Goal: Task Accomplishment & Management: Manage account settings

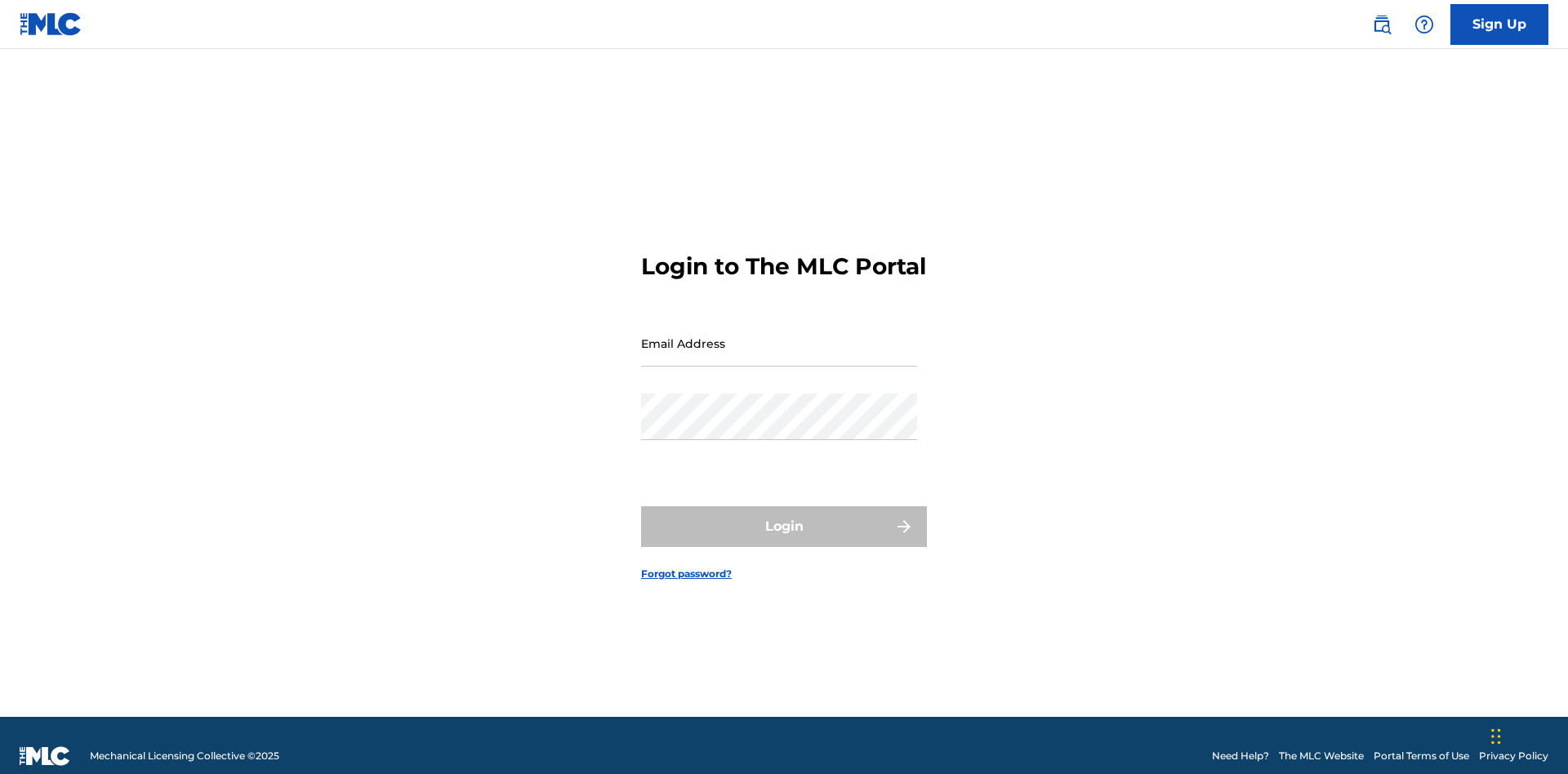
scroll to position [21, 0]
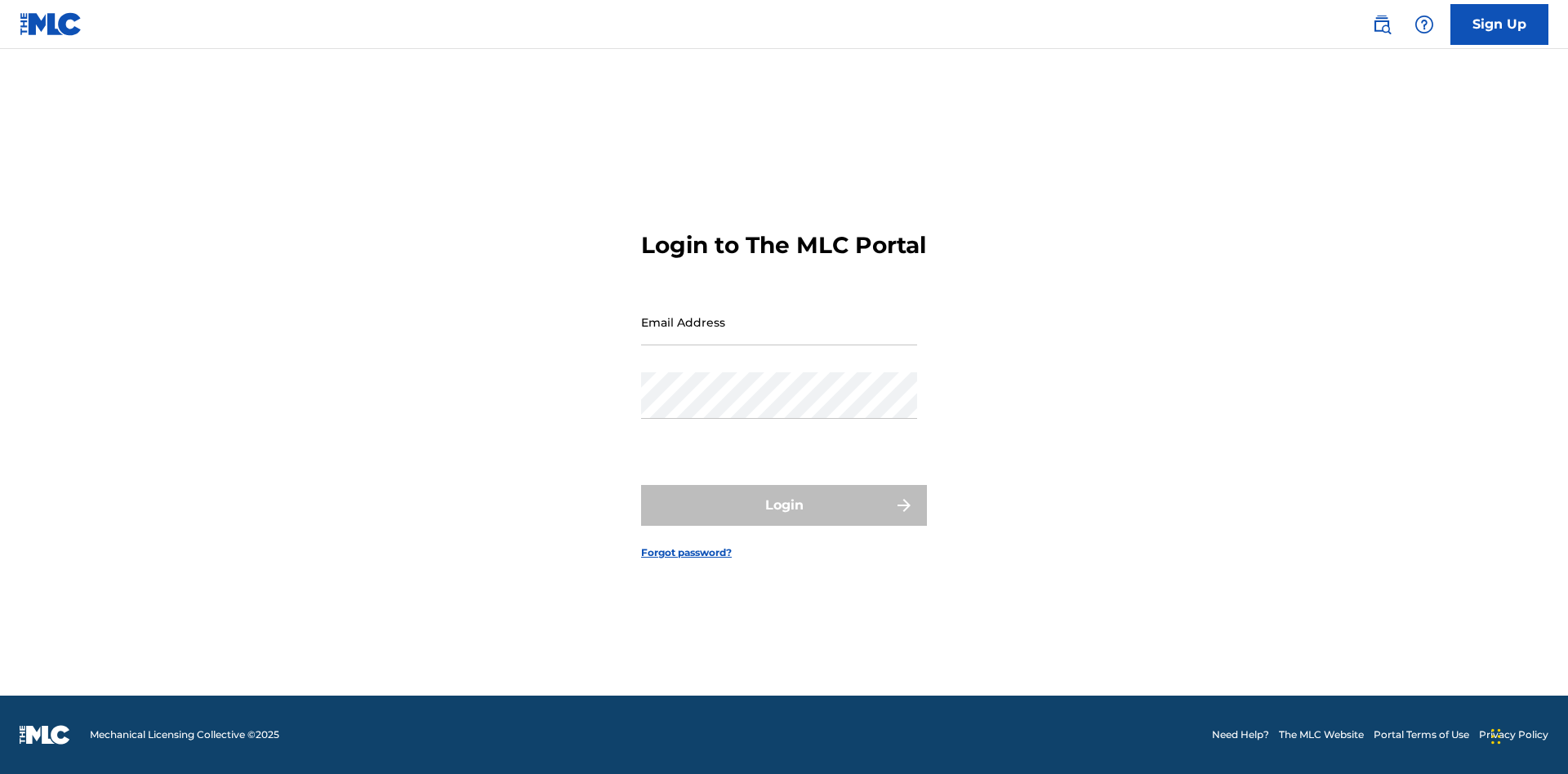
click at [779, 336] on input "Email Address" at bounding box center [779, 322] width 276 height 46
type input "Duke.McTesterson@gmail.com"
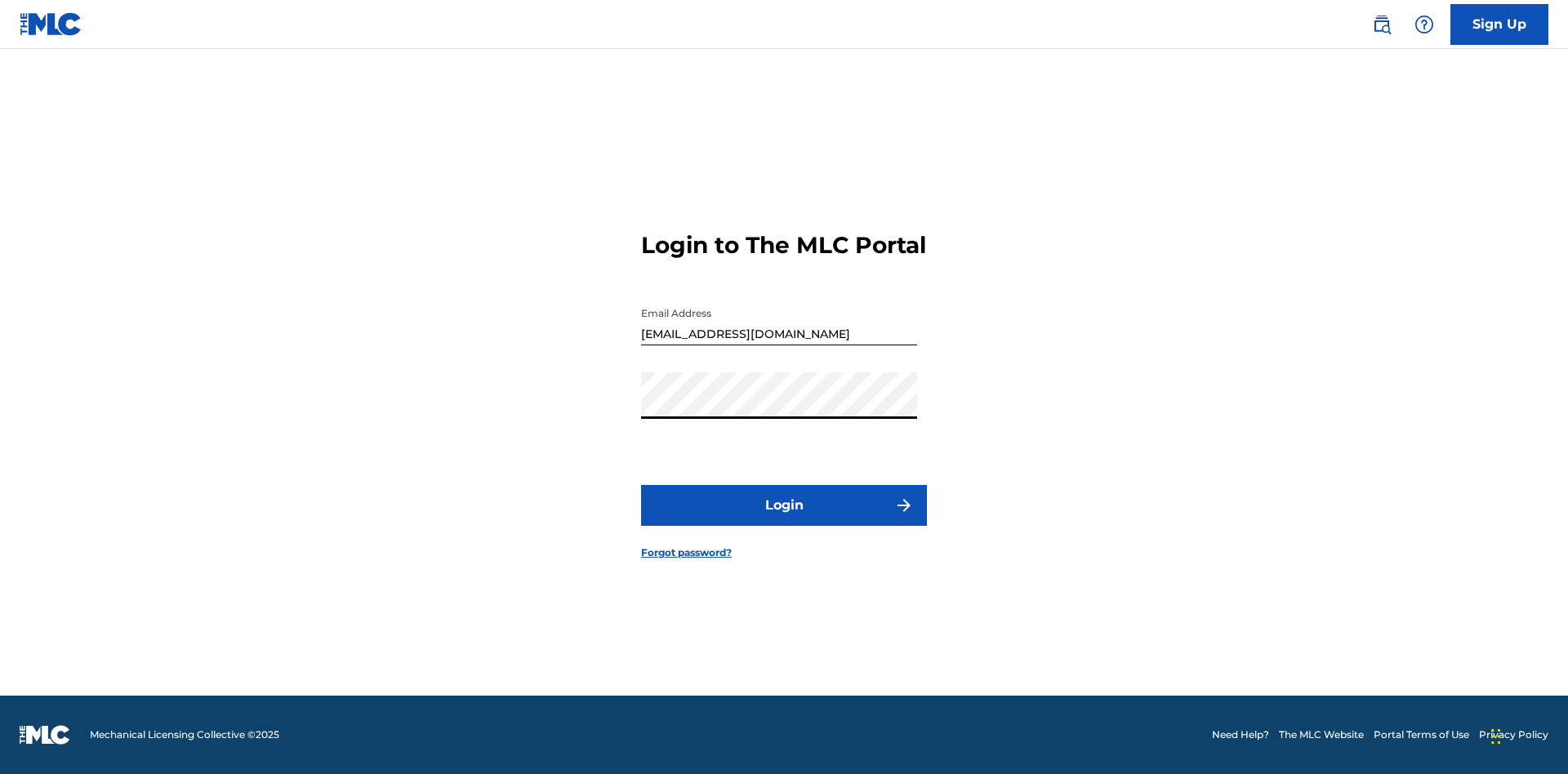
click at [784, 519] on button "Login" at bounding box center [784, 505] width 286 height 41
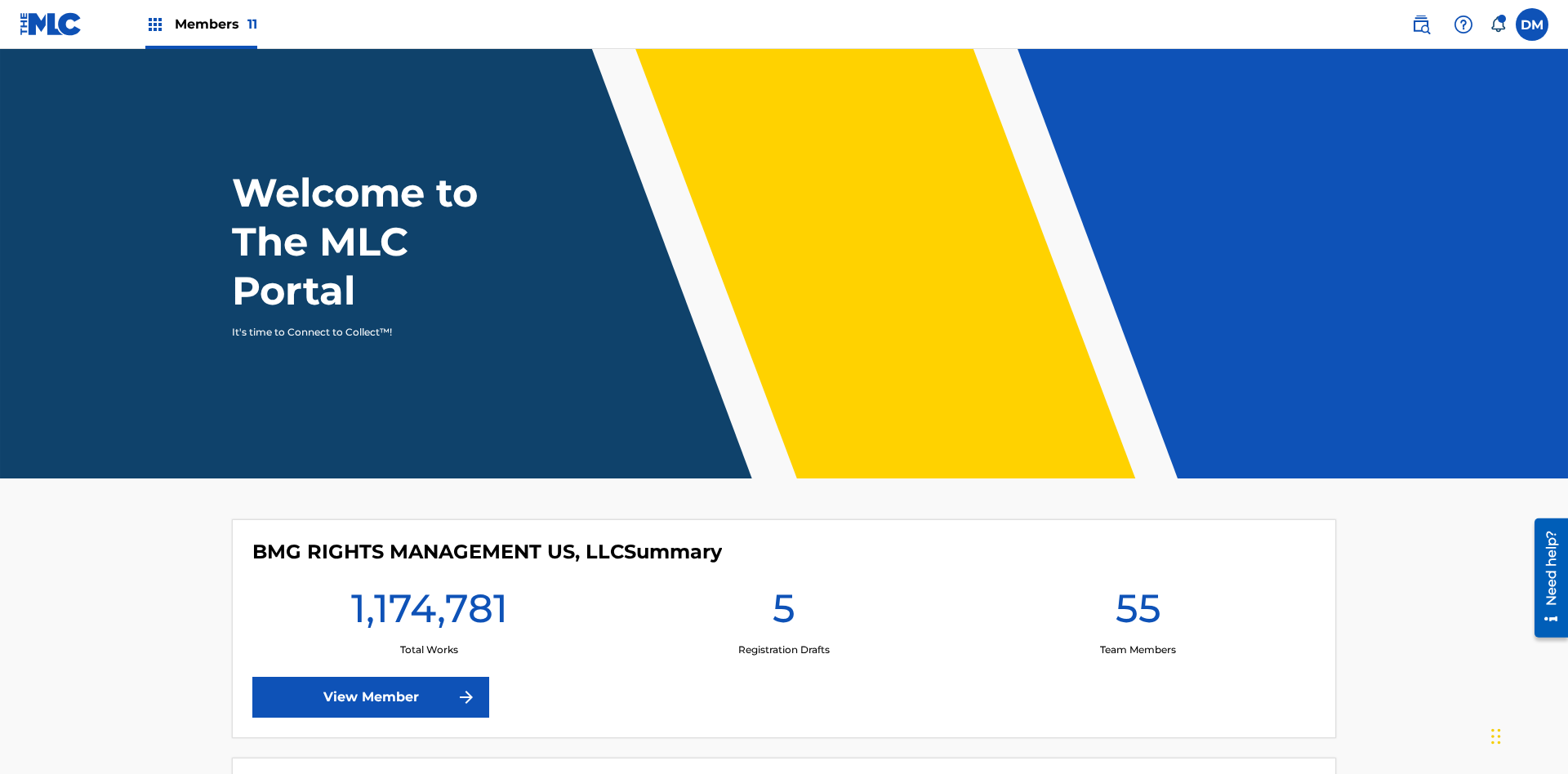
scroll to position [70, 0]
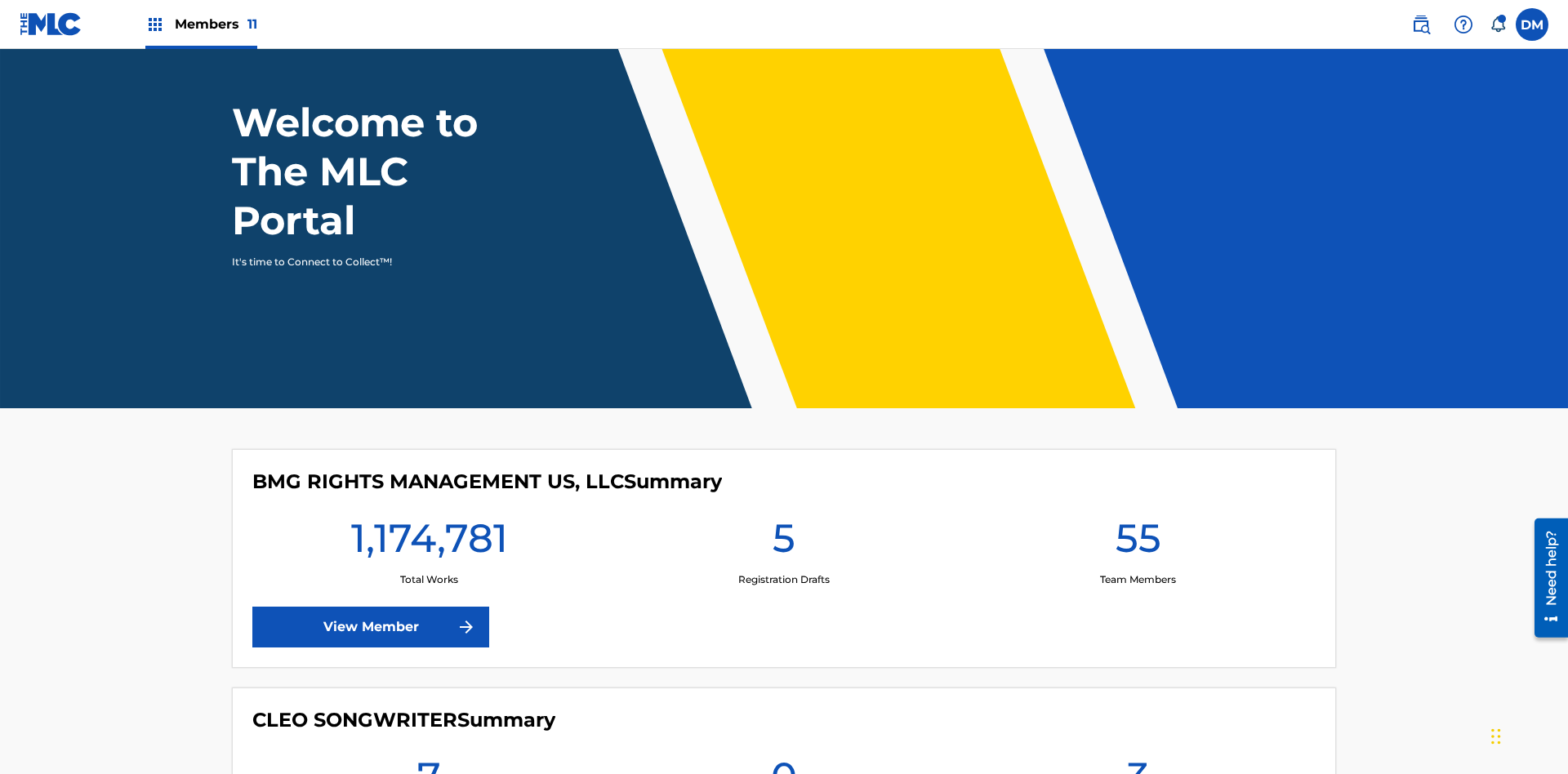
click at [201, 24] on span "Members 11" at bounding box center [215, 24] width 82 height 19
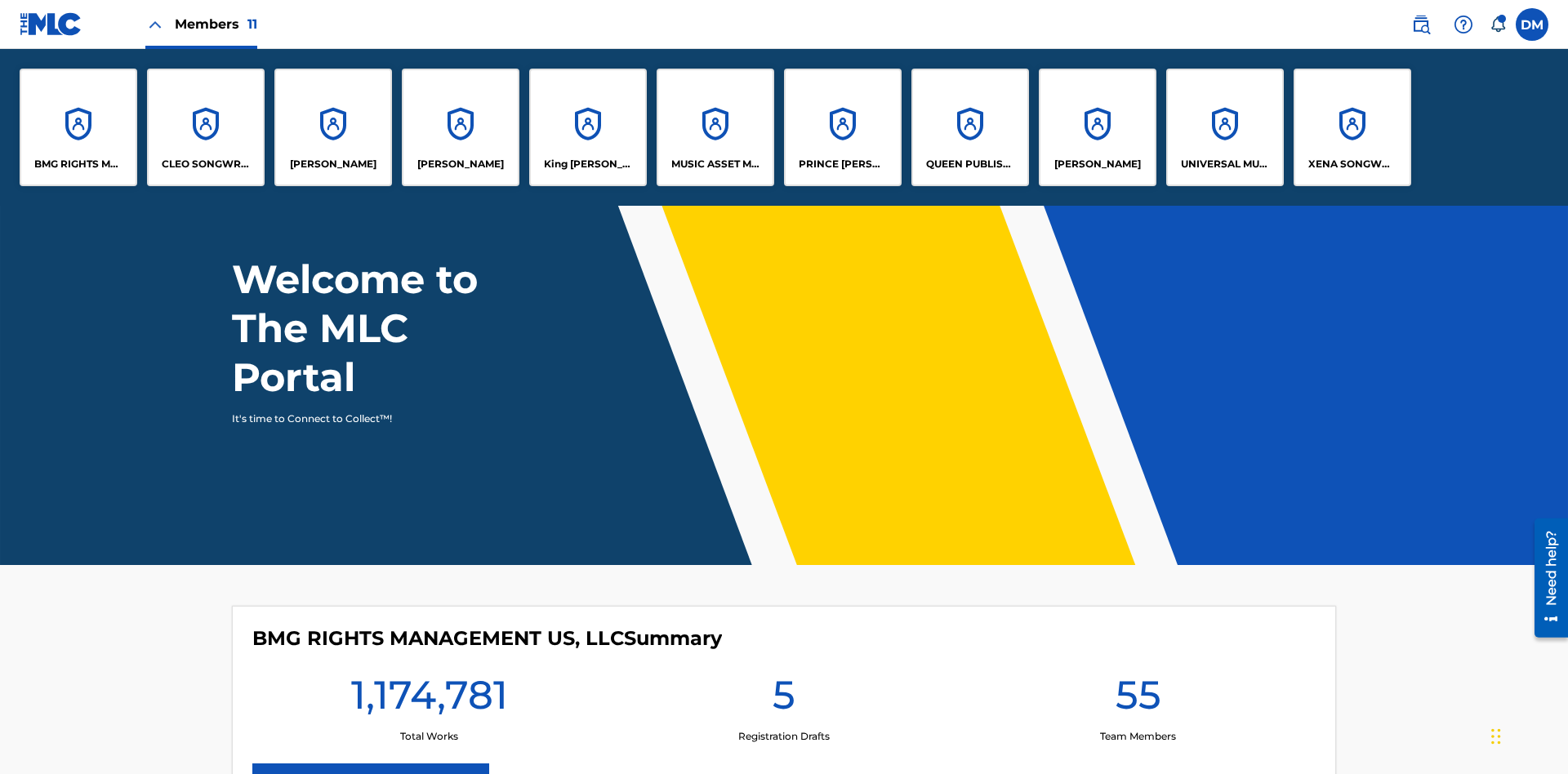
scroll to position [0, 0]
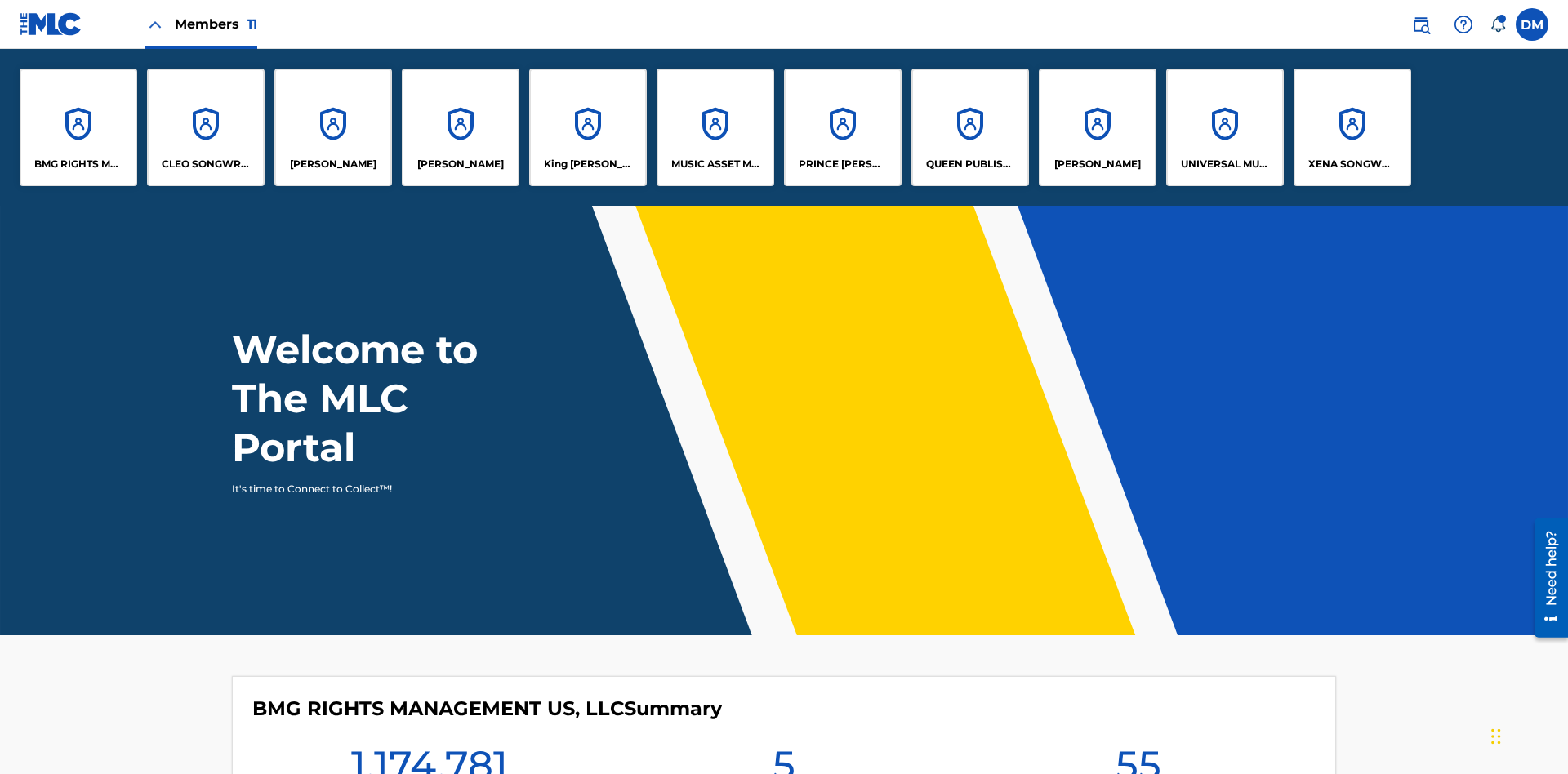
click at [715, 164] on p "MUSIC ASSET MANAGEMENT (MAM)" at bounding box center [716, 163] width 89 height 15
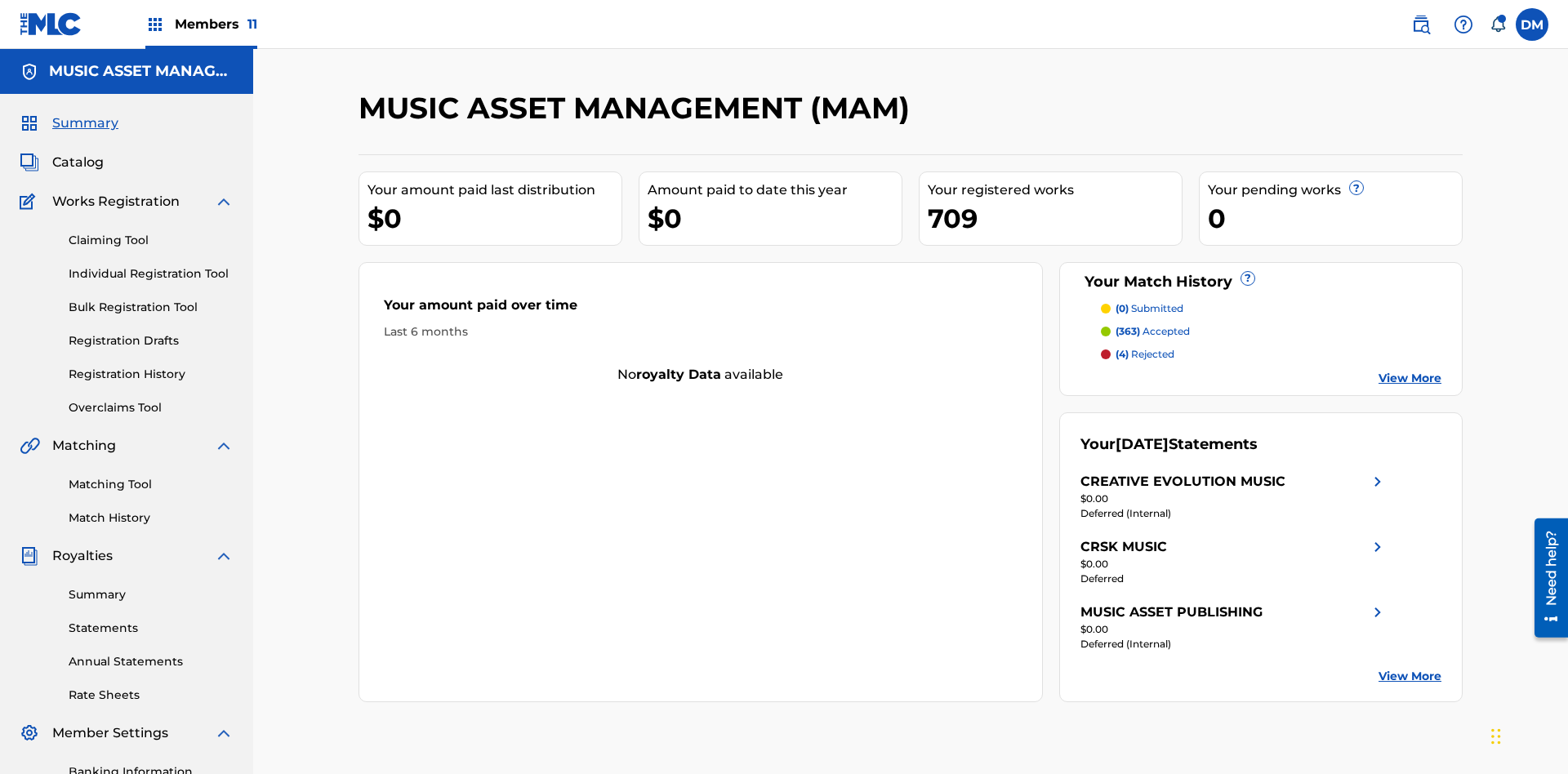
click at [78, 153] on span "Catalog" at bounding box center [78, 162] width 51 height 20
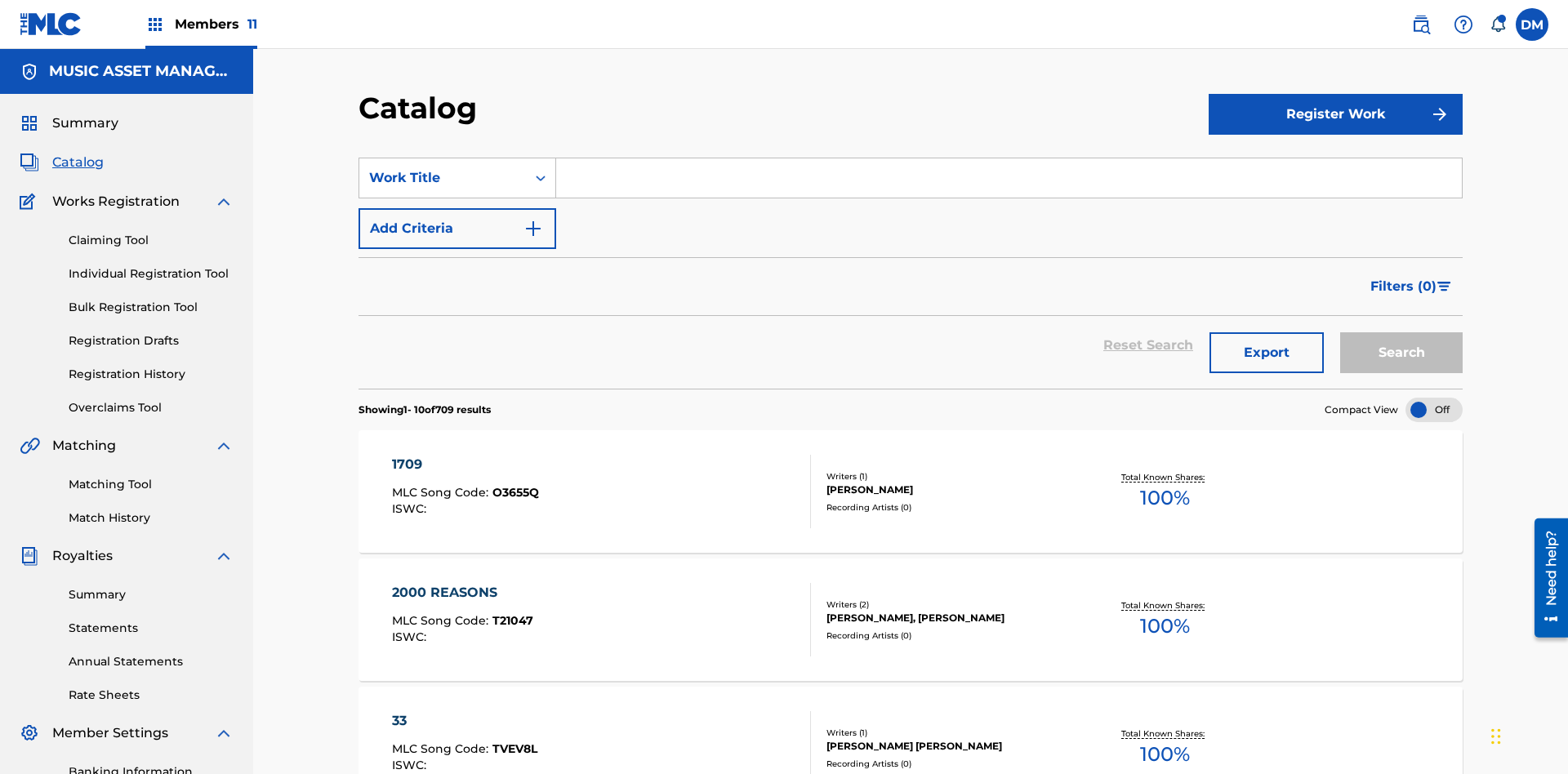
scroll to position [299, 0]
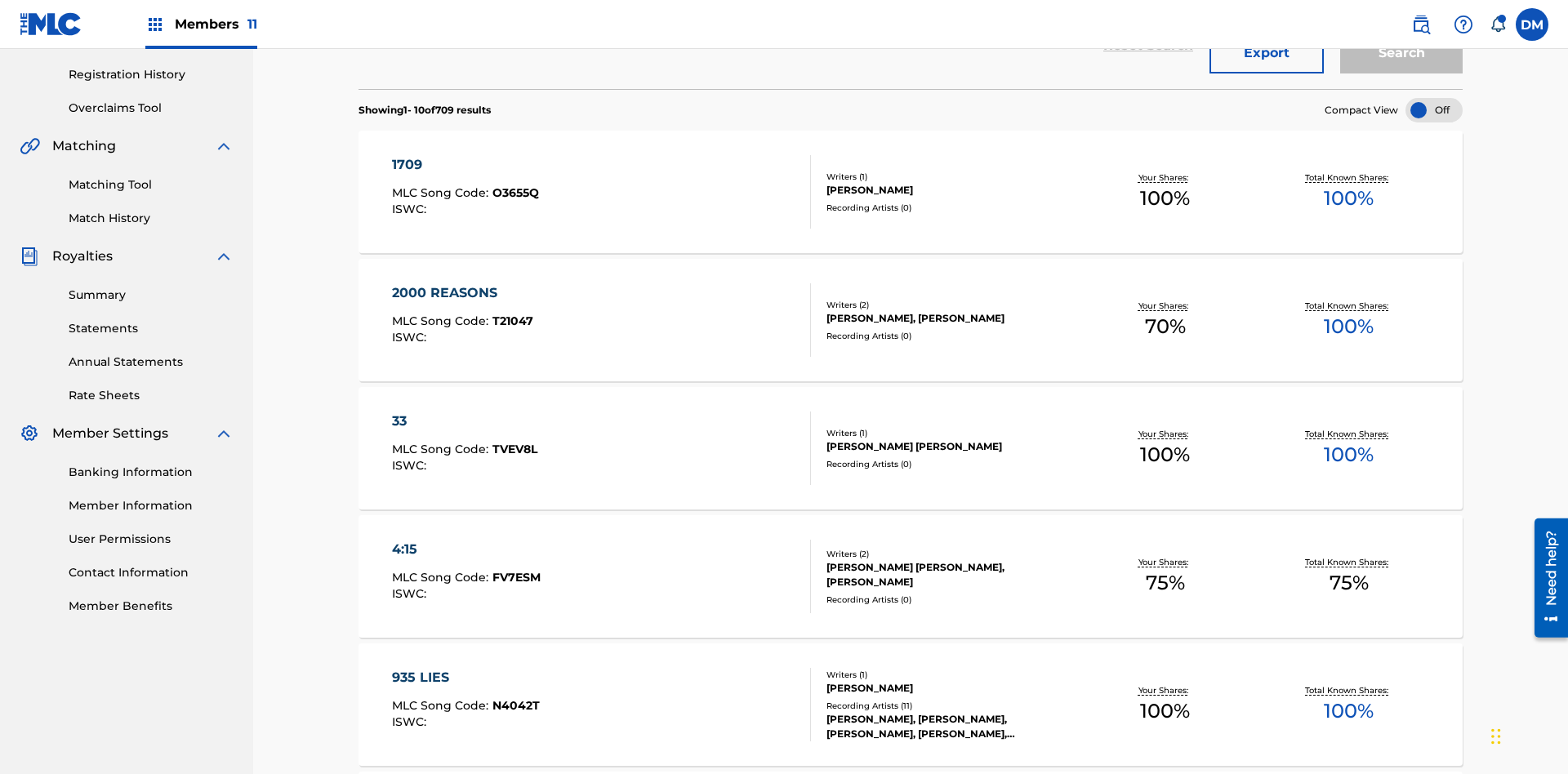
click at [1434, 110] on div at bounding box center [1434, 110] width 57 height 25
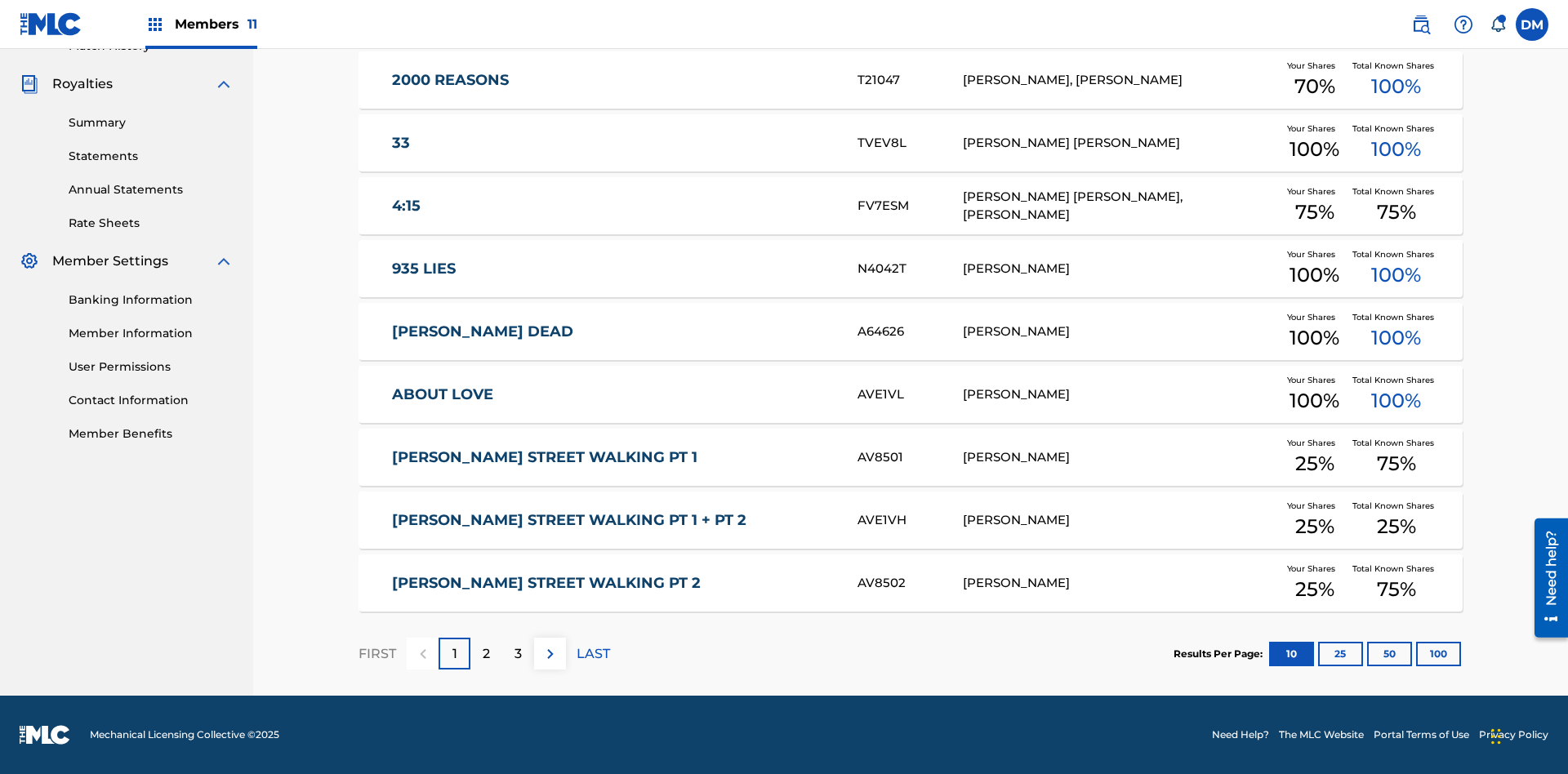
click at [1269, 653] on button "10" at bounding box center [1291, 654] width 45 height 25
click at [376, 653] on p "FIRST" at bounding box center [377, 654] width 38 height 20
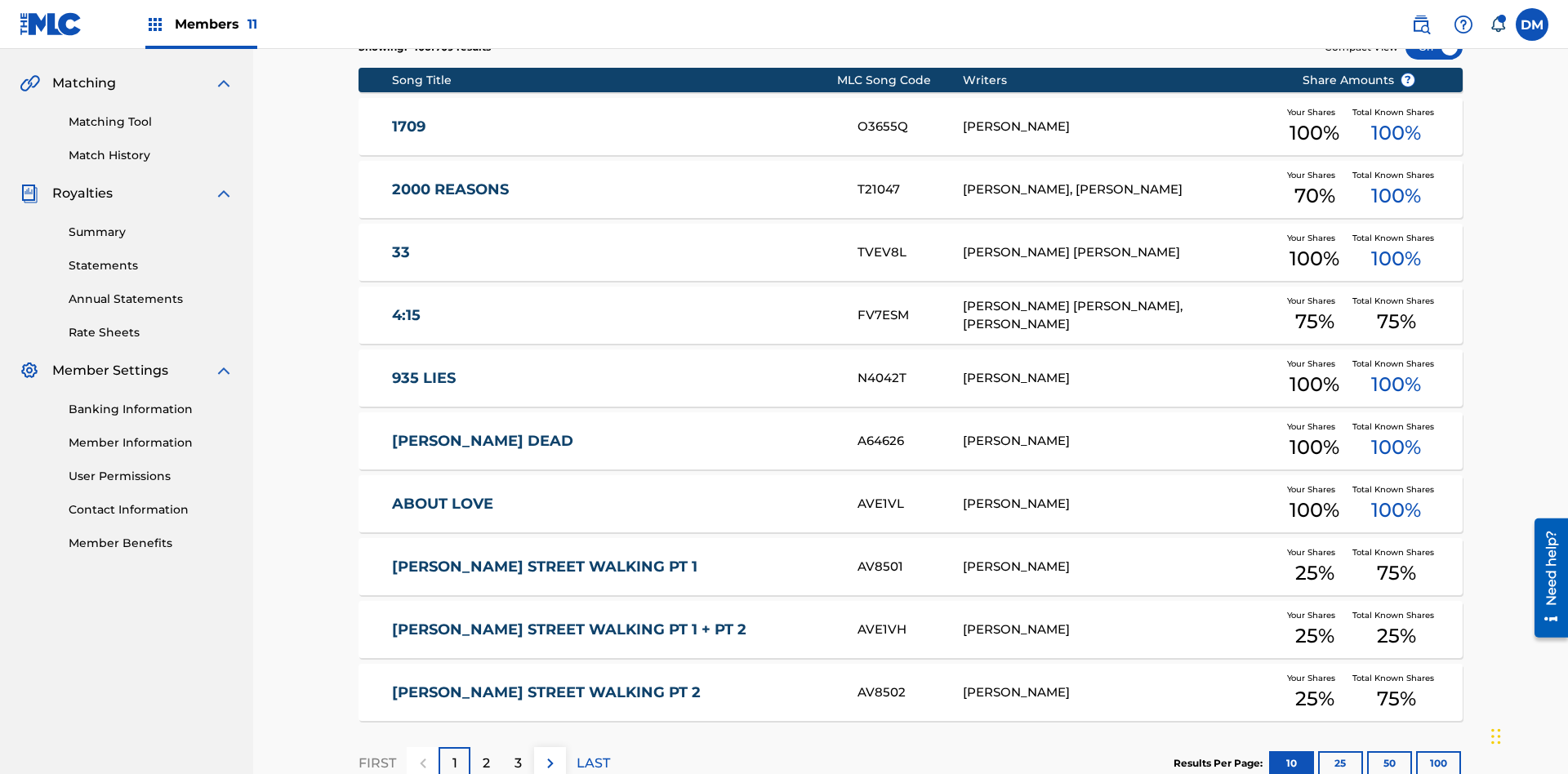
click at [550, 753] on img at bounding box center [550, 763] width 20 height 20
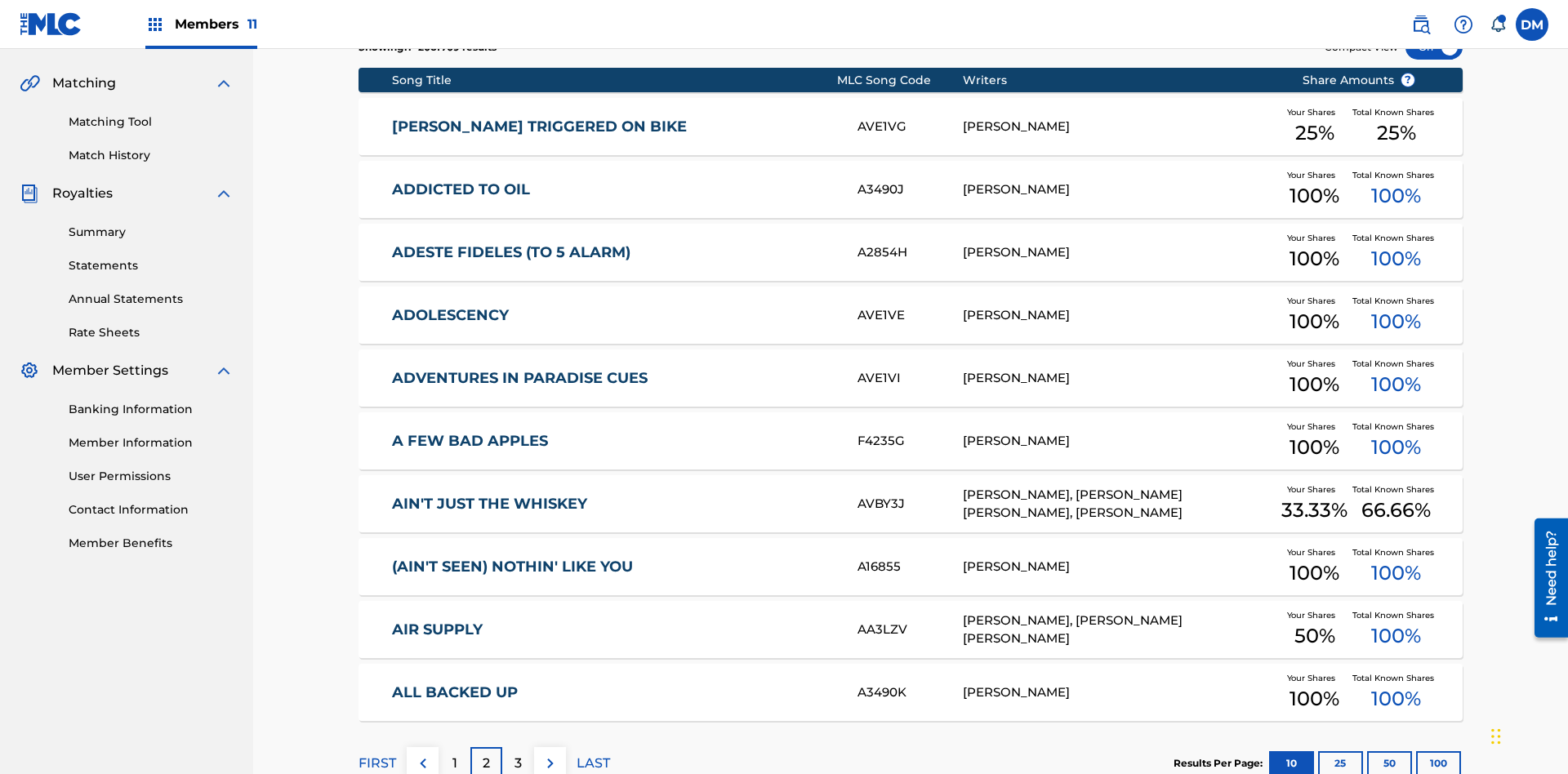
click at [550, 753] on img at bounding box center [550, 763] width 20 height 20
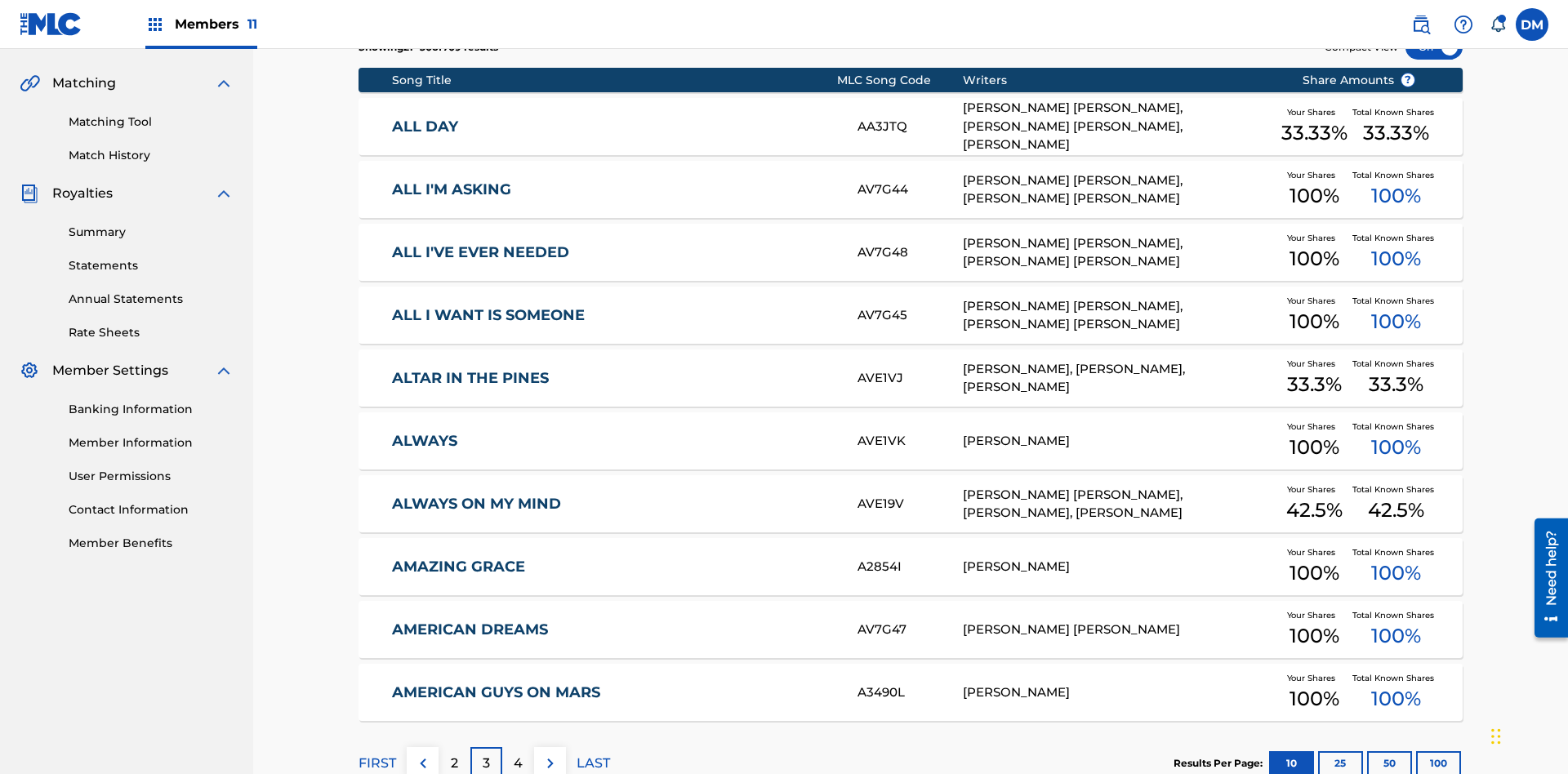
click at [550, 753] on img at bounding box center [550, 763] width 20 height 20
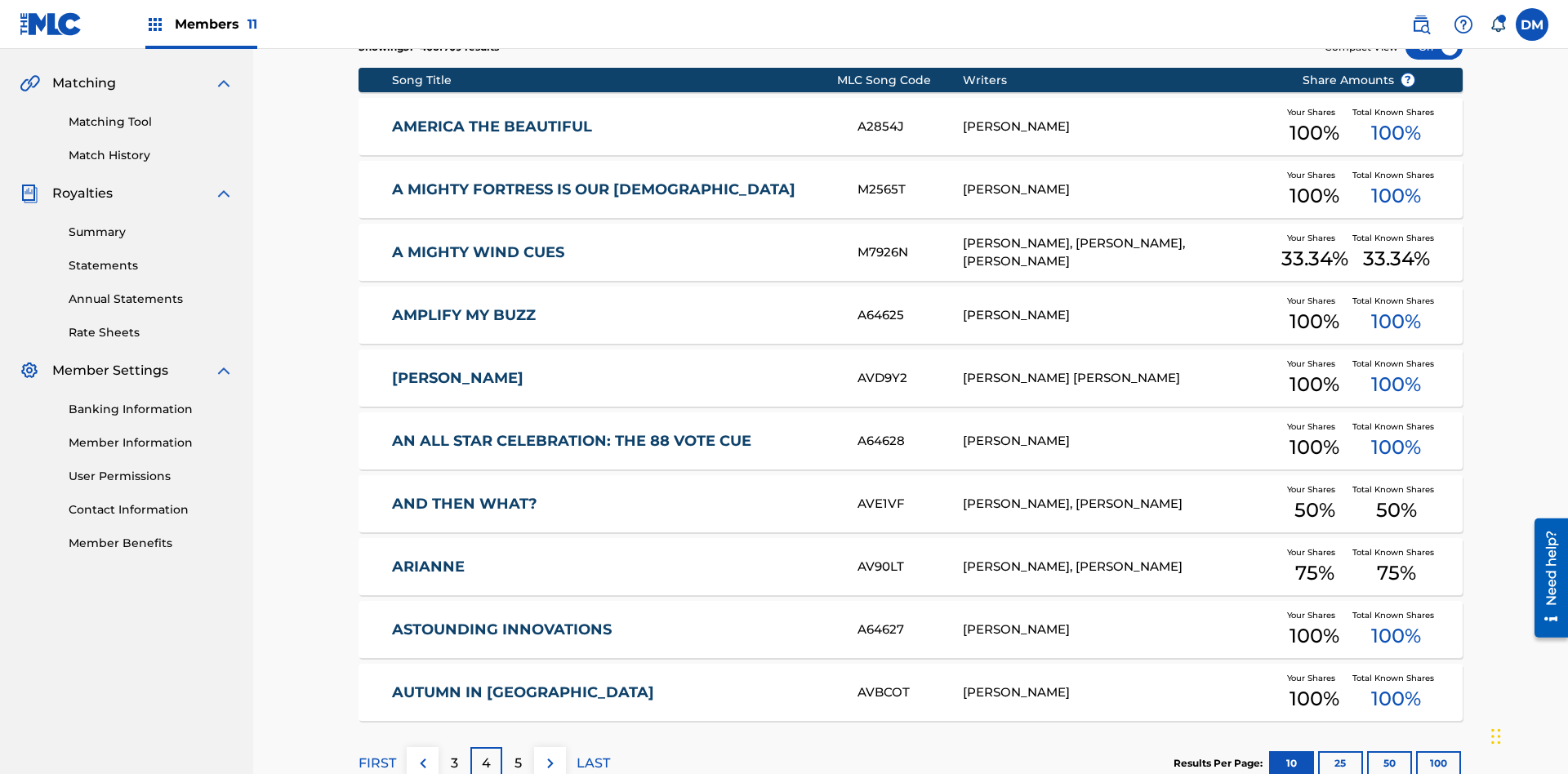
click at [550, 753] on img at bounding box center [550, 763] width 20 height 20
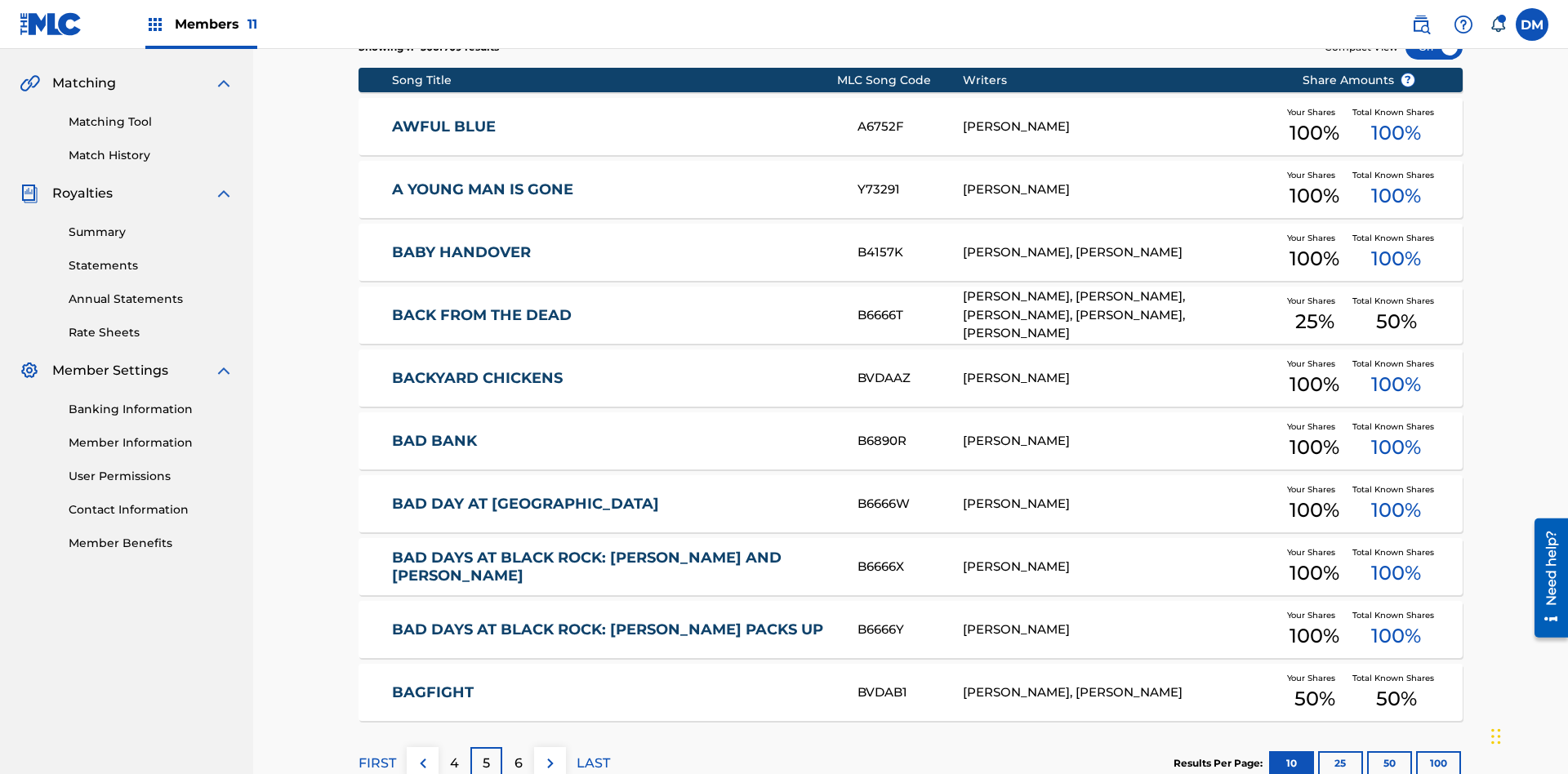
click at [550, 753] on img at bounding box center [550, 763] width 20 height 20
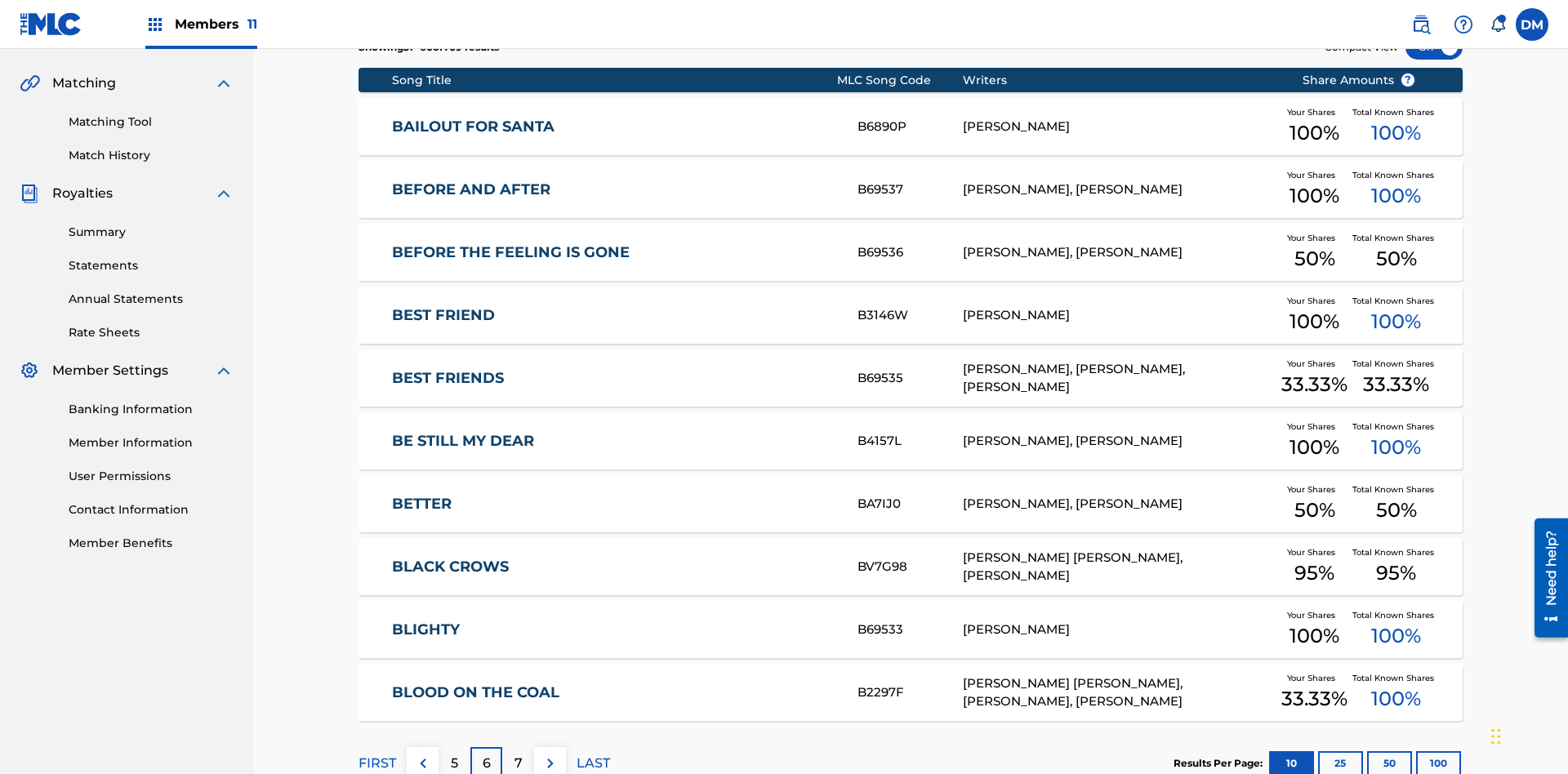
click at [550, 753] on img at bounding box center [550, 763] width 20 height 20
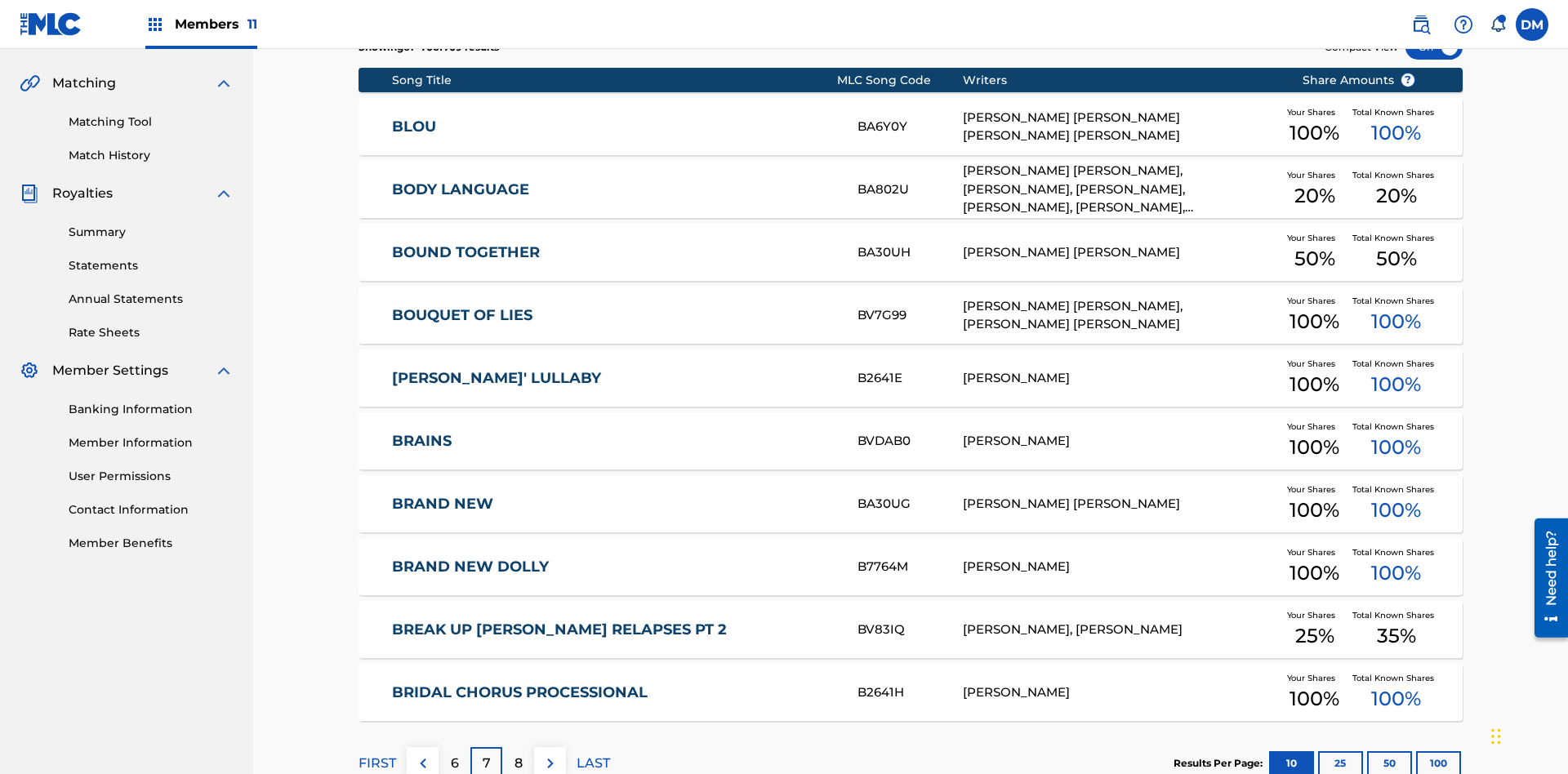
click at [550, 753] on img at bounding box center [550, 763] width 20 height 20
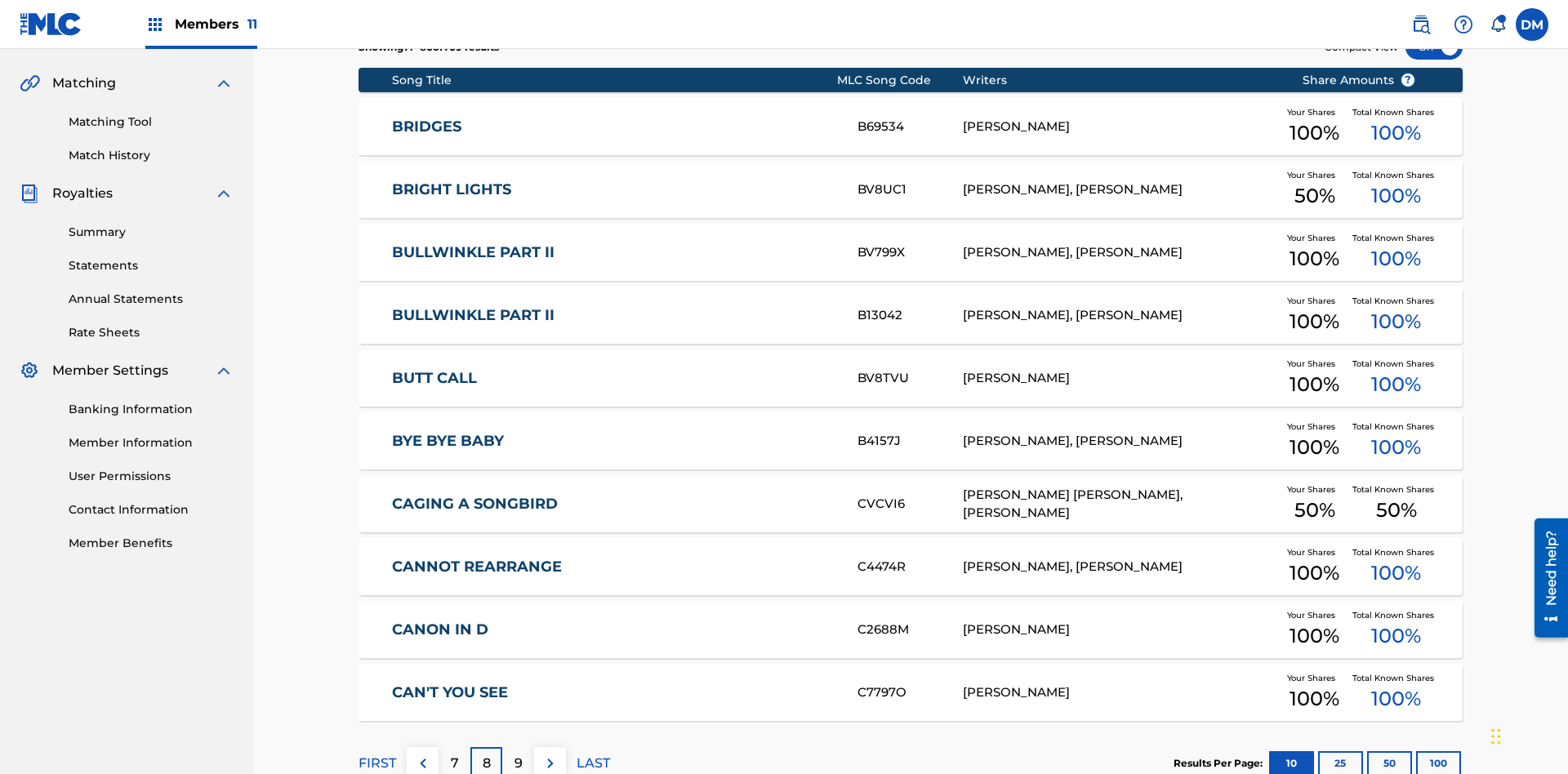
click at [550, 753] on img at bounding box center [550, 763] width 20 height 20
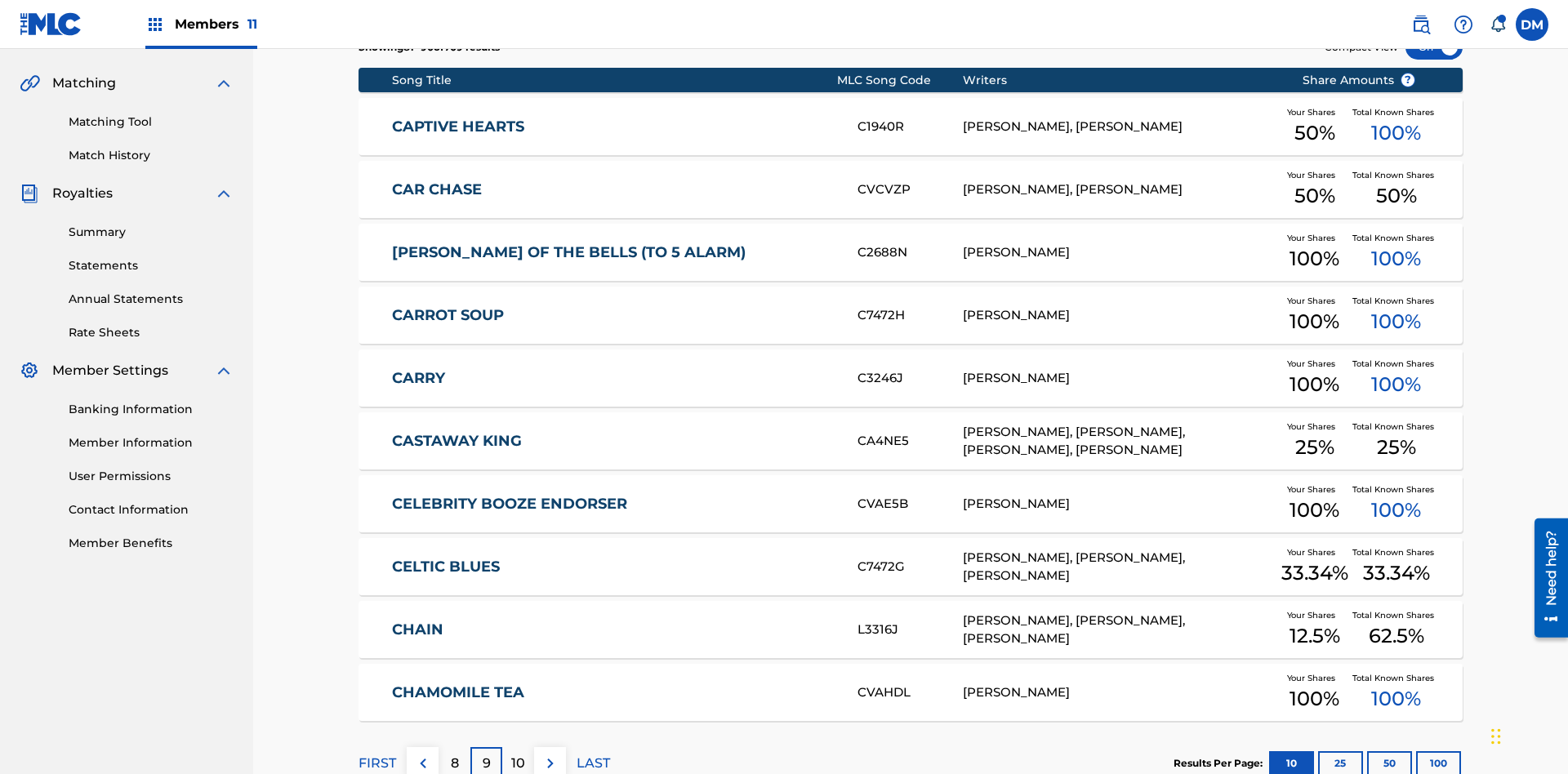
click at [550, 753] on img at bounding box center [550, 763] width 20 height 20
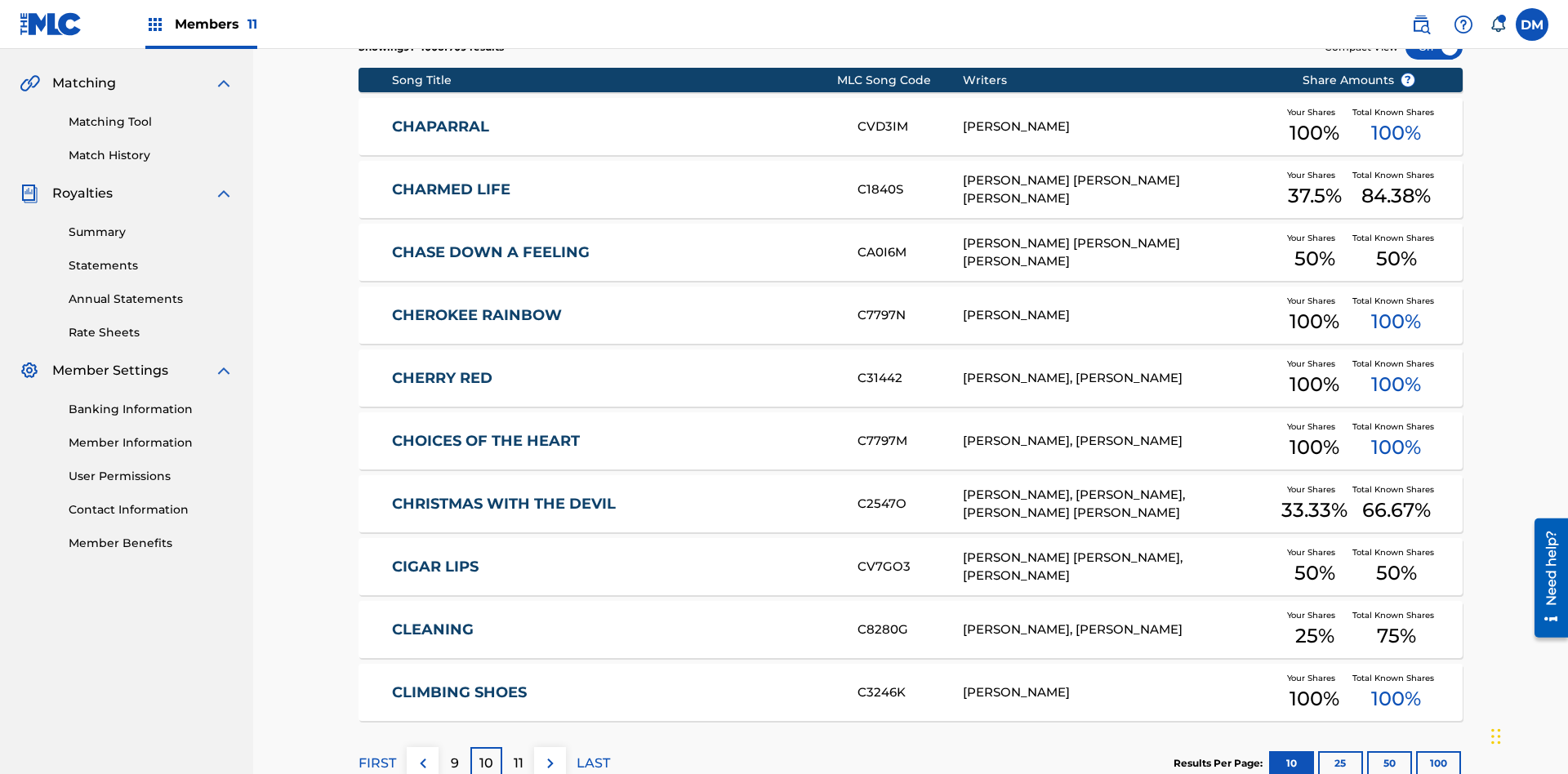
click at [550, 753] on img at bounding box center [550, 763] width 20 height 20
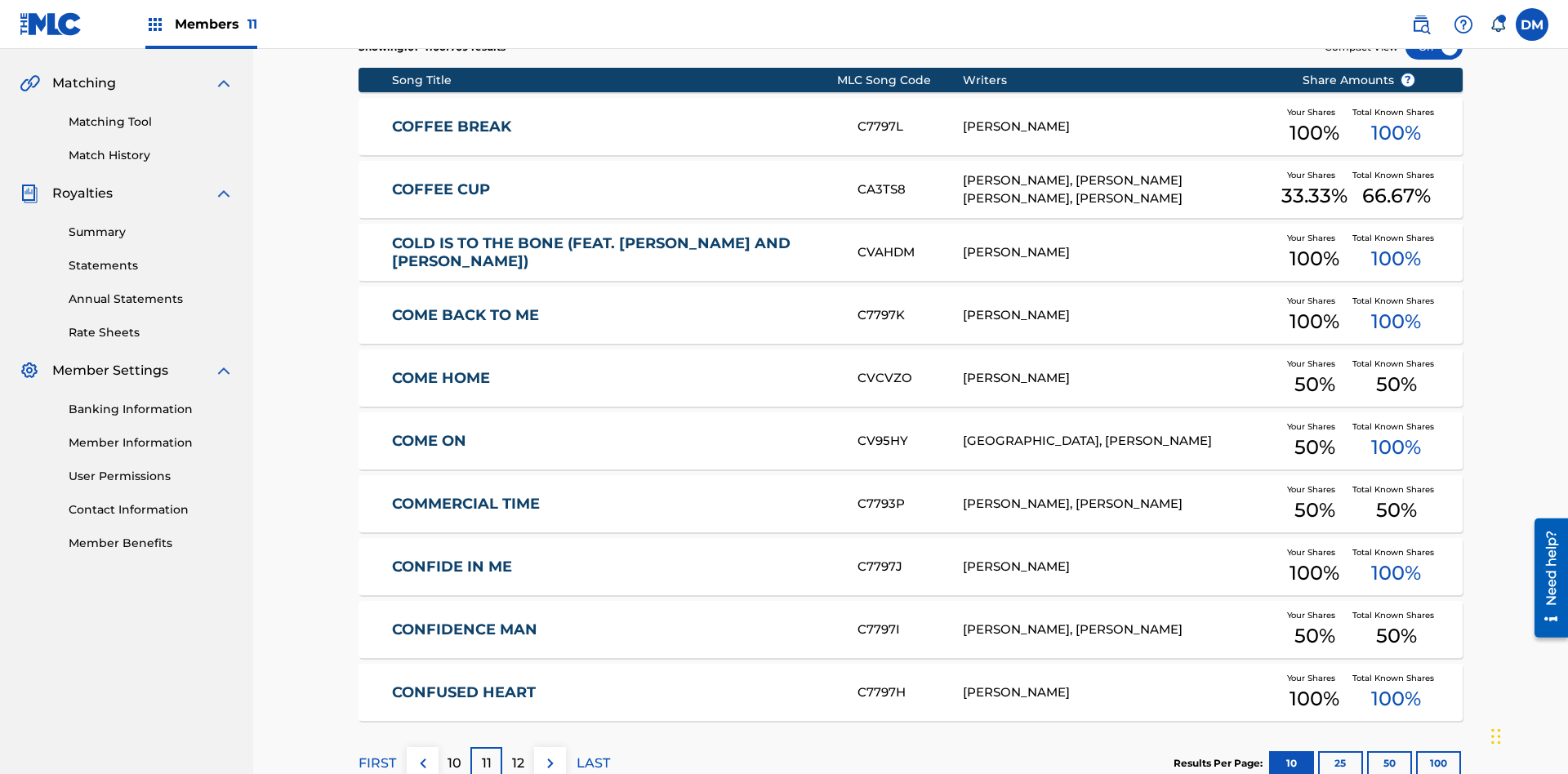
click at [550, 753] on img at bounding box center [550, 763] width 20 height 20
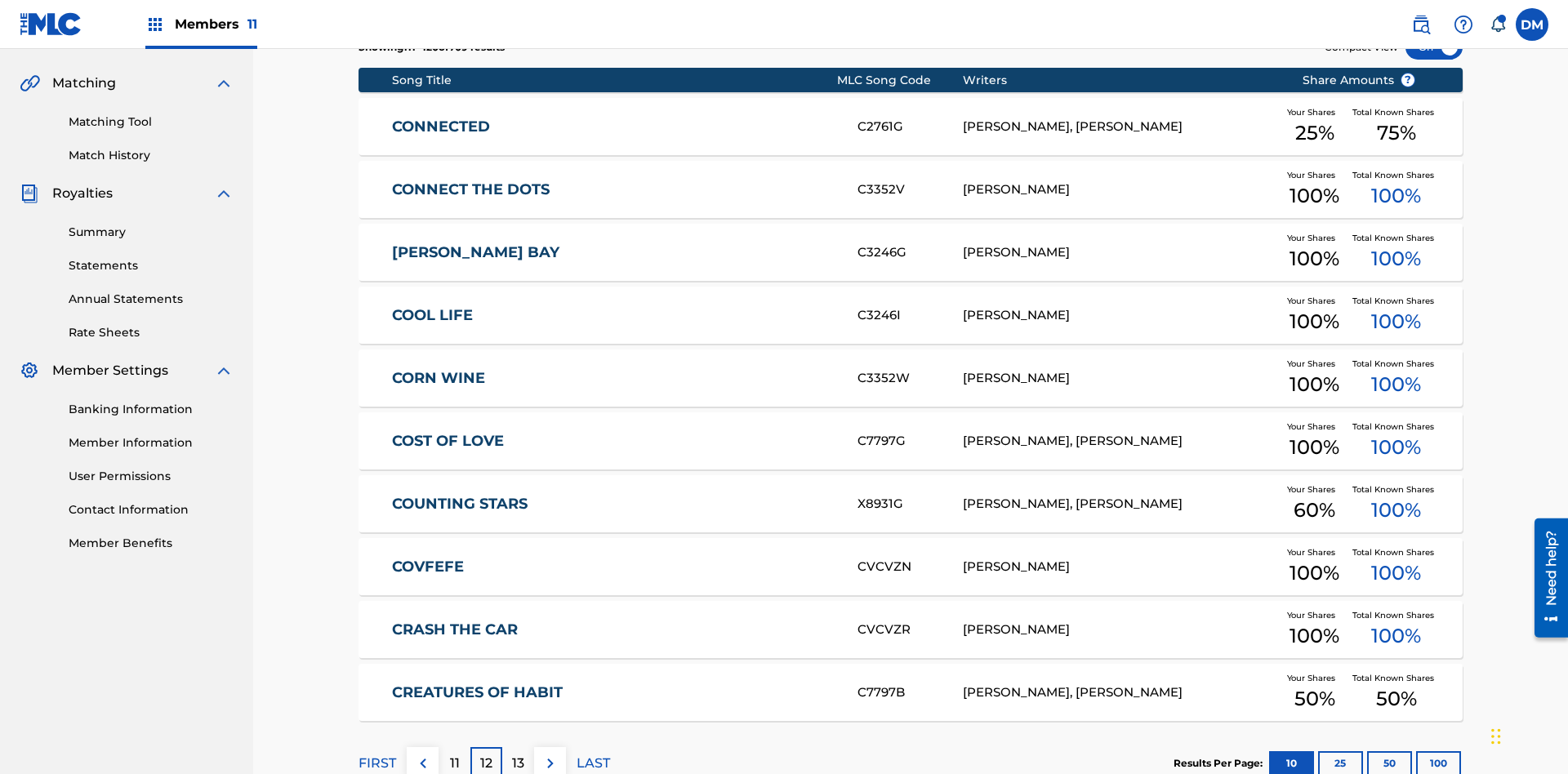
click at [550, 753] on img at bounding box center [550, 763] width 20 height 20
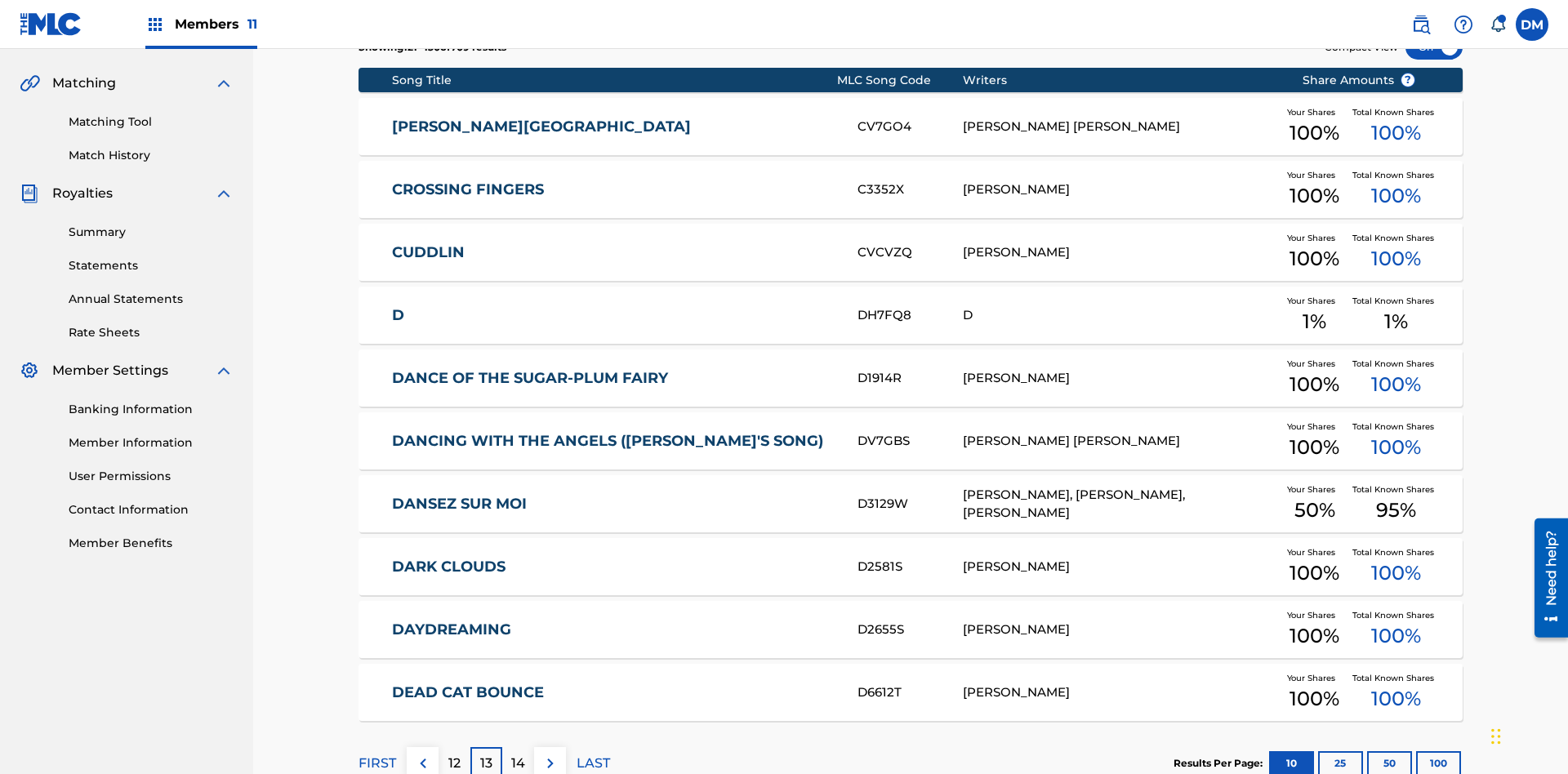
click at [550, 753] on img at bounding box center [550, 763] width 20 height 20
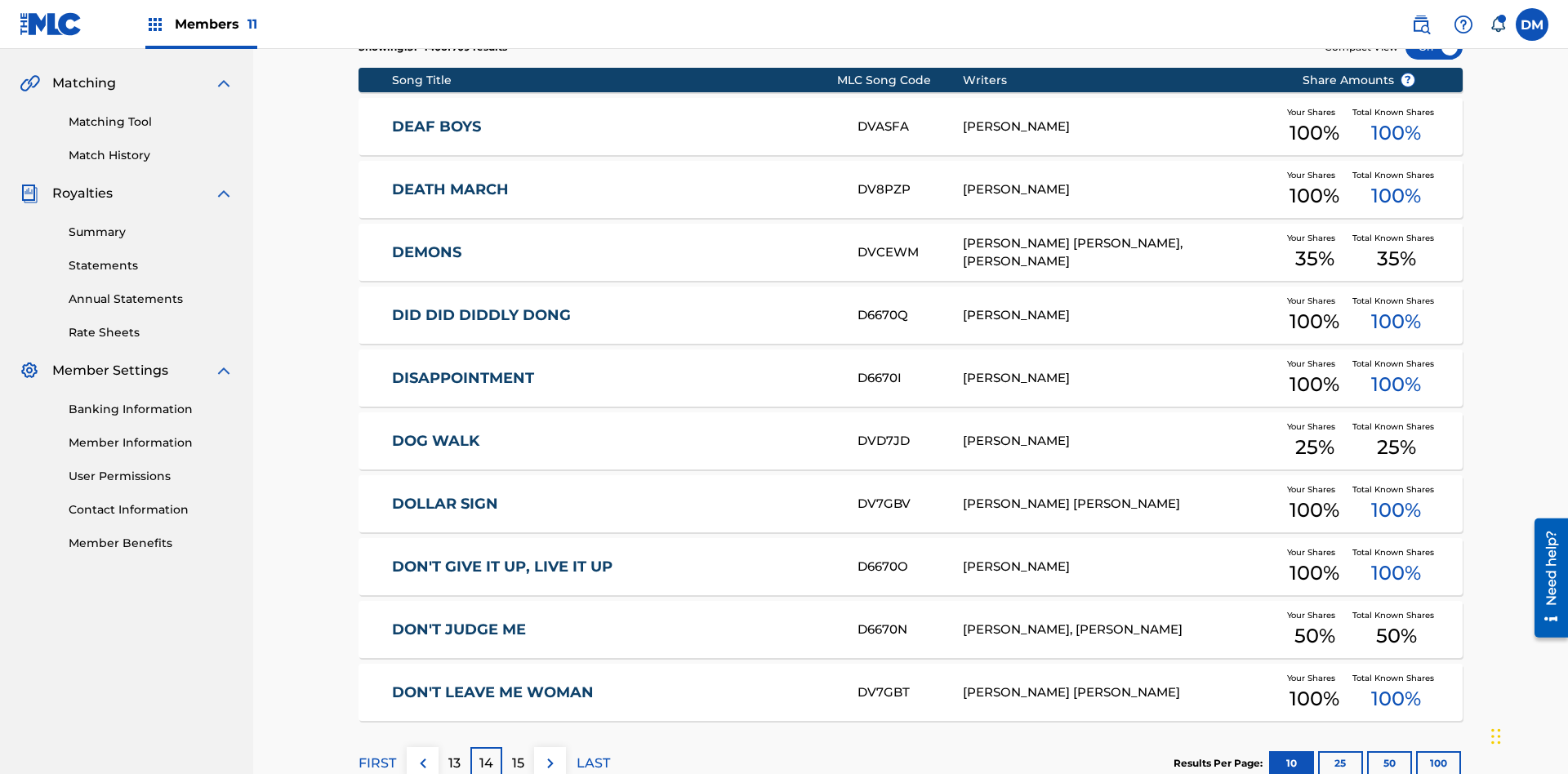
click at [550, 753] on img at bounding box center [550, 763] width 20 height 20
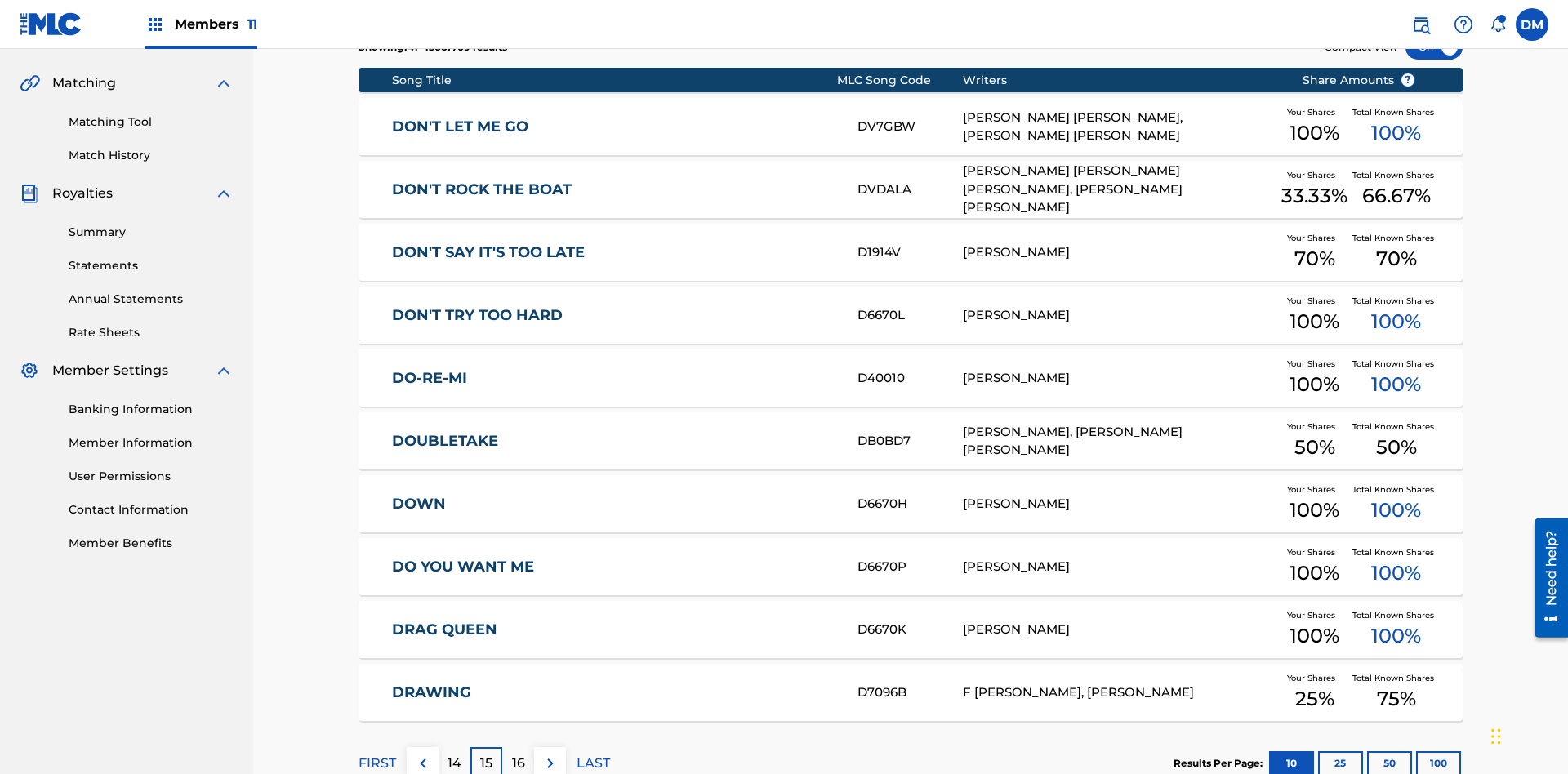
click at [550, 753] on img at bounding box center [550, 763] width 20 height 20
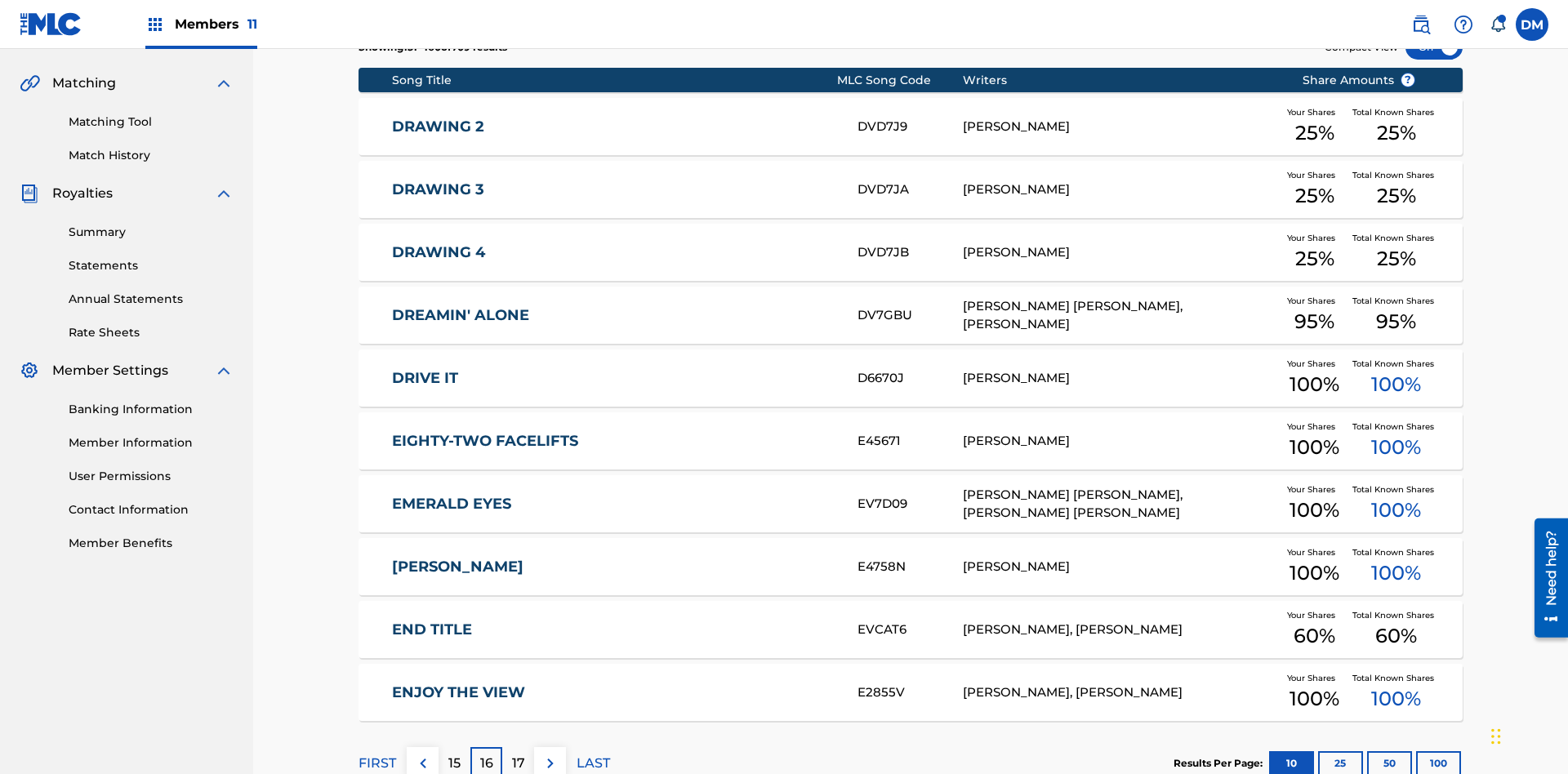
click at [550, 753] on img at bounding box center [550, 763] width 20 height 20
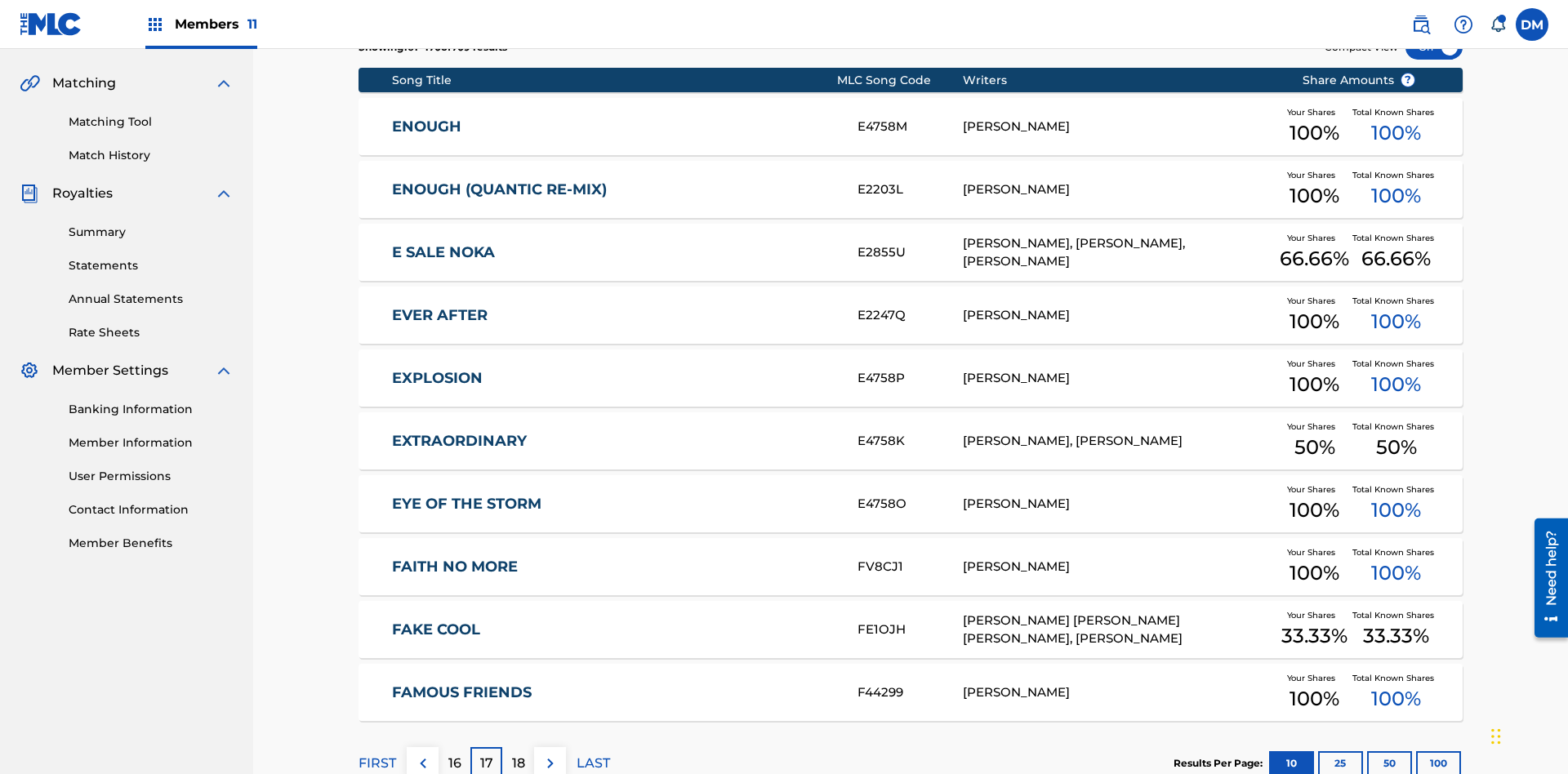
click at [550, 753] on img at bounding box center [550, 763] width 20 height 20
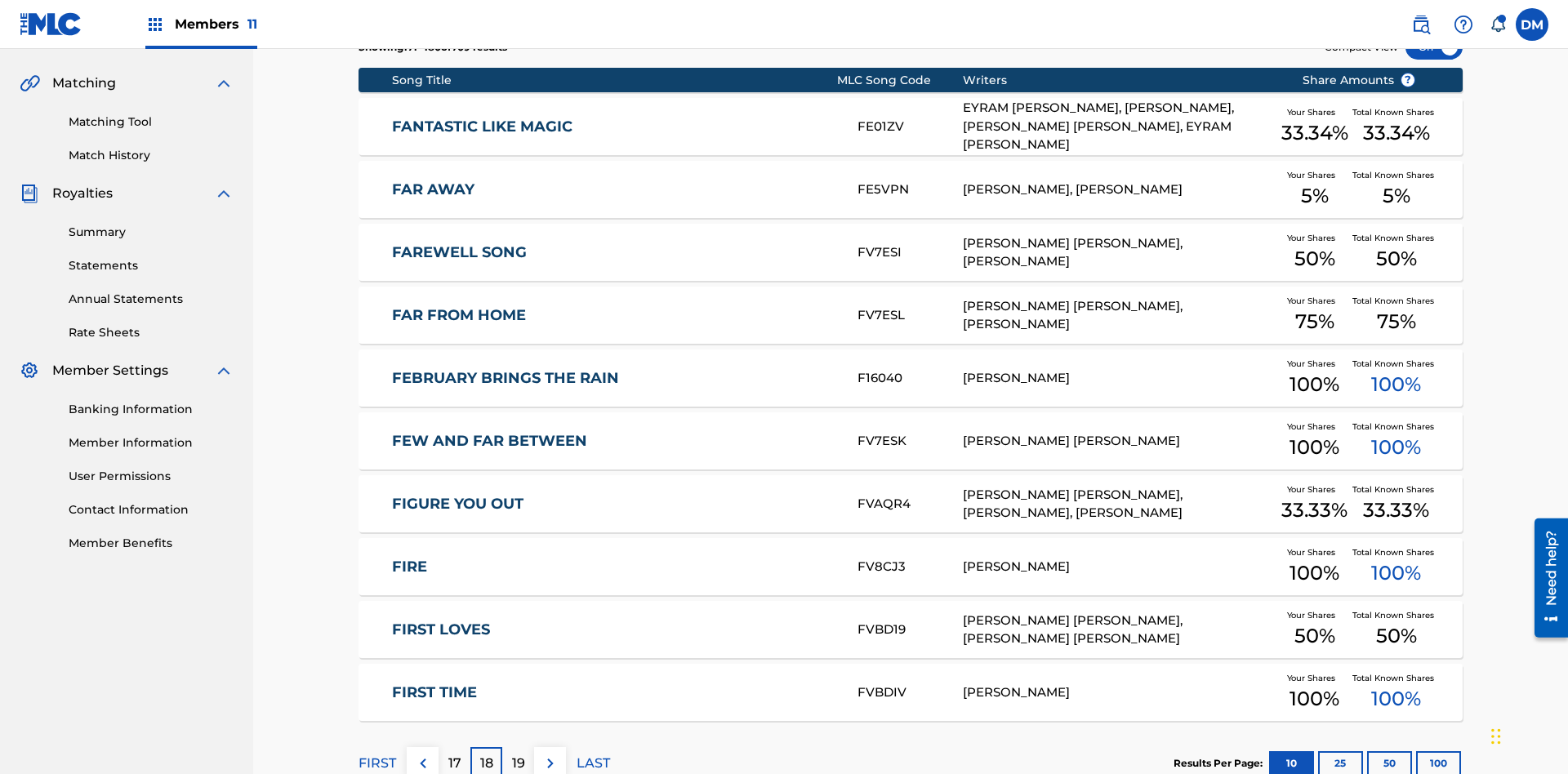
click at [550, 753] on img at bounding box center [550, 763] width 20 height 20
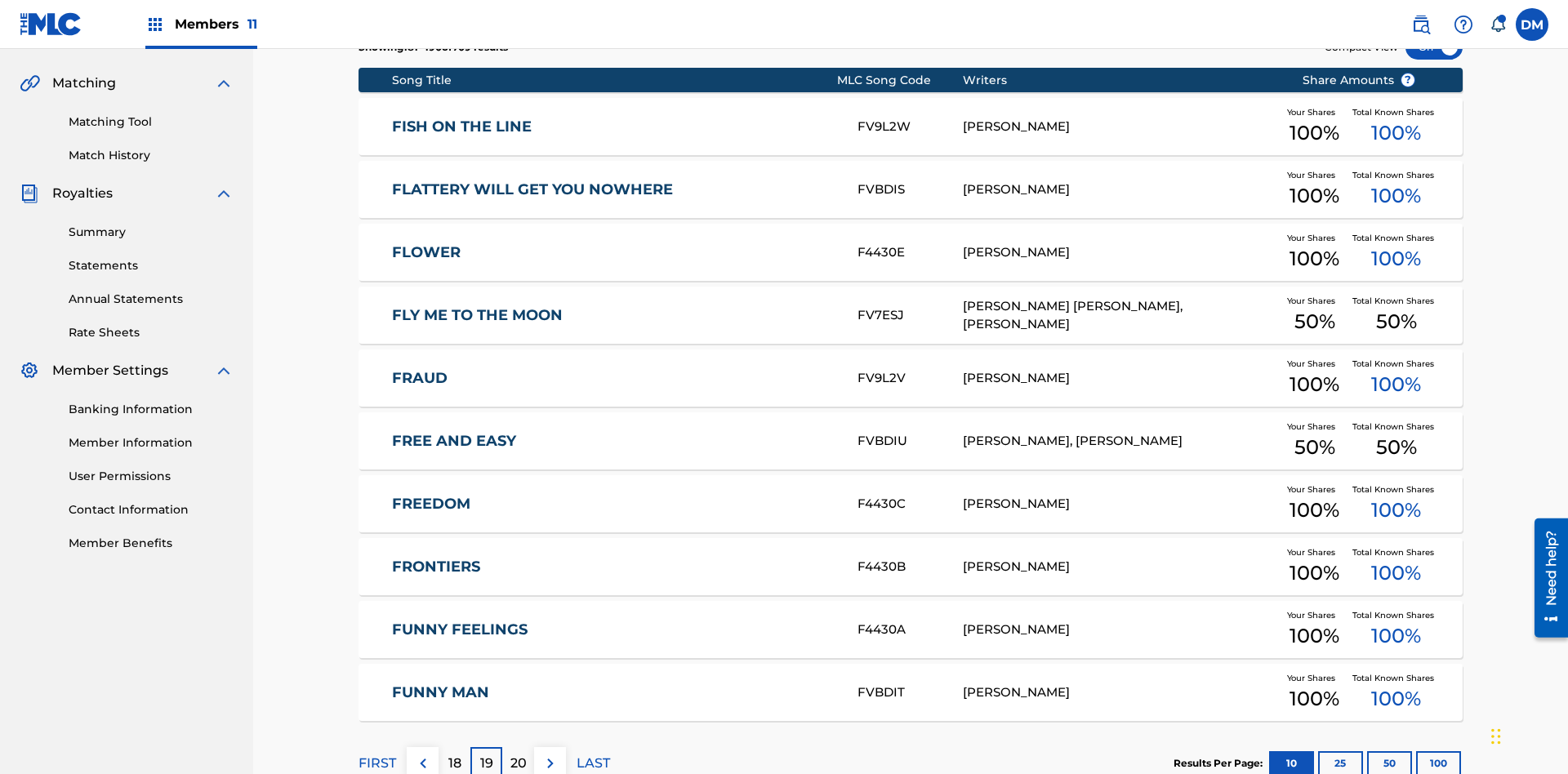
click at [550, 753] on img at bounding box center [550, 763] width 20 height 20
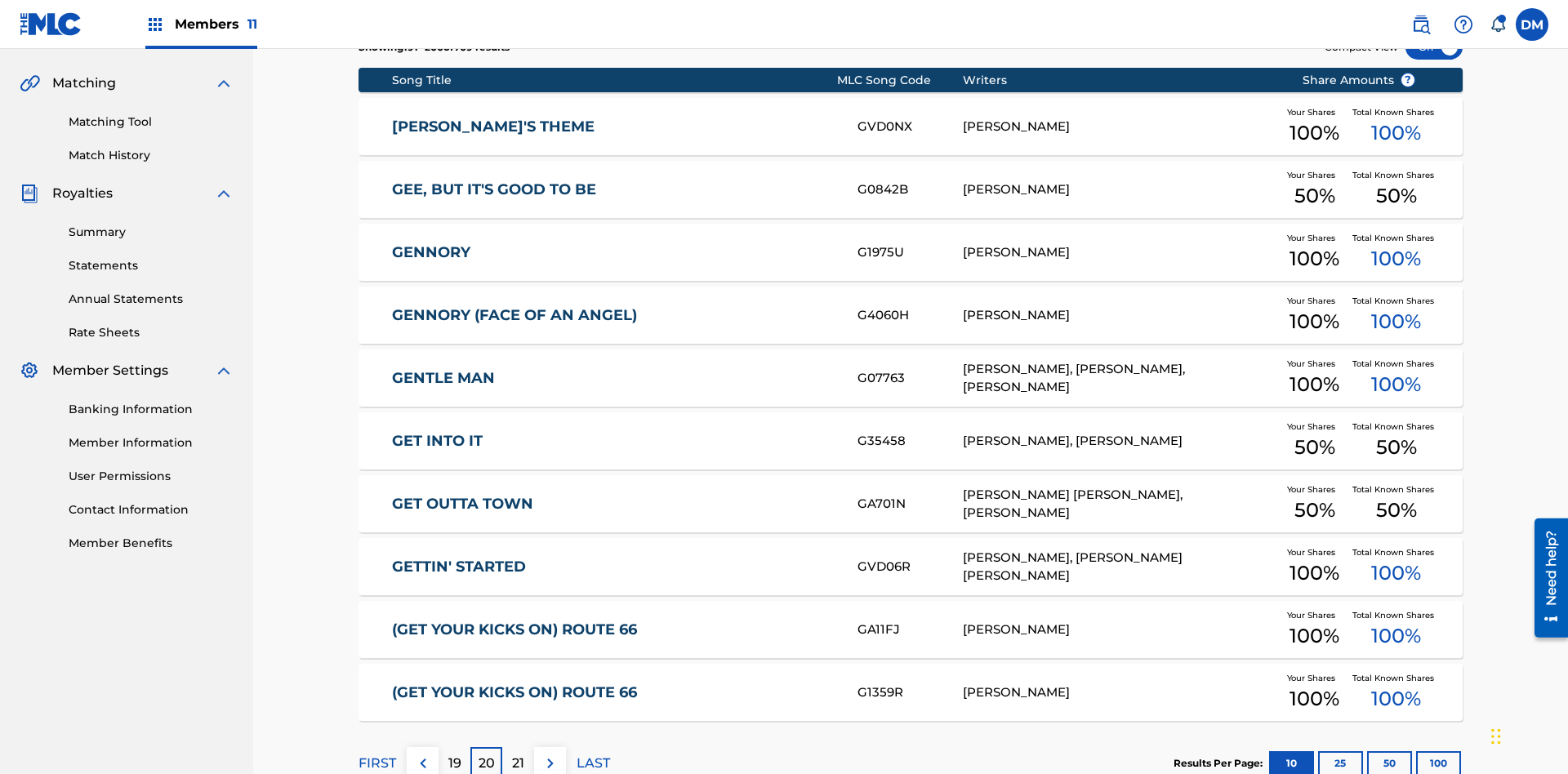
click at [550, 753] on img at bounding box center [550, 763] width 20 height 20
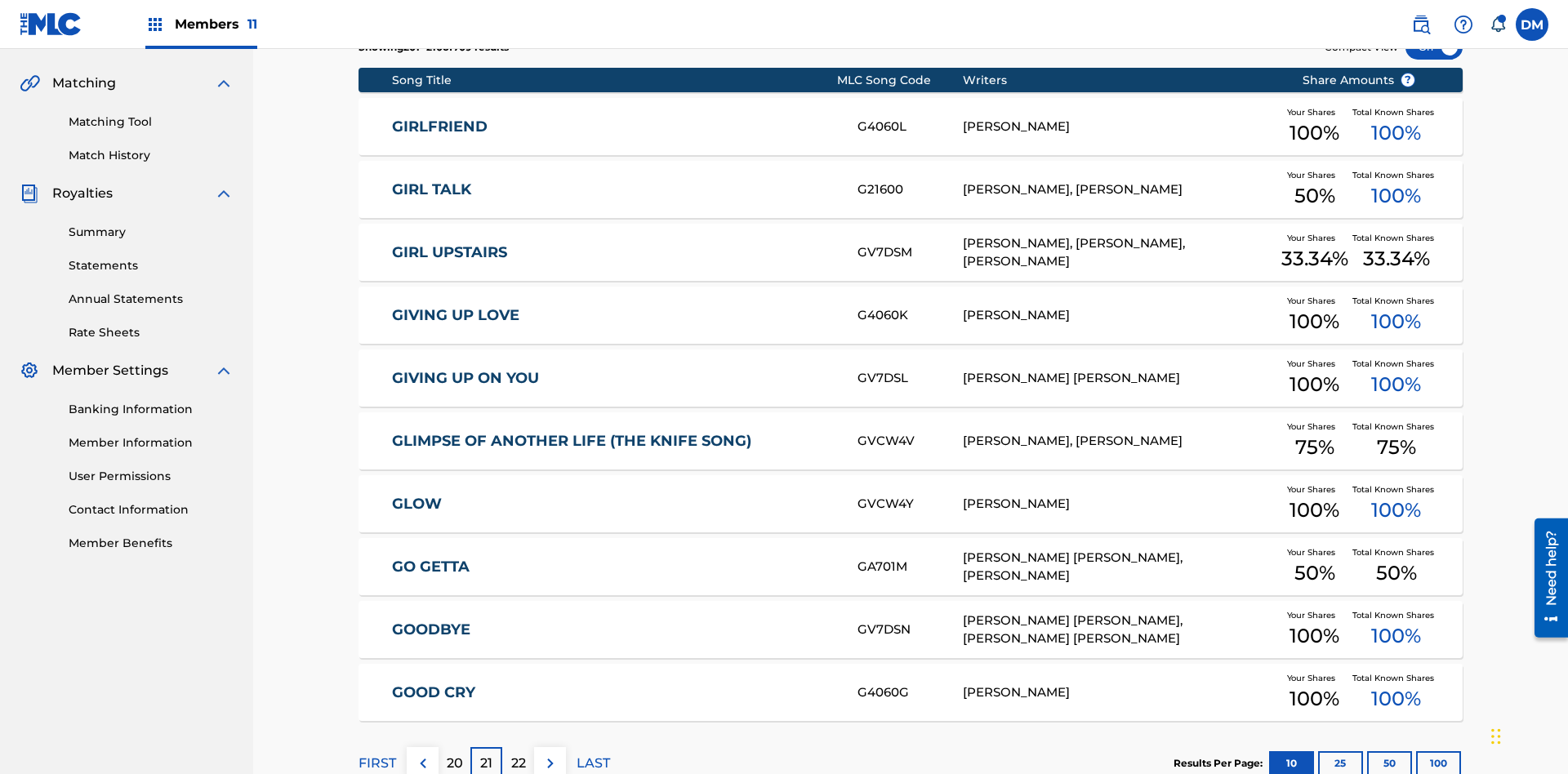
click at [550, 753] on img at bounding box center [550, 763] width 20 height 20
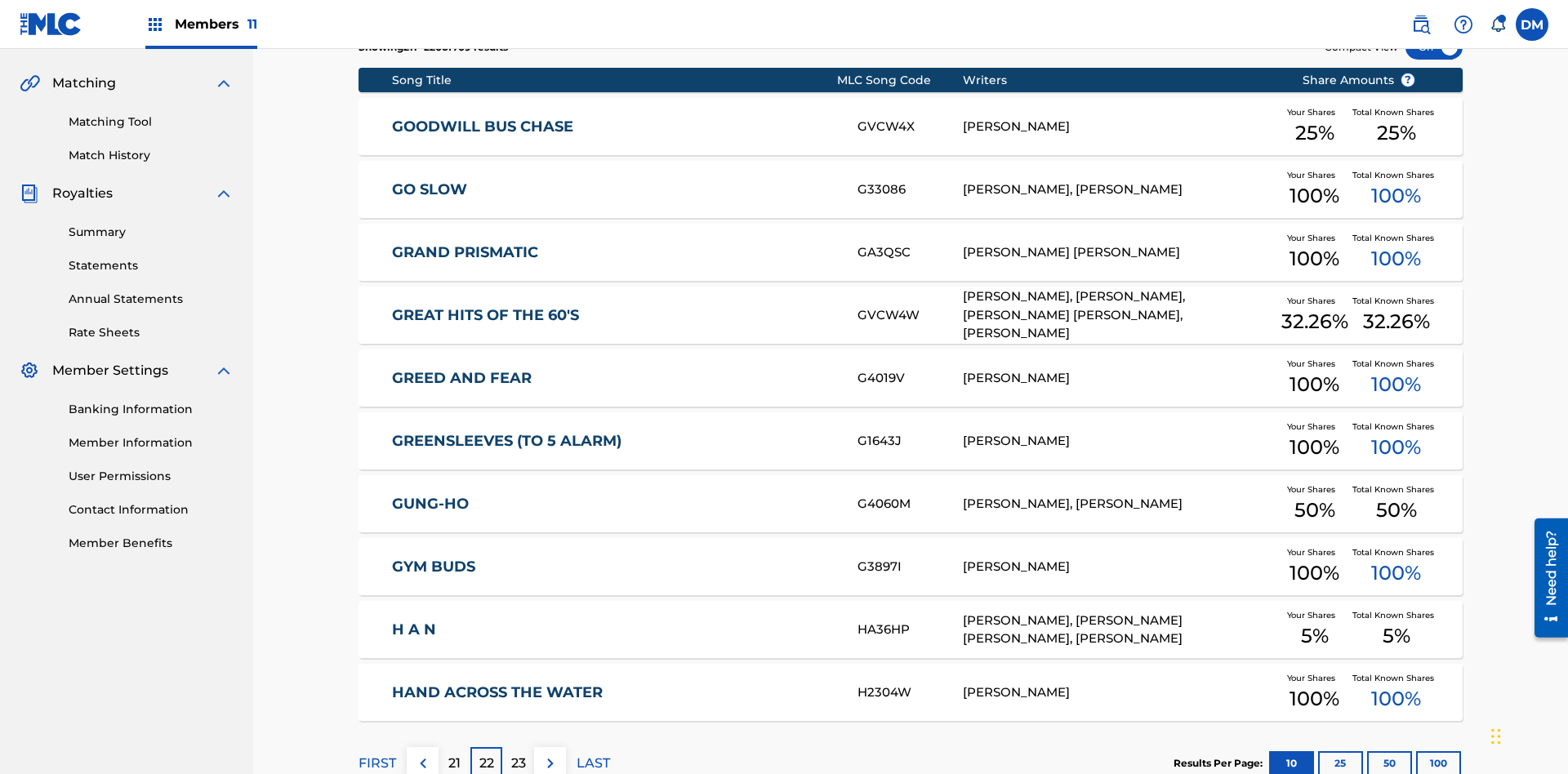
click at [550, 753] on img at bounding box center [550, 763] width 20 height 20
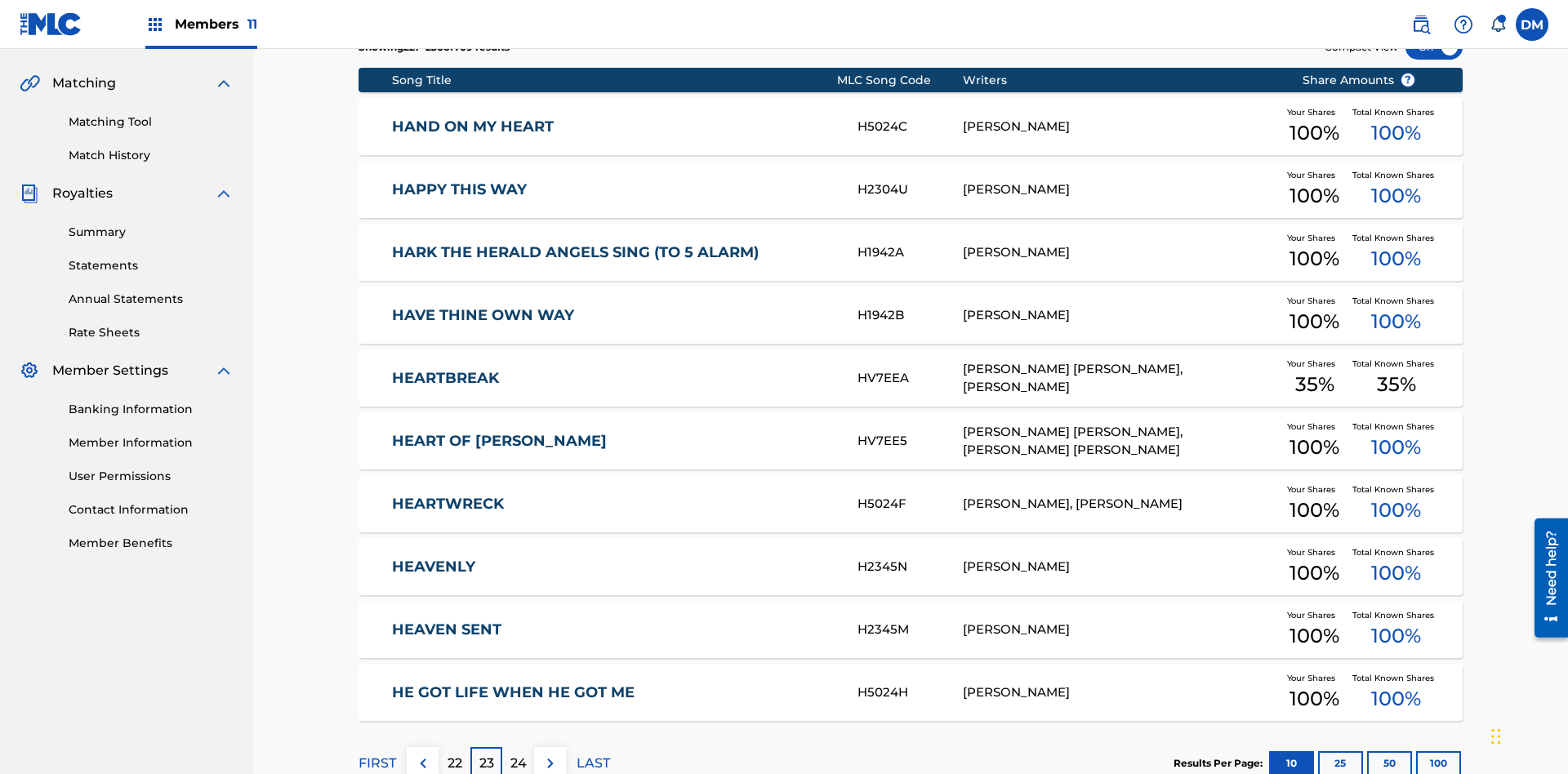
click at [550, 753] on img at bounding box center [550, 763] width 20 height 20
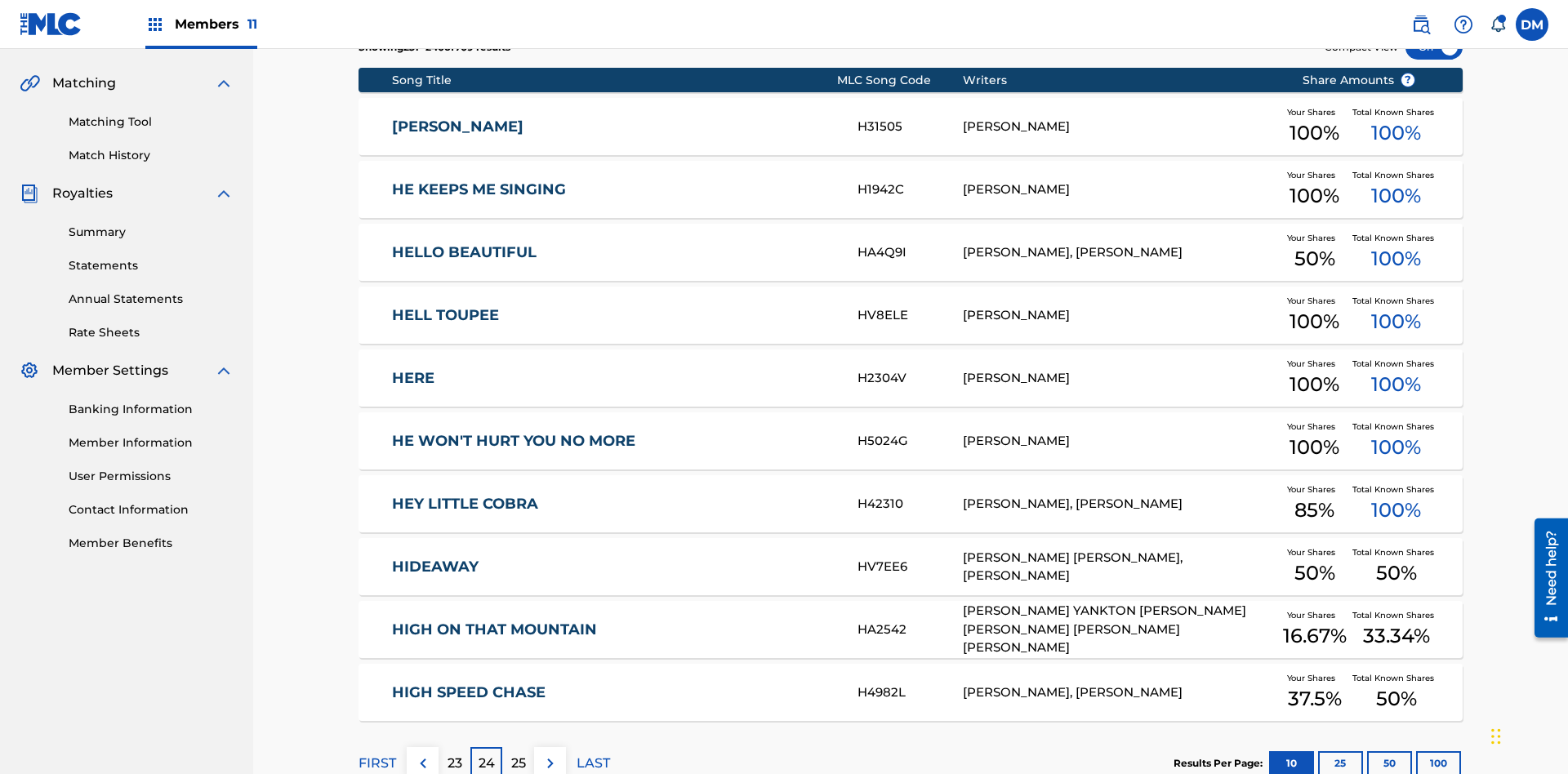
click at [550, 753] on img at bounding box center [550, 763] width 20 height 20
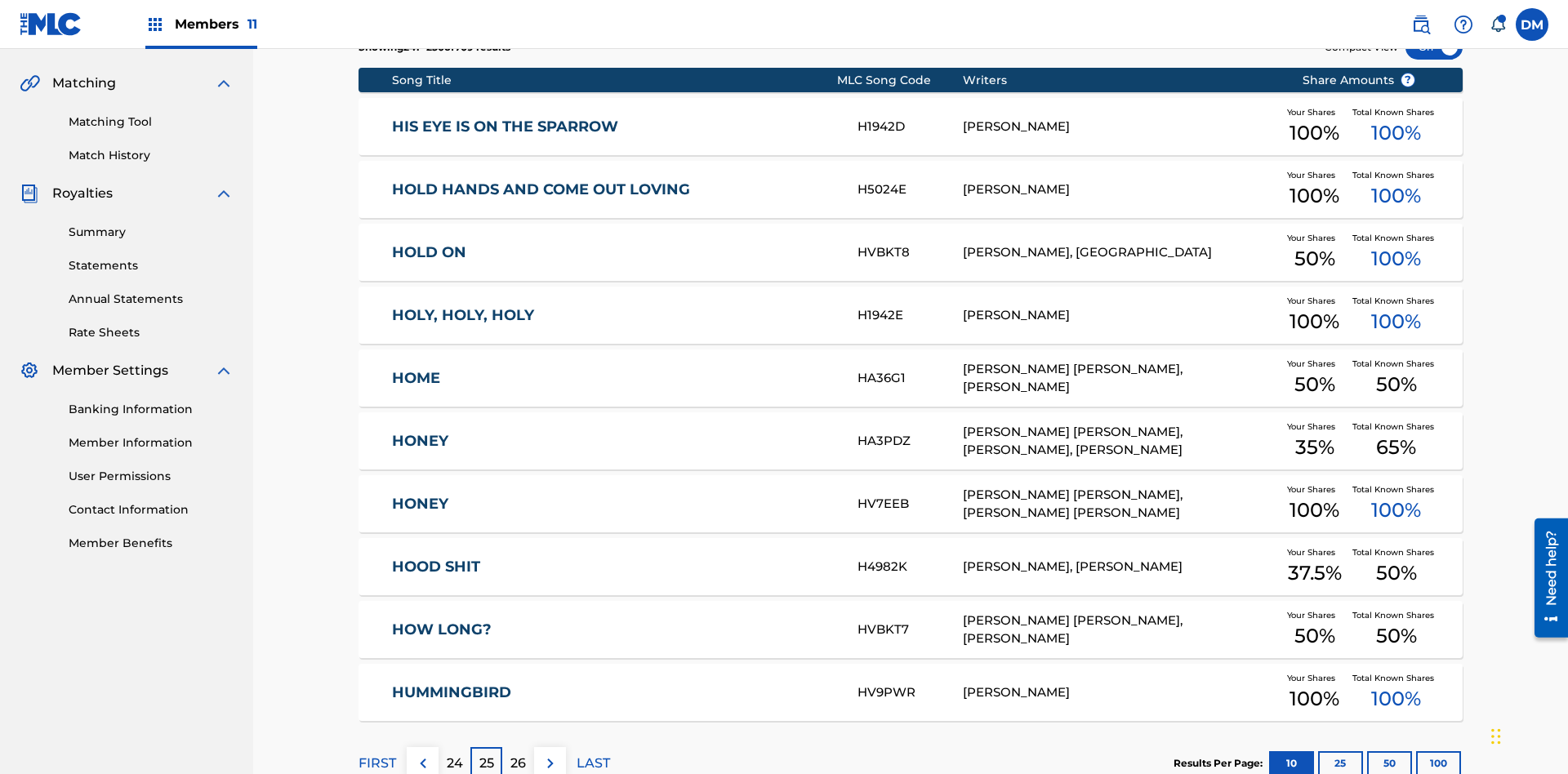
click at [550, 753] on img at bounding box center [550, 763] width 20 height 20
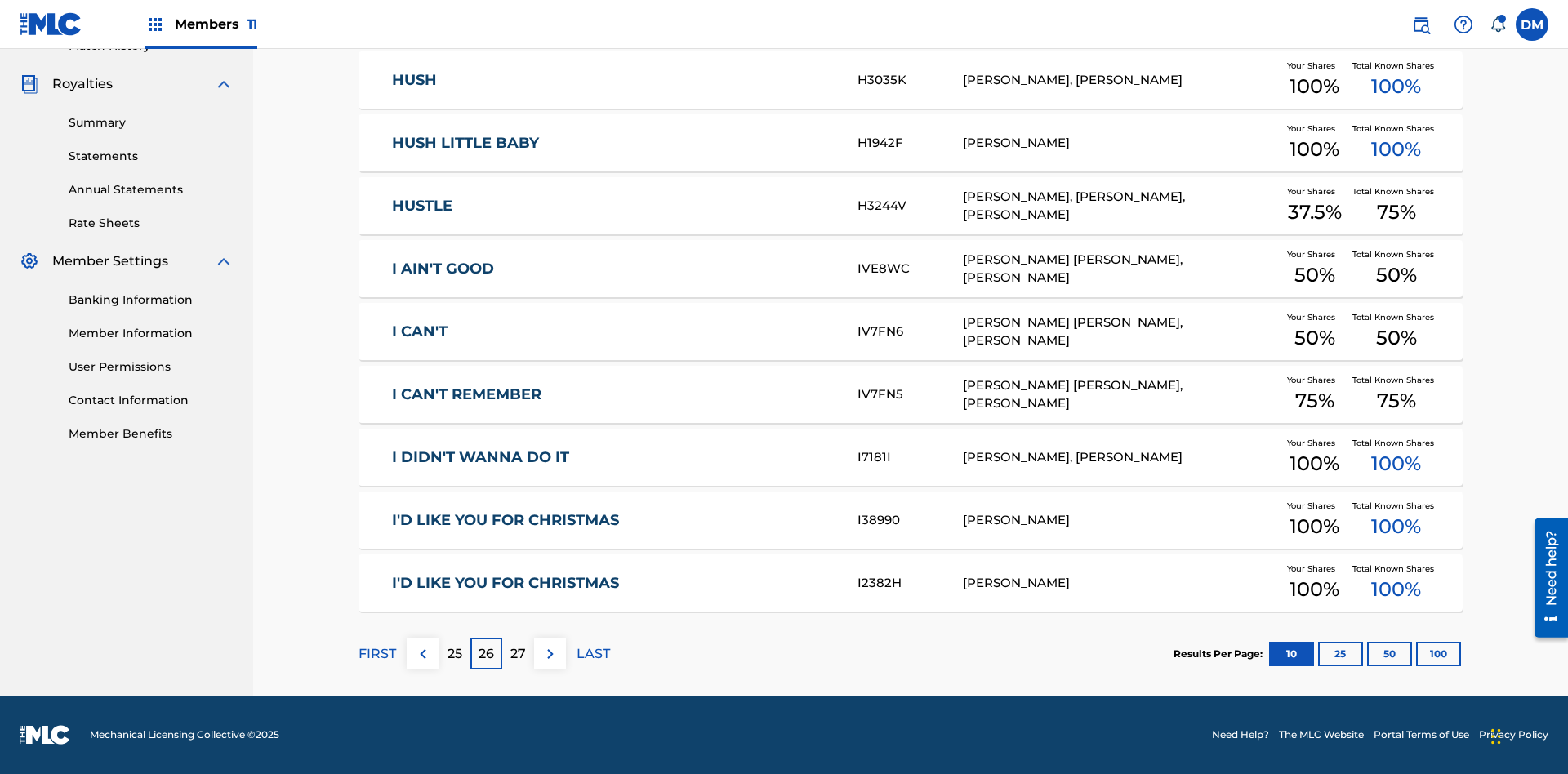
click at [550, 653] on img at bounding box center [550, 654] width 20 height 20
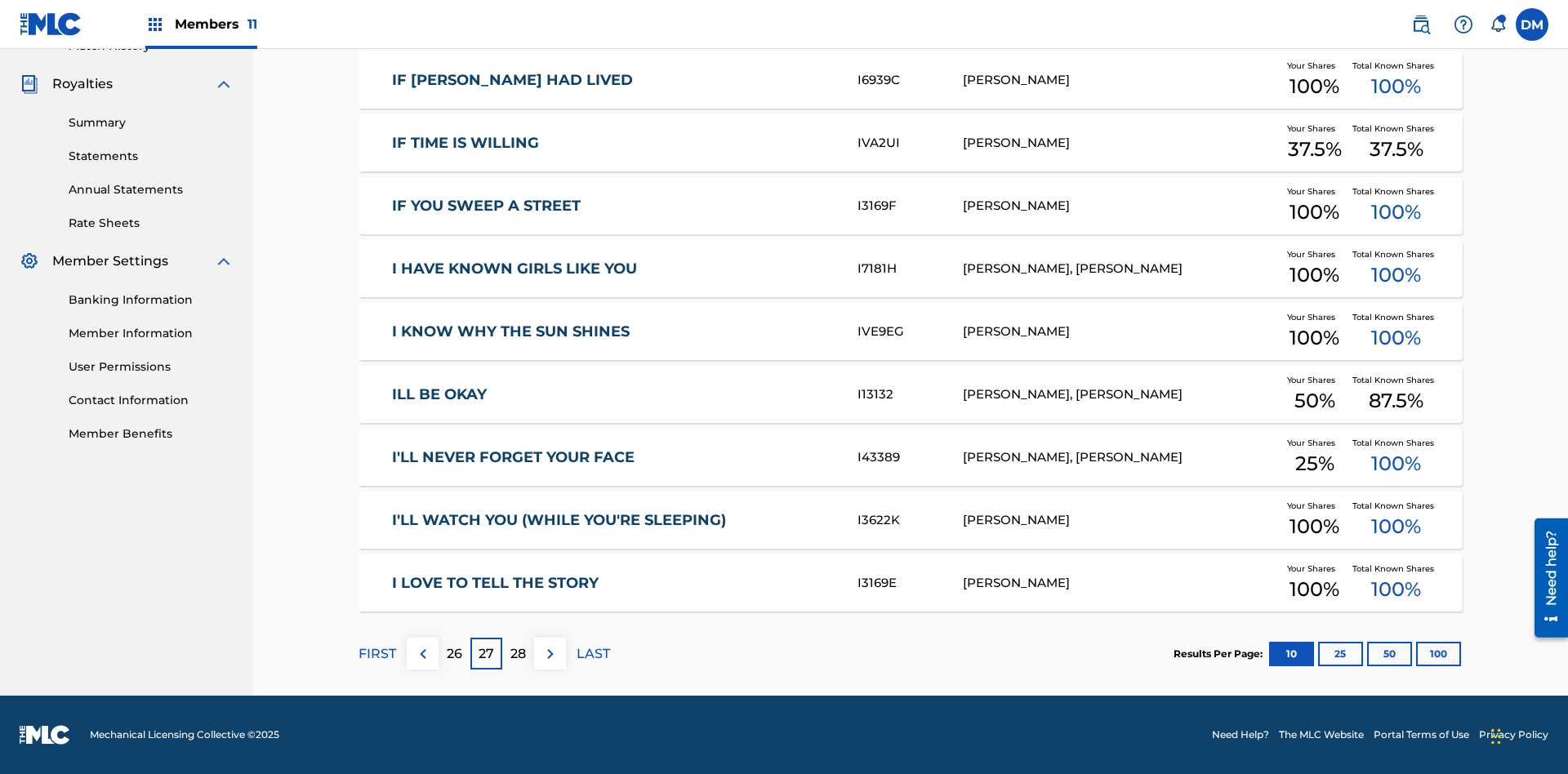
click at [550, 653] on img at bounding box center [550, 654] width 20 height 20
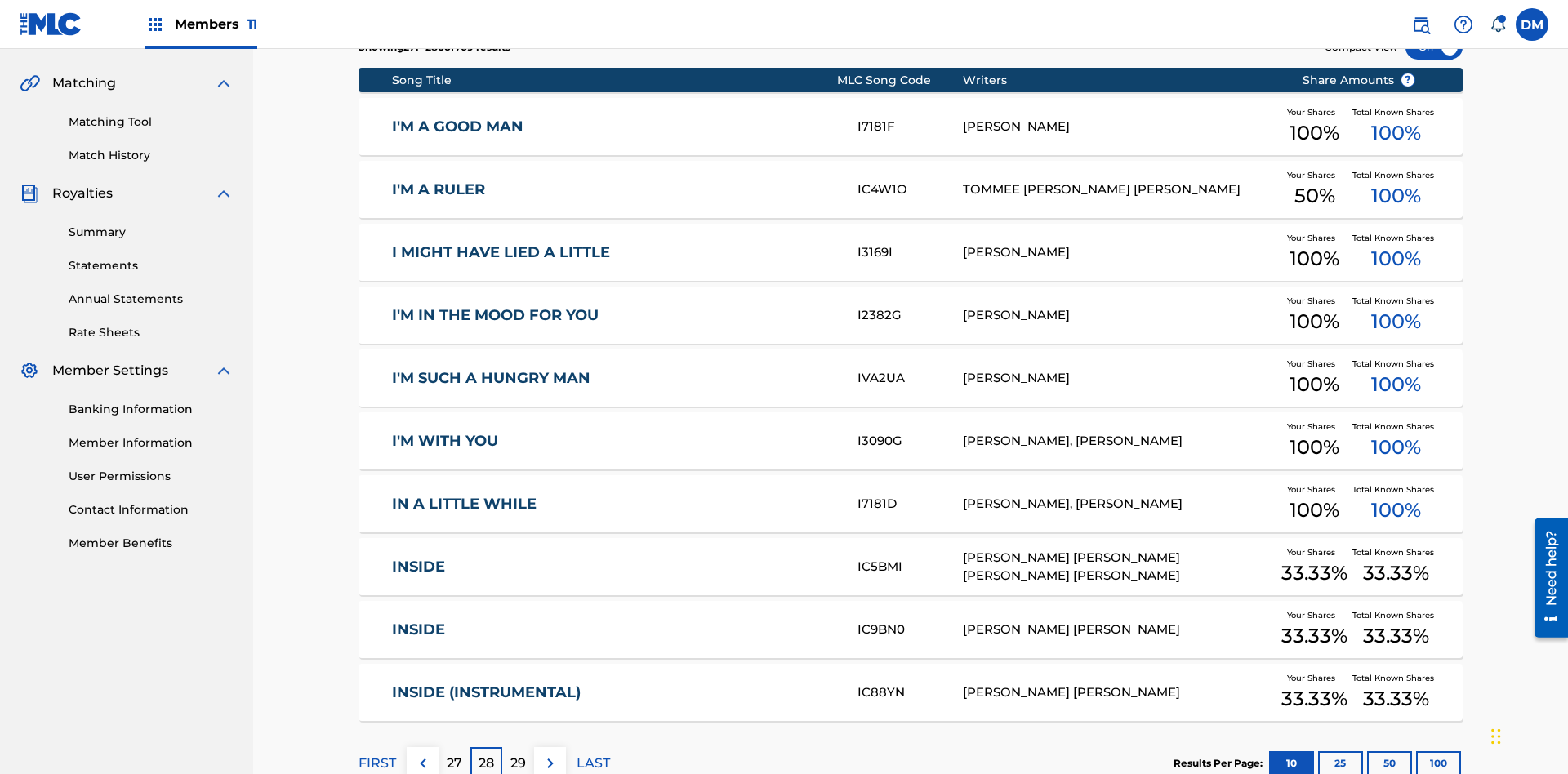
click at [550, 753] on img at bounding box center [550, 763] width 20 height 20
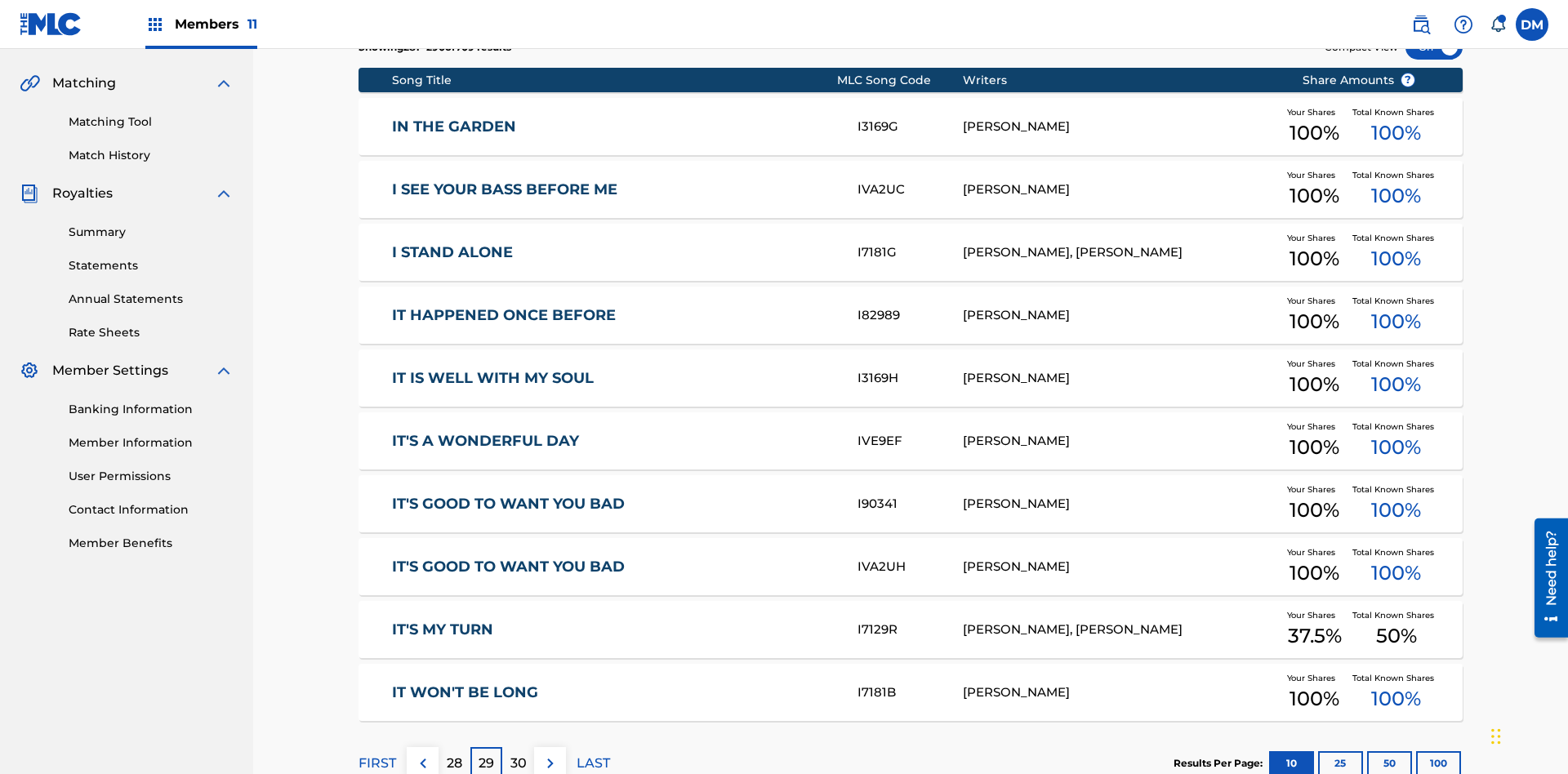
click at [550, 753] on img at bounding box center [550, 763] width 20 height 20
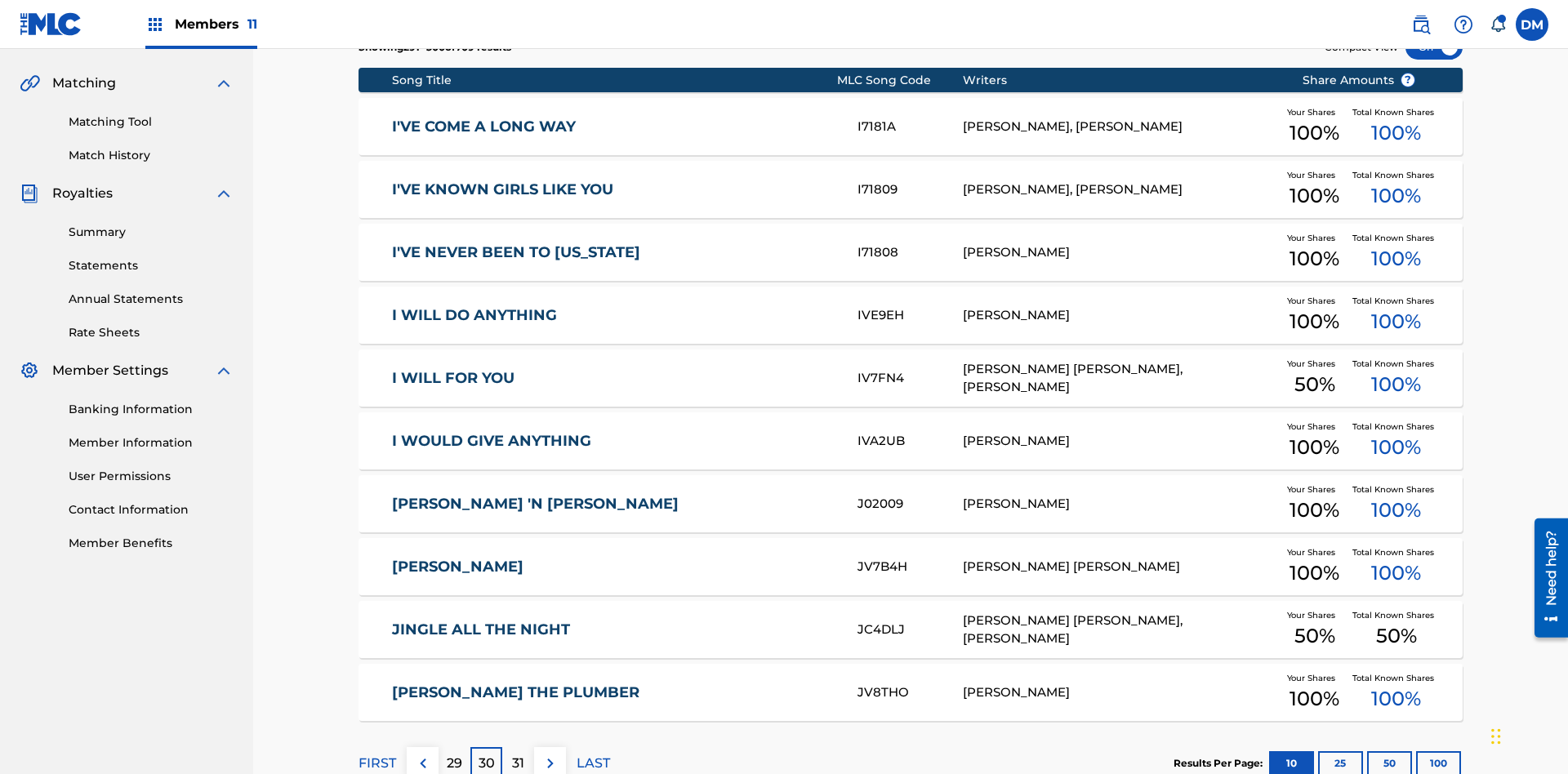
click at [550, 753] on img at bounding box center [550, 763] width 20 height 20
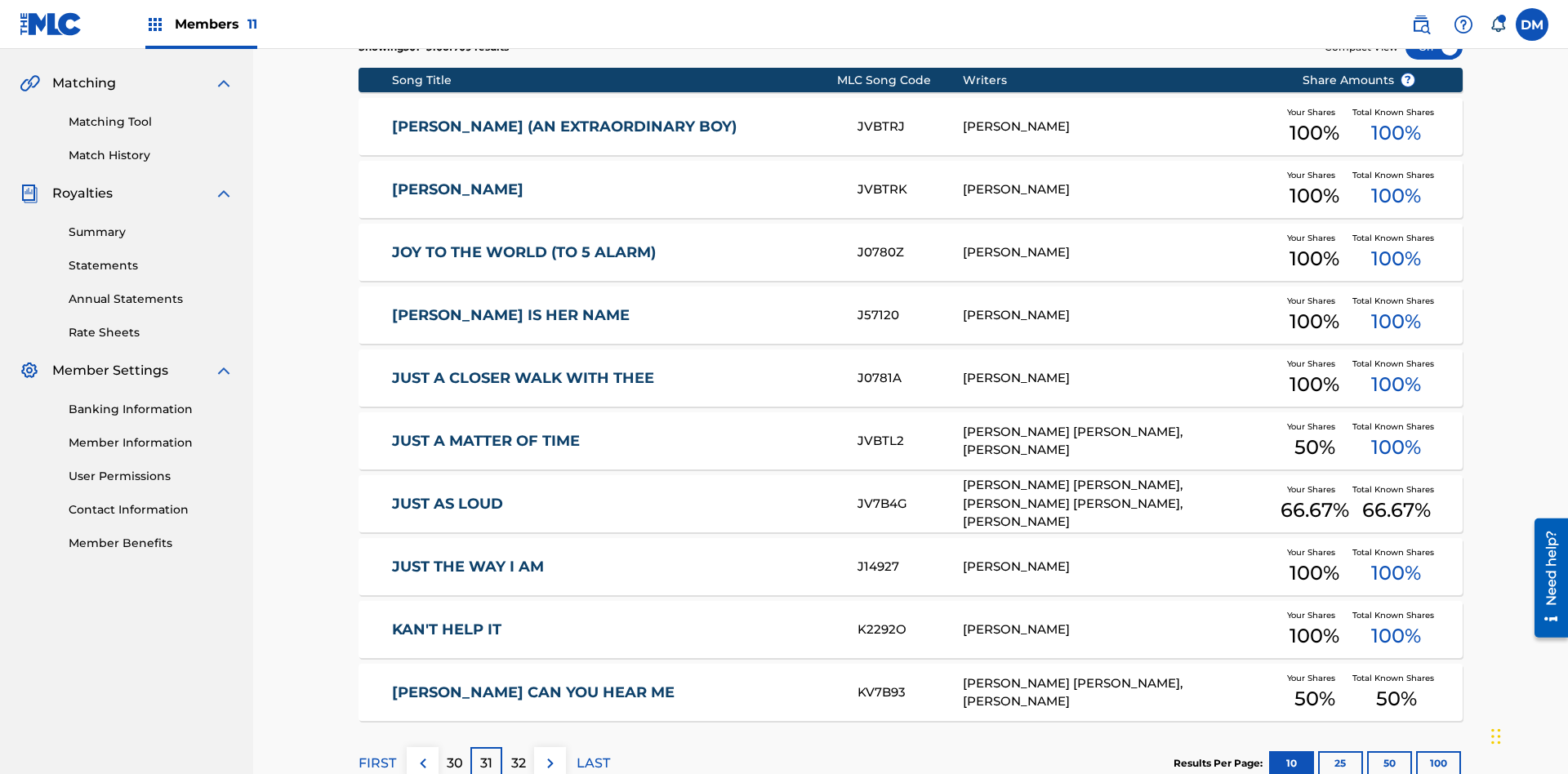
click at [550, 753] on img at bounding box center [550, 763] width 20 height 20
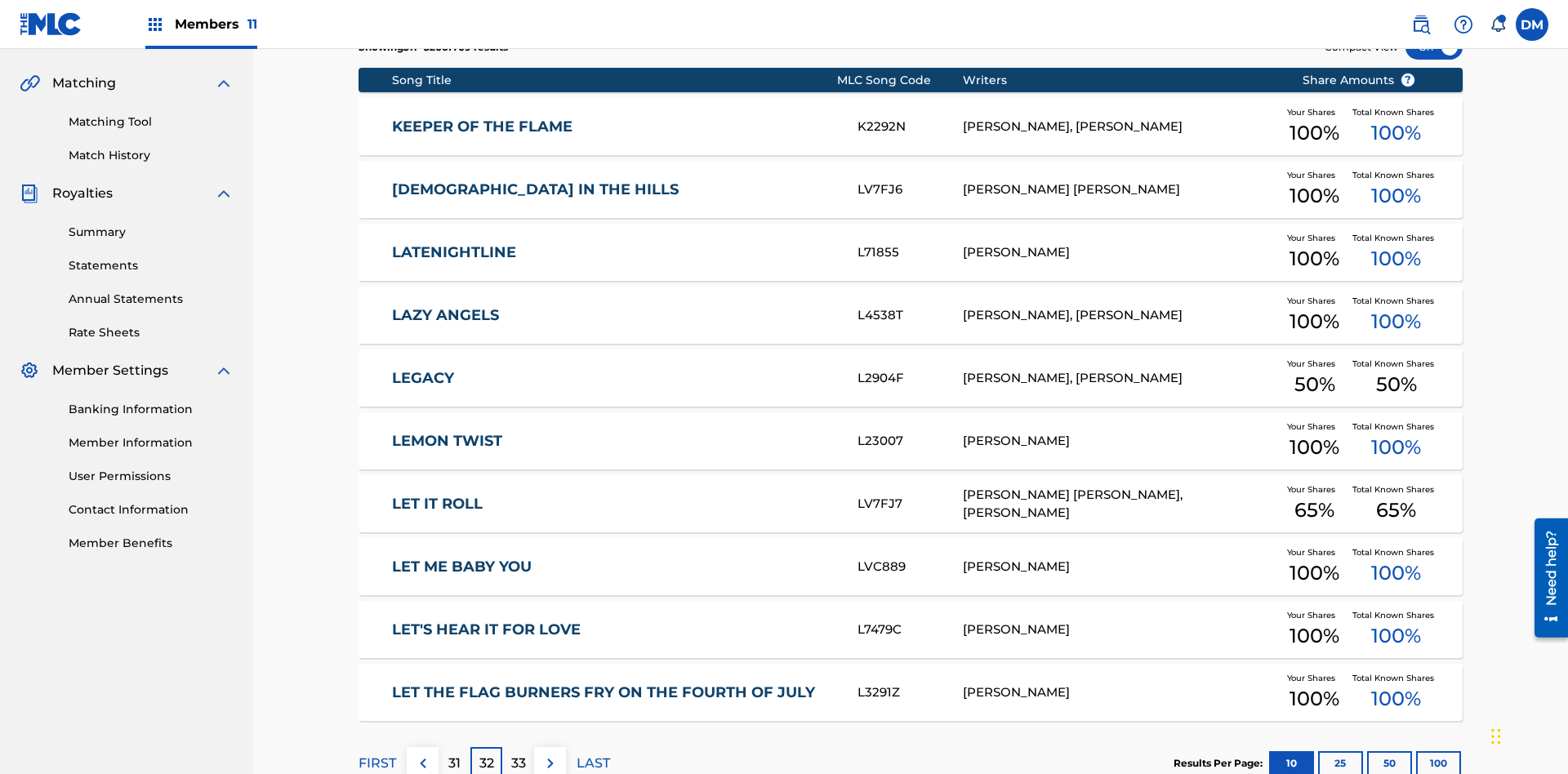
click at [550, 753] on img at bounding box center [550, 763] width 20 height 20
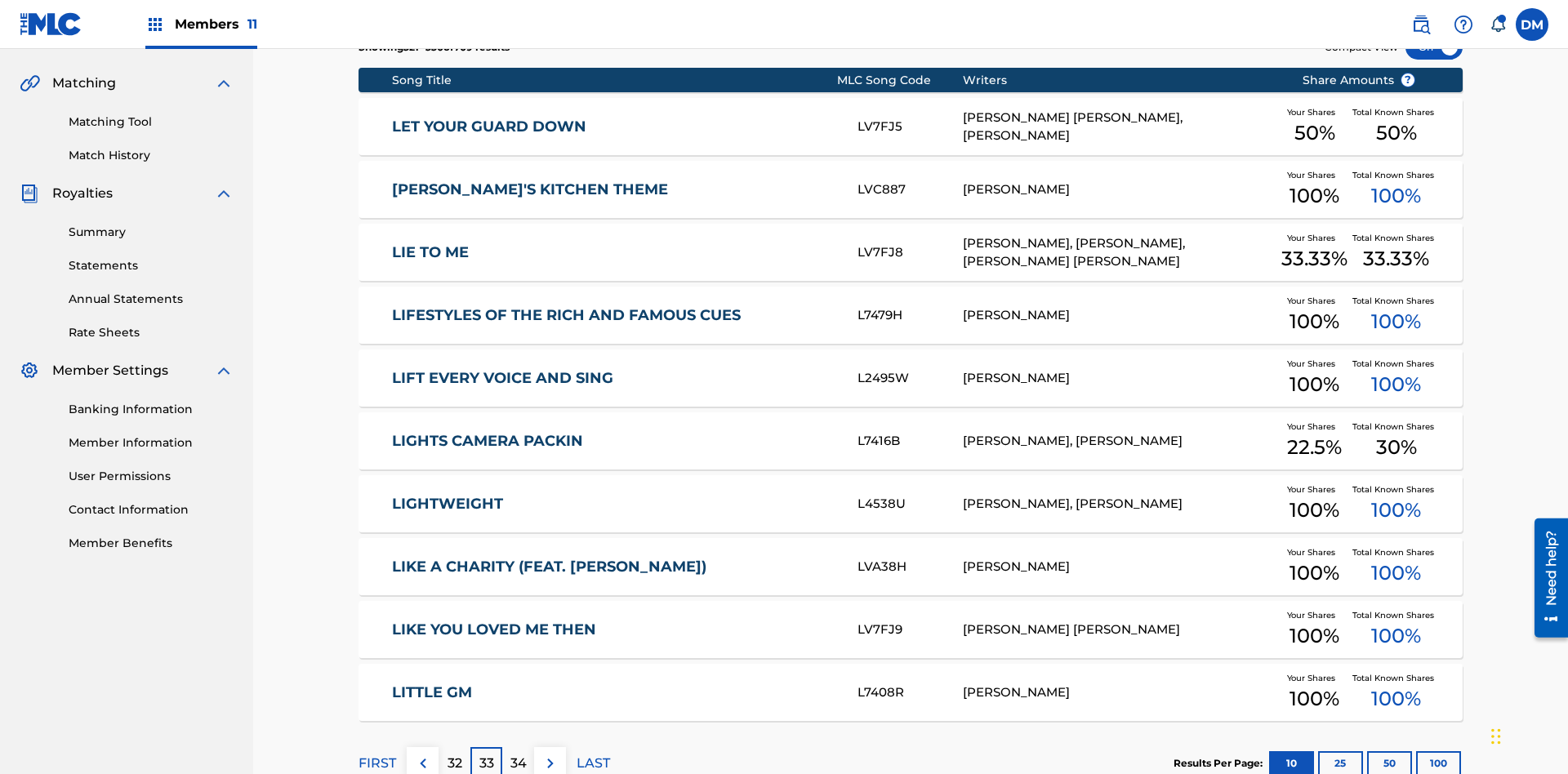
click at [550, 753] on img at bounding box center [550, 763] width 20 height 20
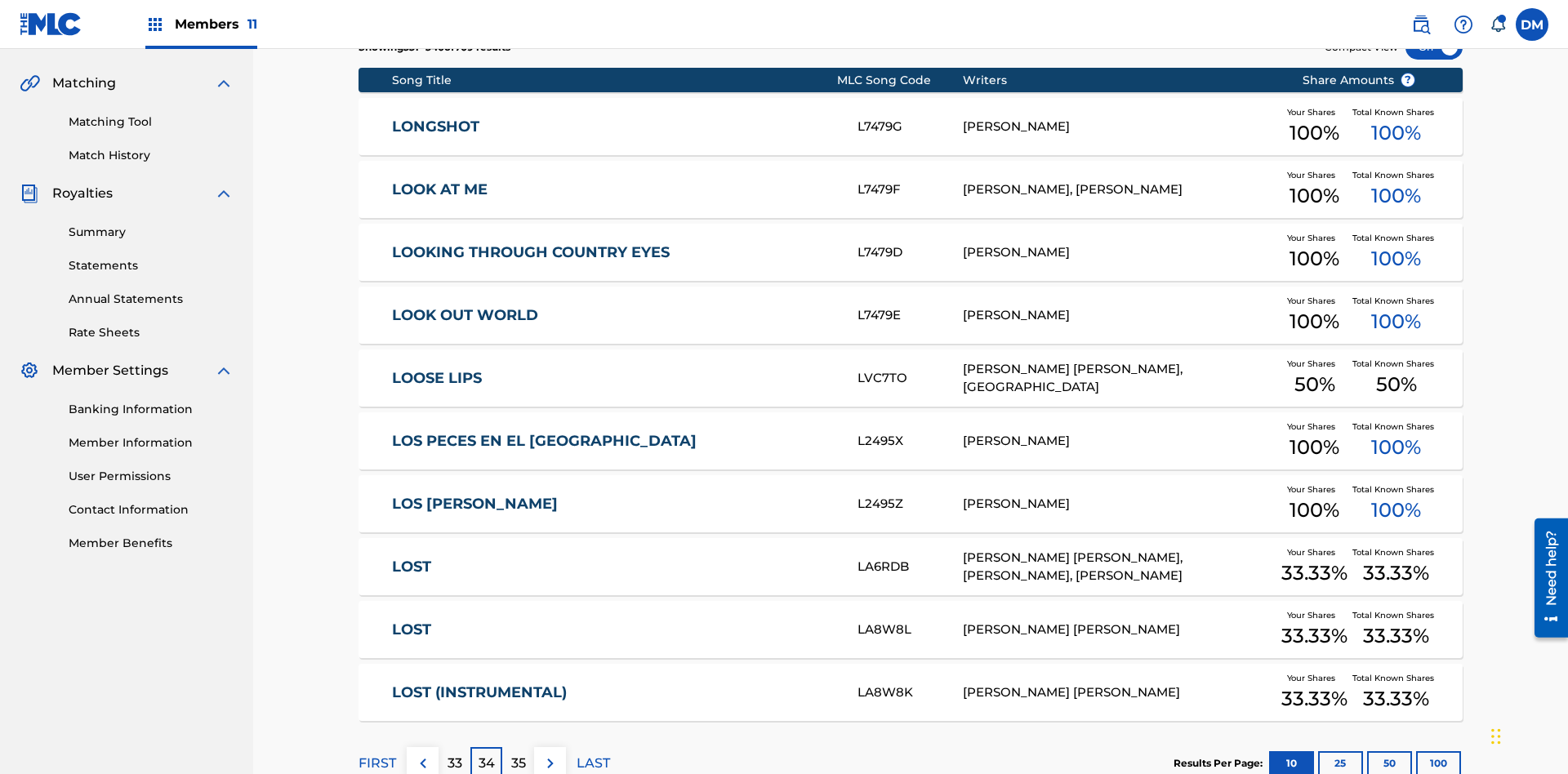
click at [550, 753] on img at bounding box center [550, 763] width 20 height 20
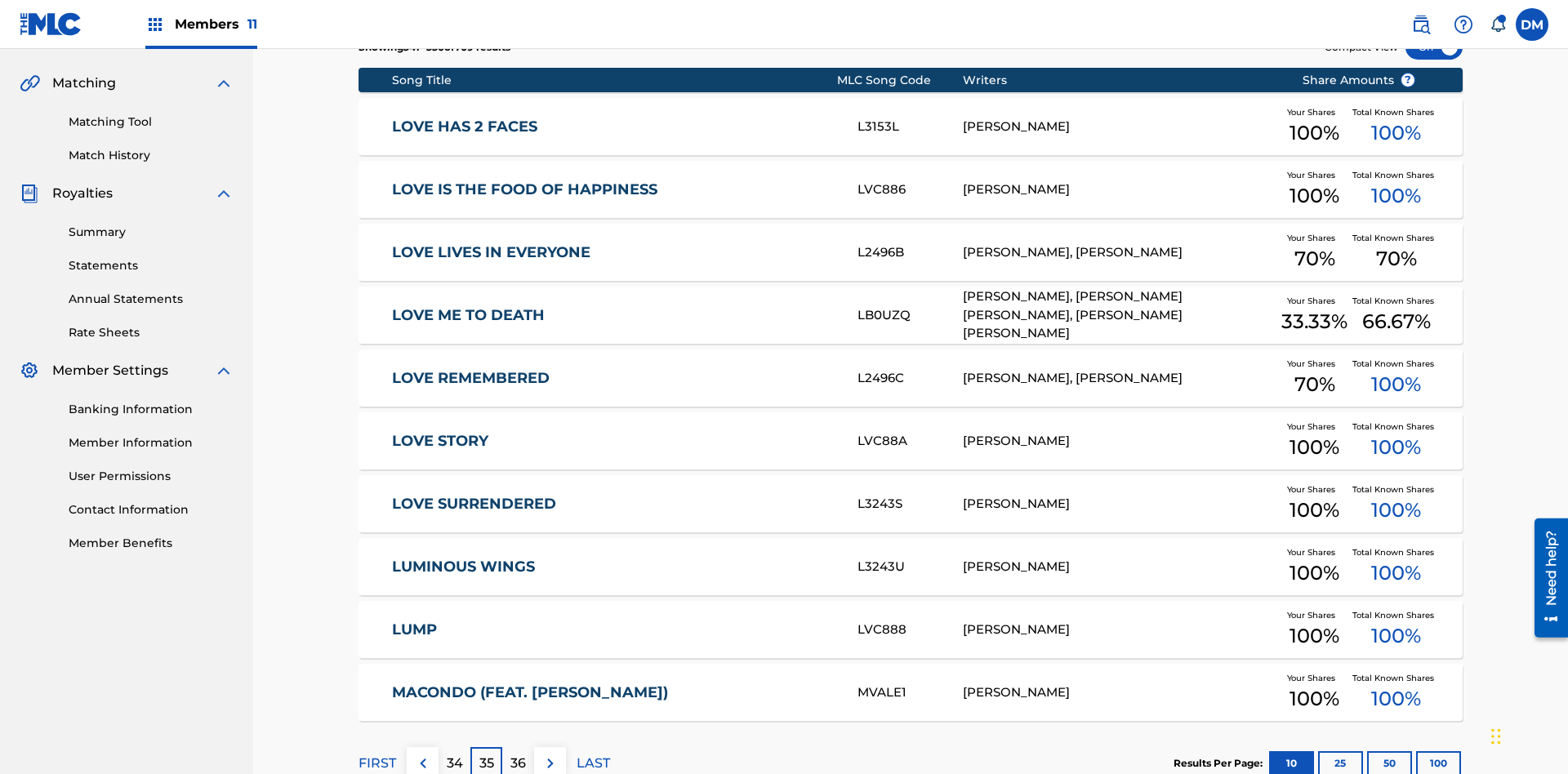
click at [550, 753] on img at bounding box center [550, 763] width 20 height 20
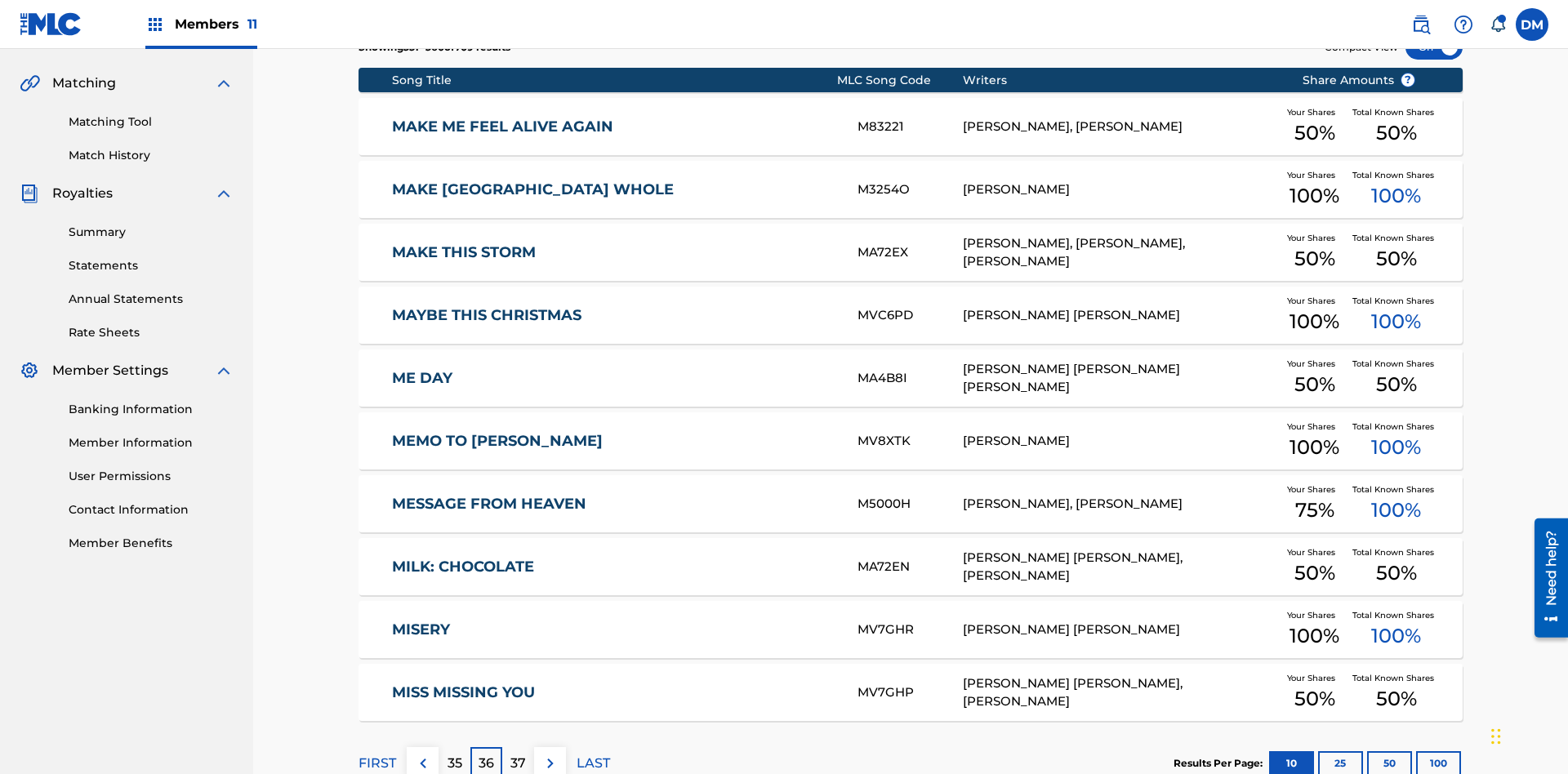
click at [550, 753] on img at bounding box center [550, 763] width 20 height 20
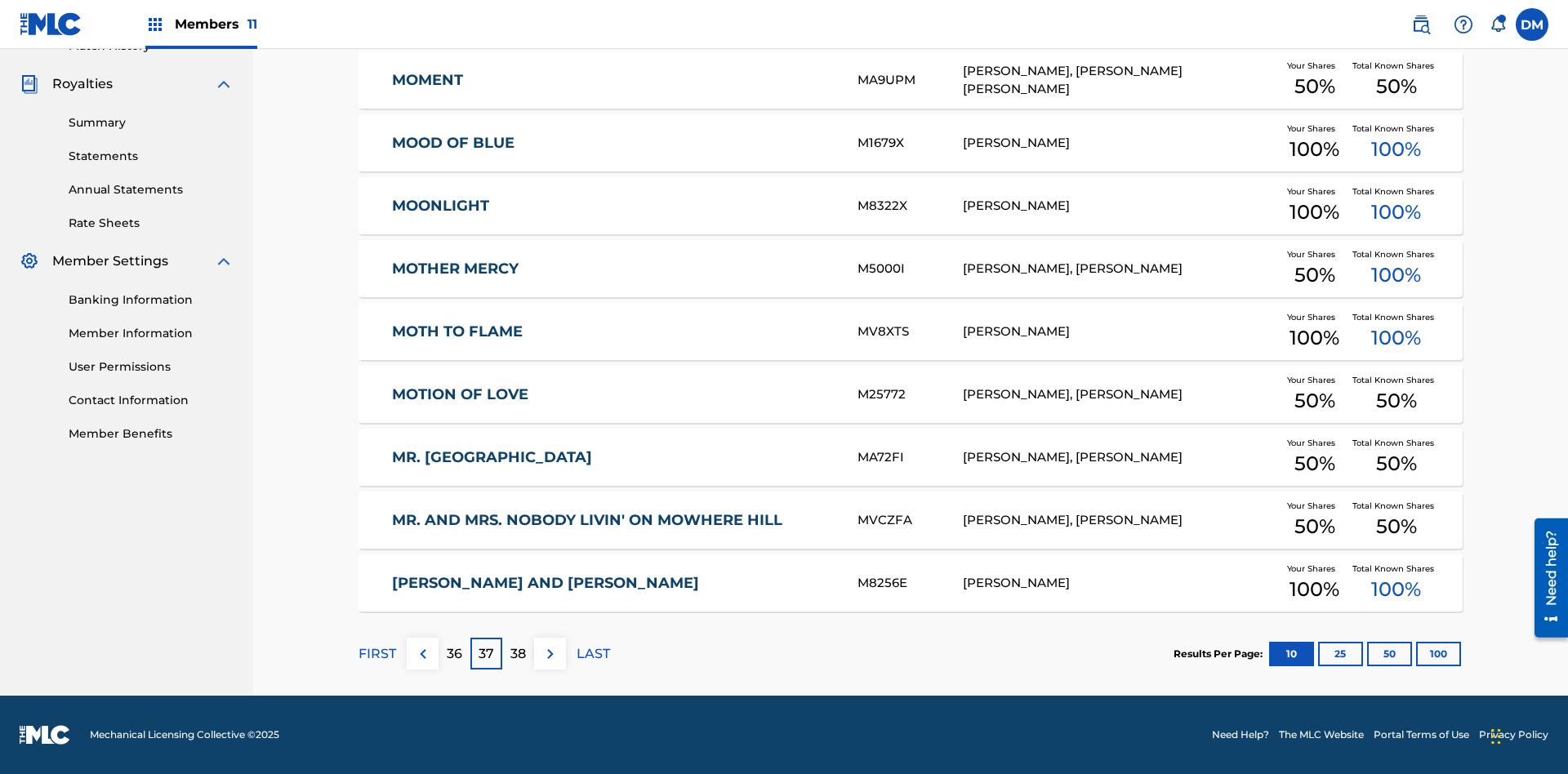
click at [550, 653] on img at bounding box center [550, 654] width 20 height 20
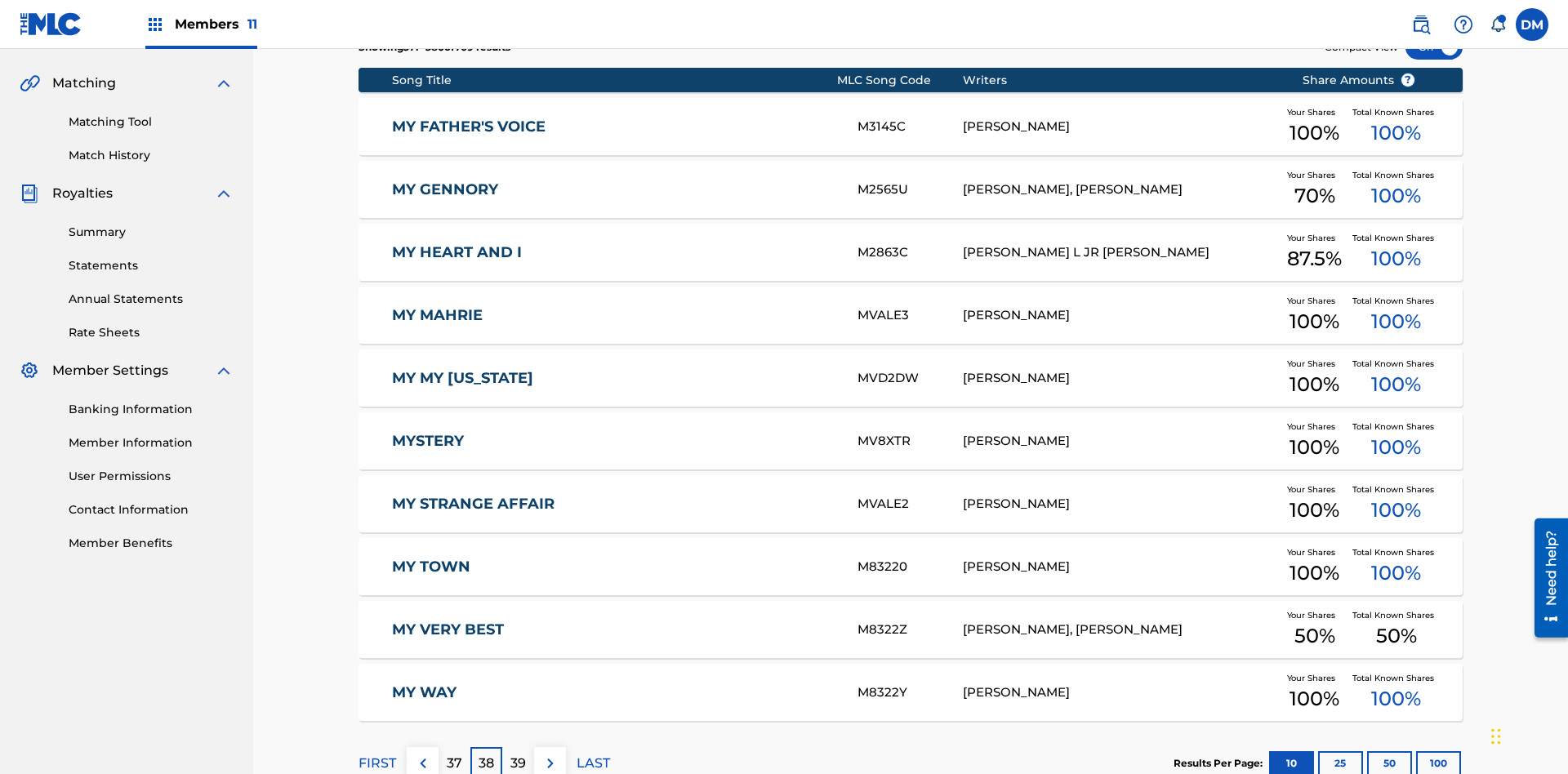
click at [550, 753] on img at bounding box center [550, 763] width 20 height 20
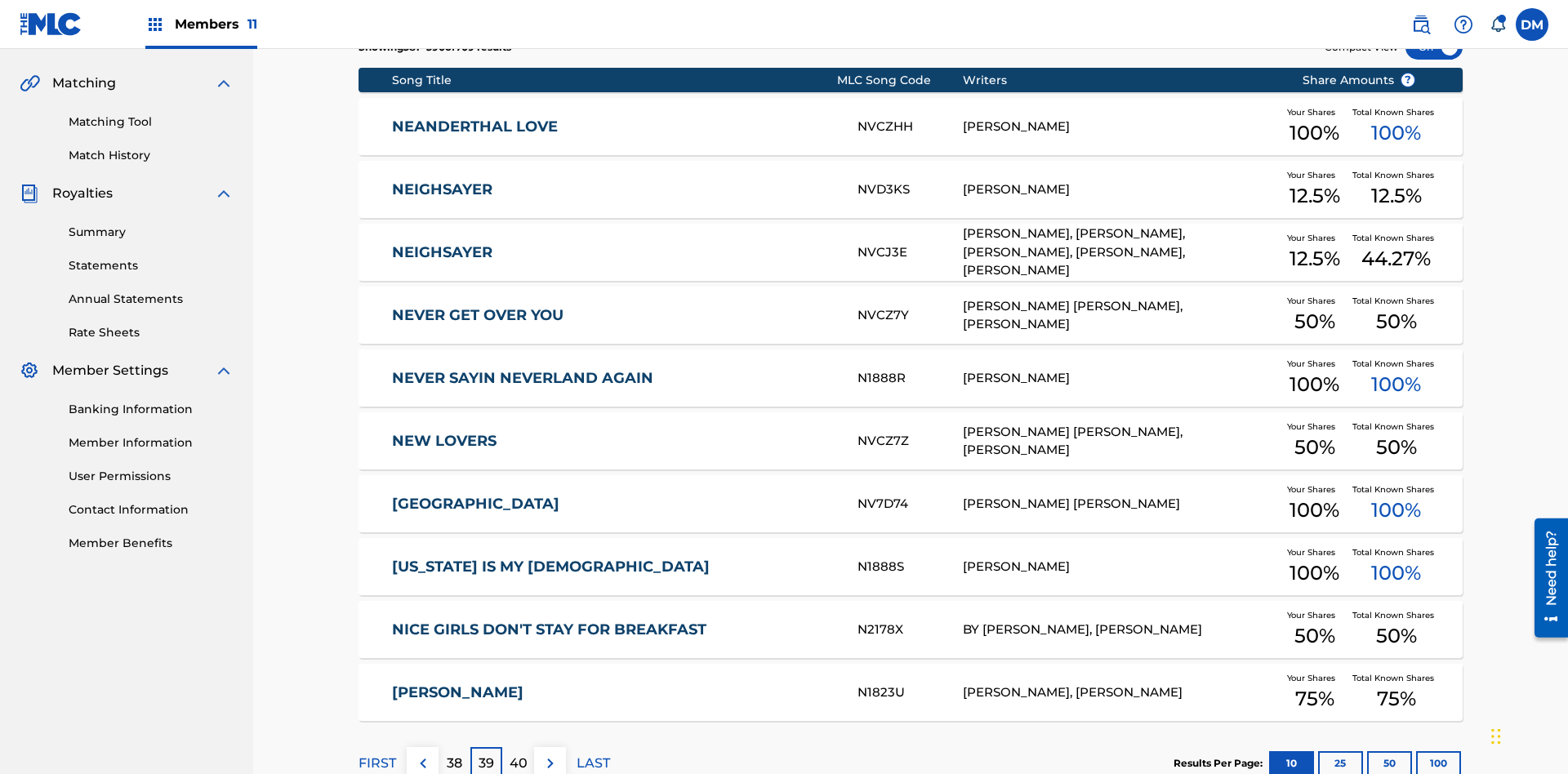
click at [550, 753] on img at bounding box center [550, 763] width 20 height 20
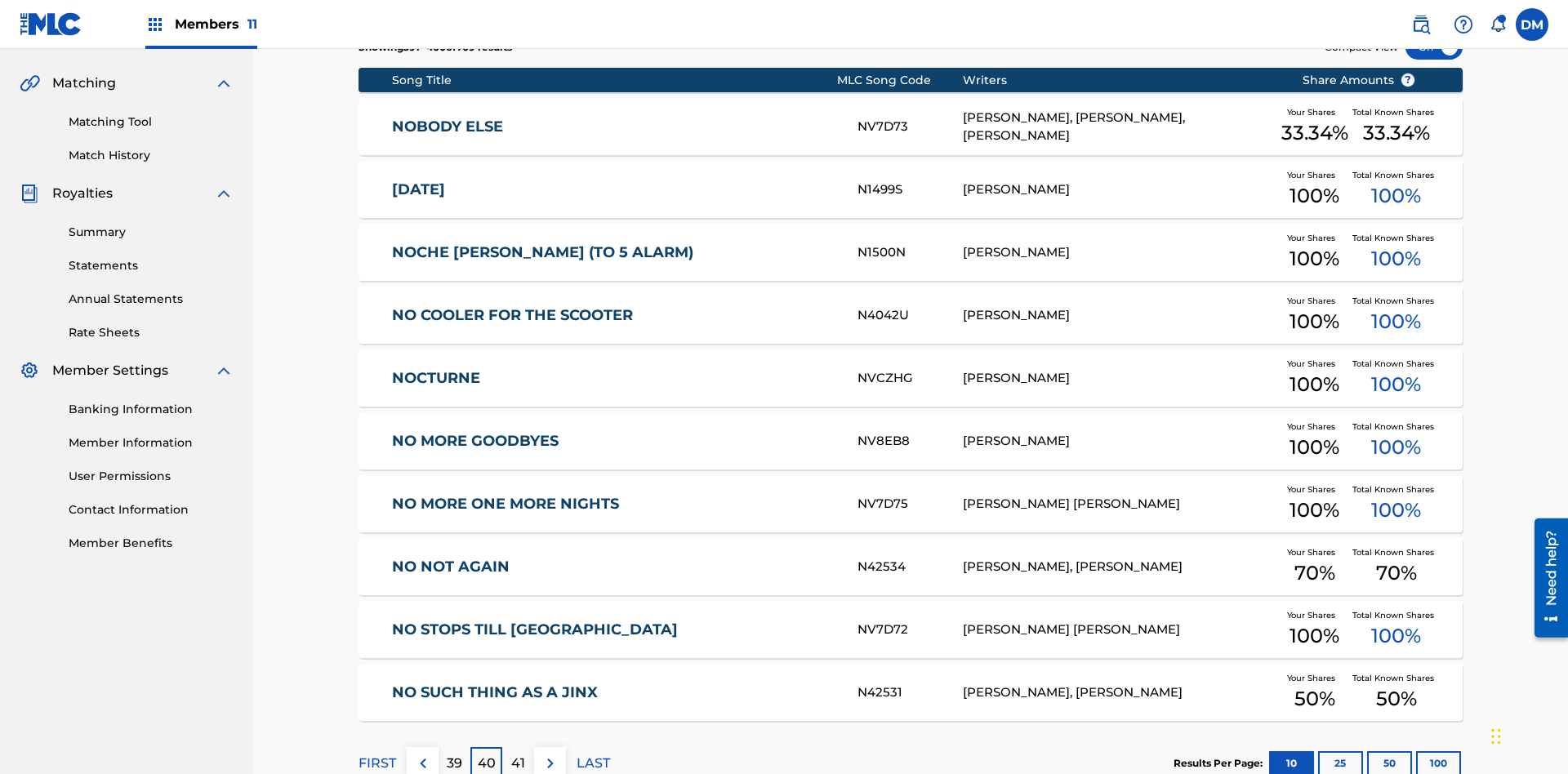
click at [550, 753] on img at bounding box center [550, 763] width 20 height 20
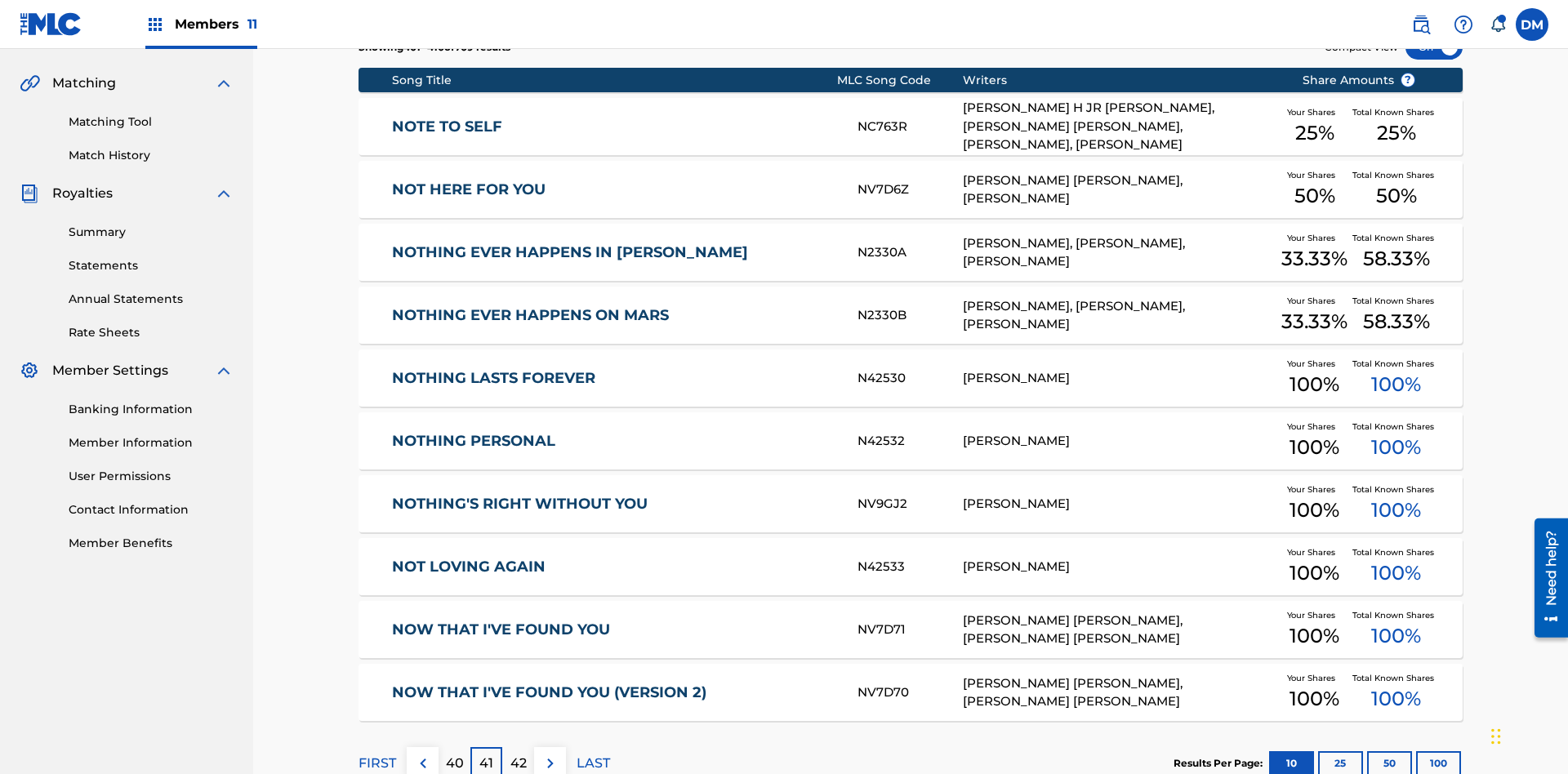
click at [550, 753] on img at bounding box center [550, 763] width 20 height 20
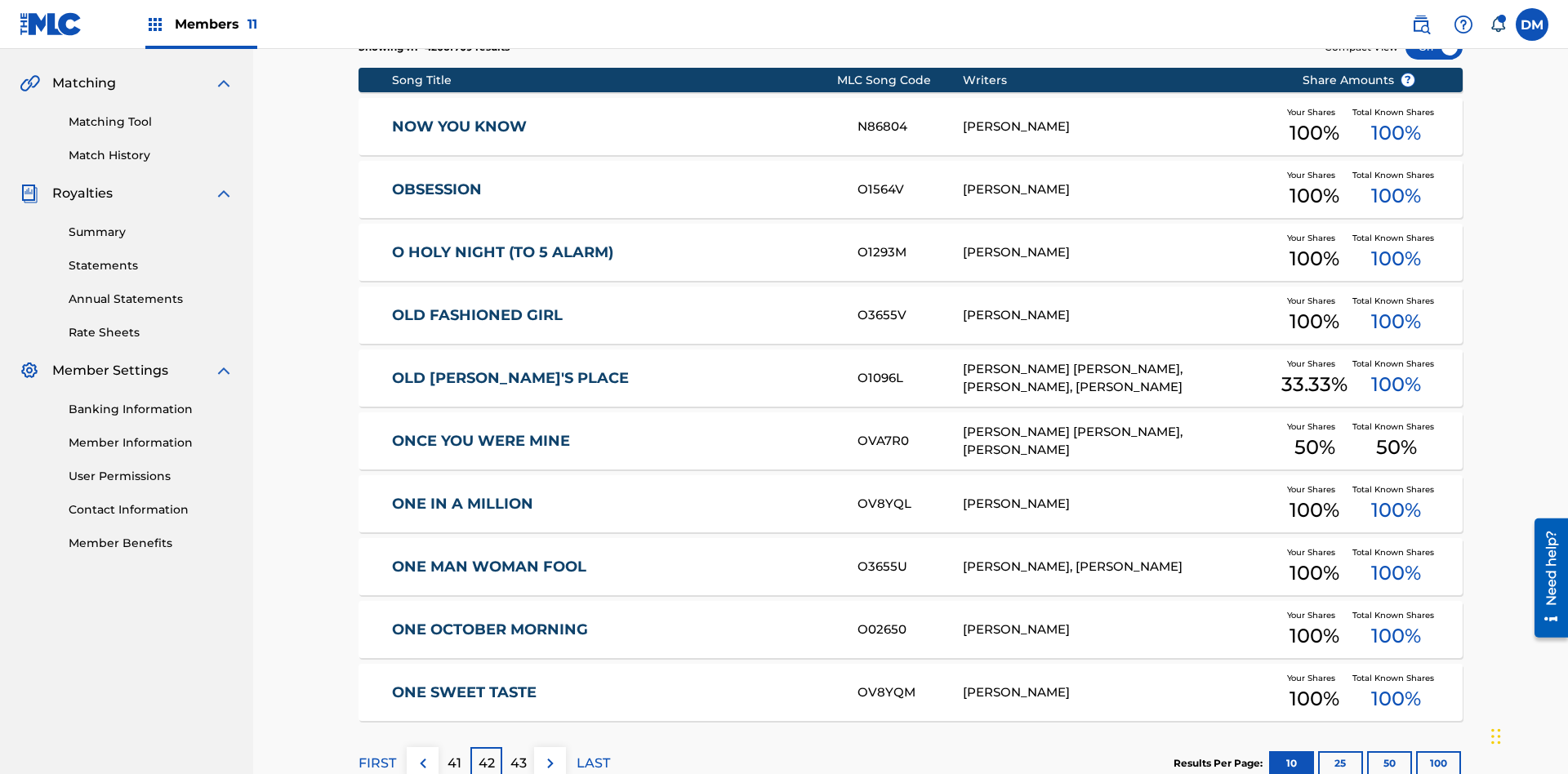
click at [550, 753] on img at bounding box center [550, 763] width 20 height 20
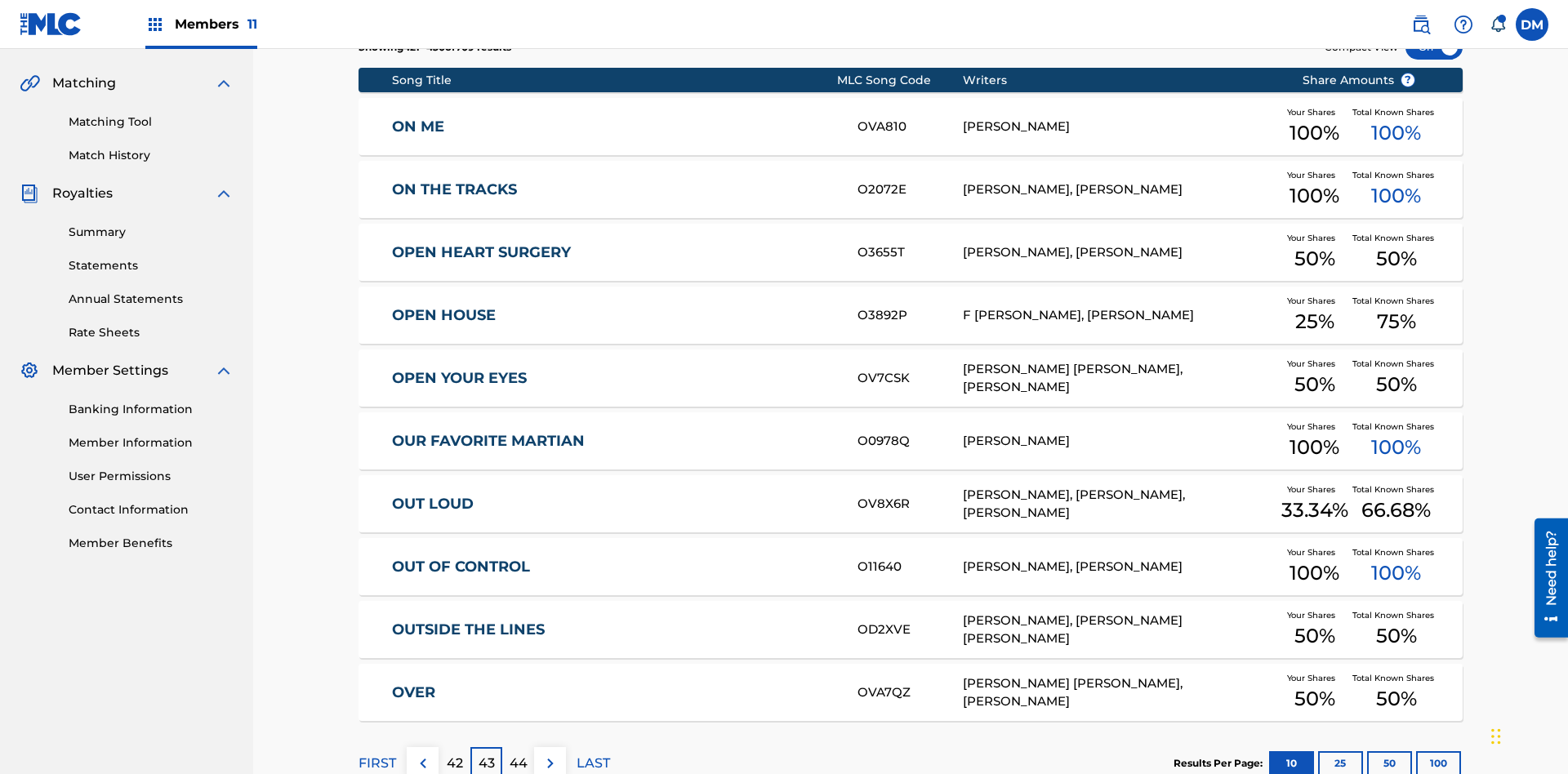
click at [550, 753] on img at bounding box center [550, 763] width 20 height 20
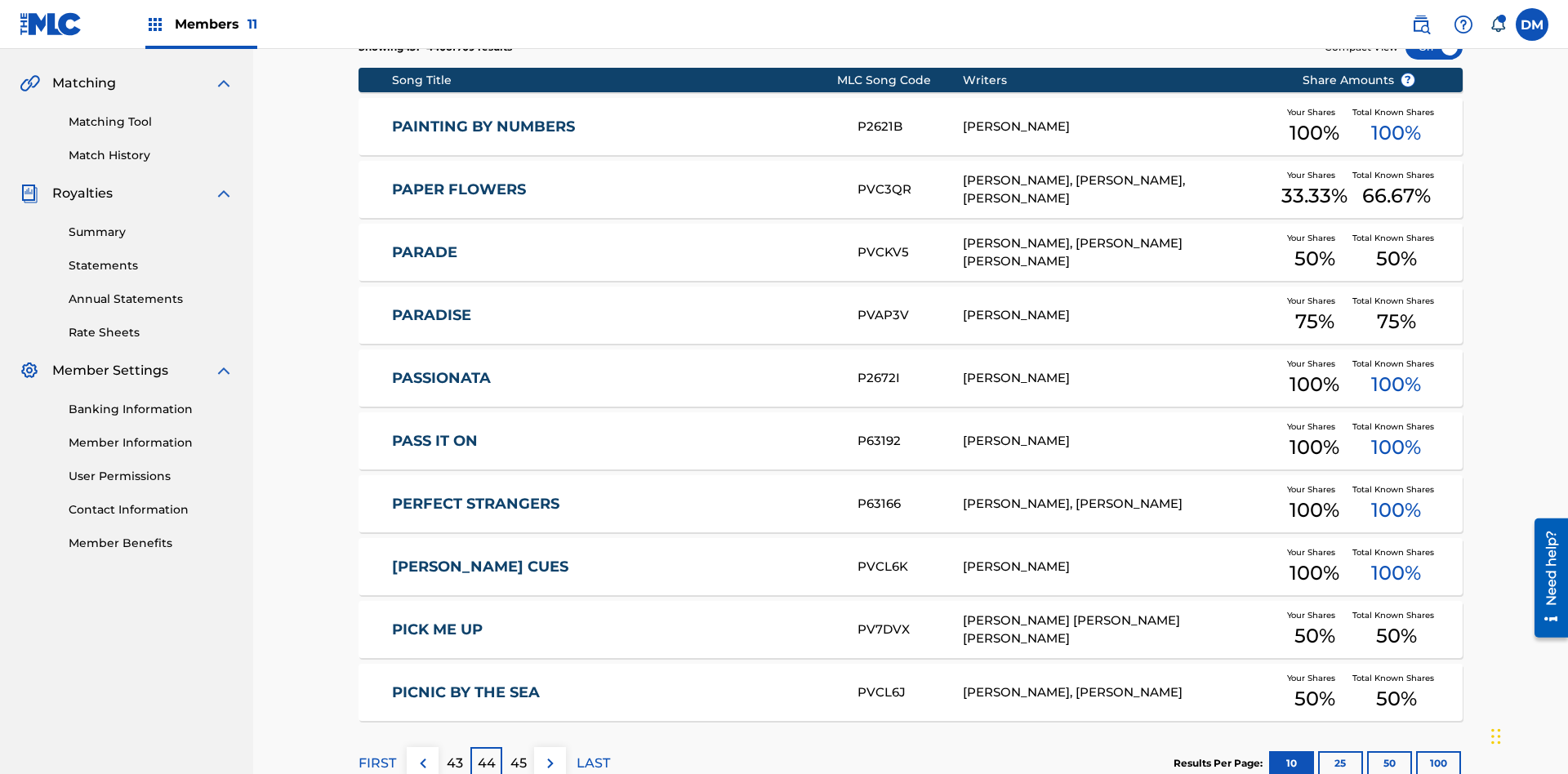
click at [550, 753] on img at bounding box center [550, 763] width 20 height 20
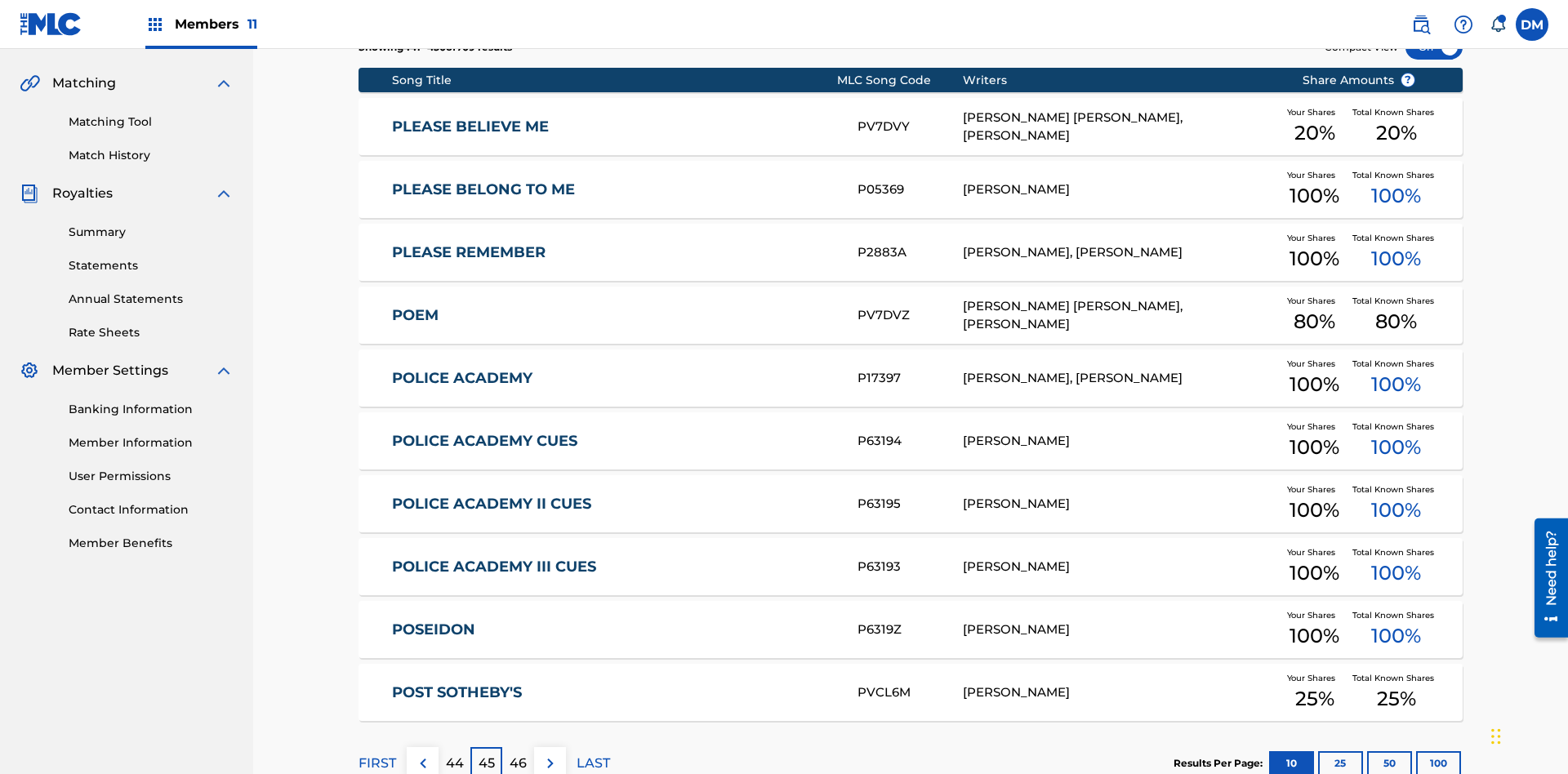
click at [550, 753] on img at bounding box center [550, 763] width 20 height 20
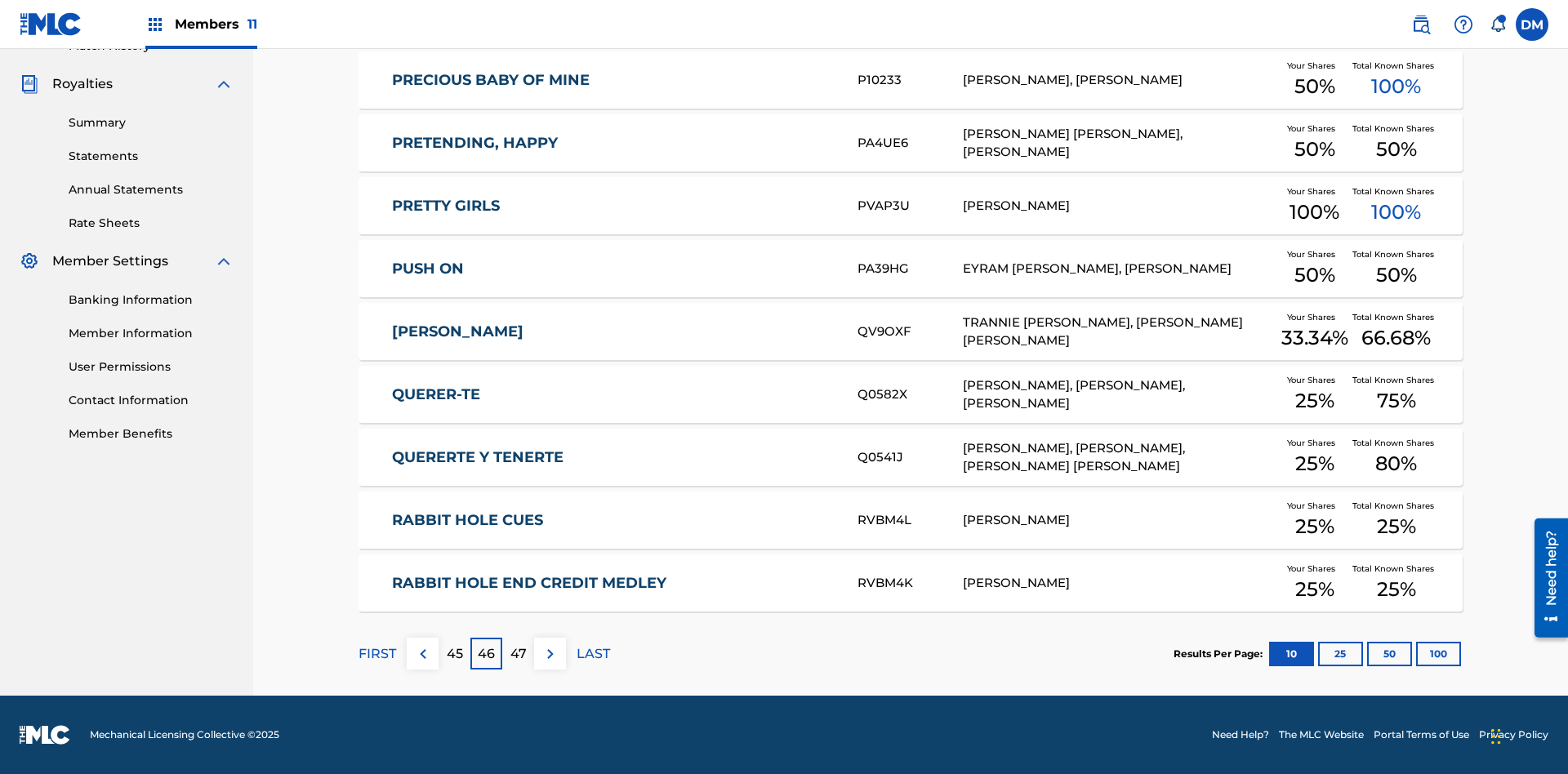
click at [550, 653] on img at bounding box center [550, 654] width 20 height 20
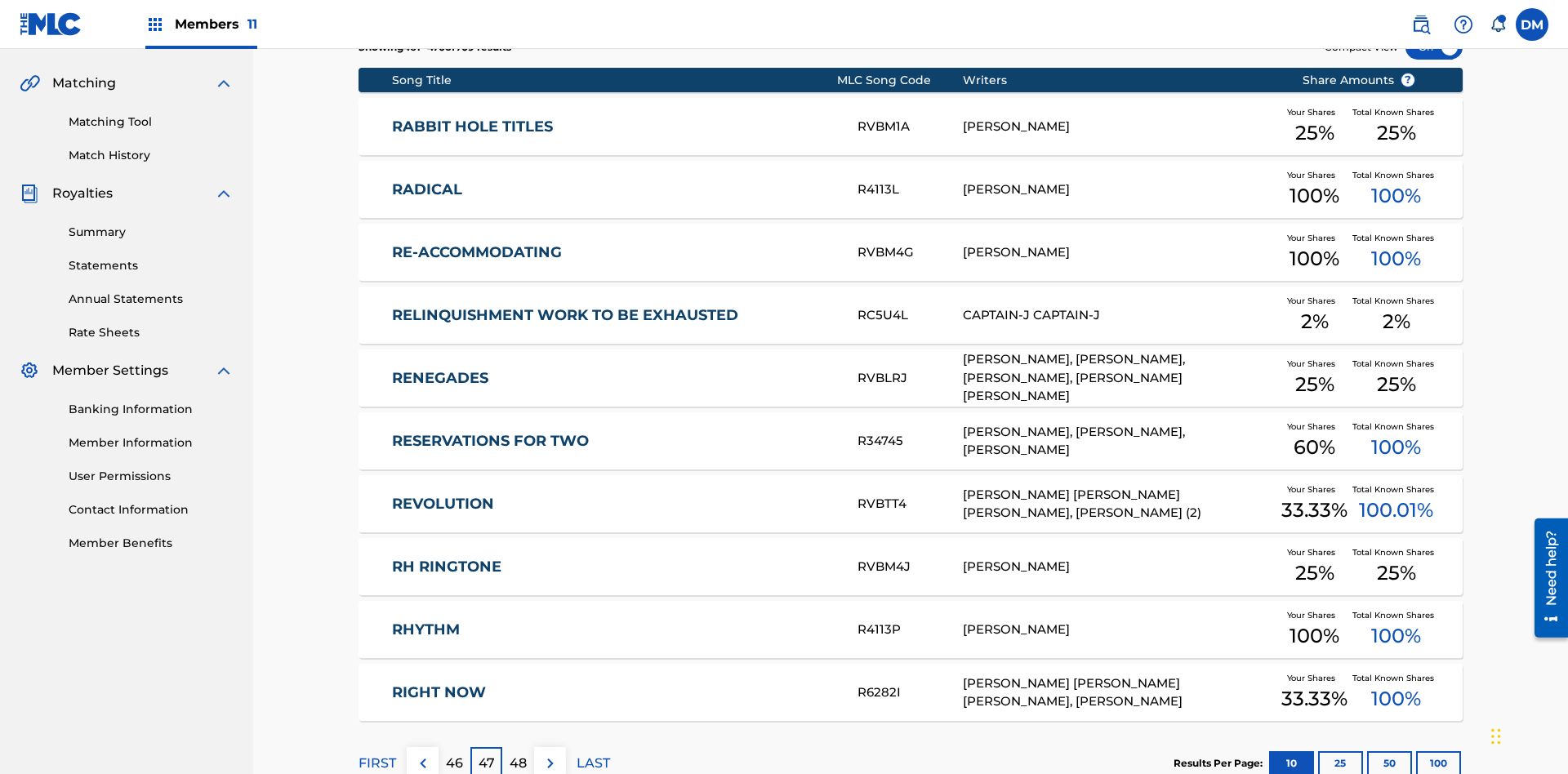
click at [550, 753] on img at bounding box center [550, 763] width 20 height 20
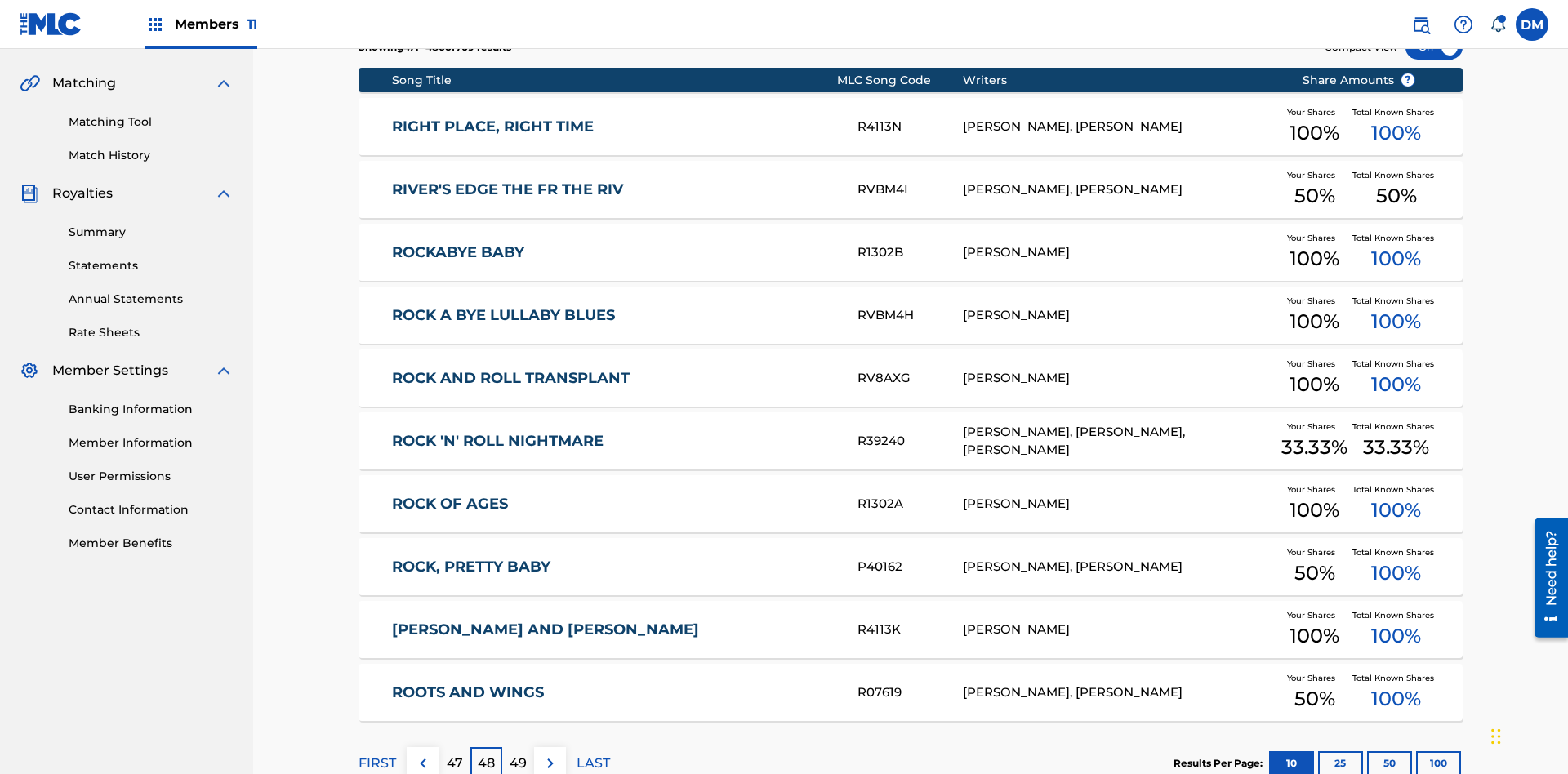
click at [550, 753] on img at bounding box center [550, 763] width 20 height 20
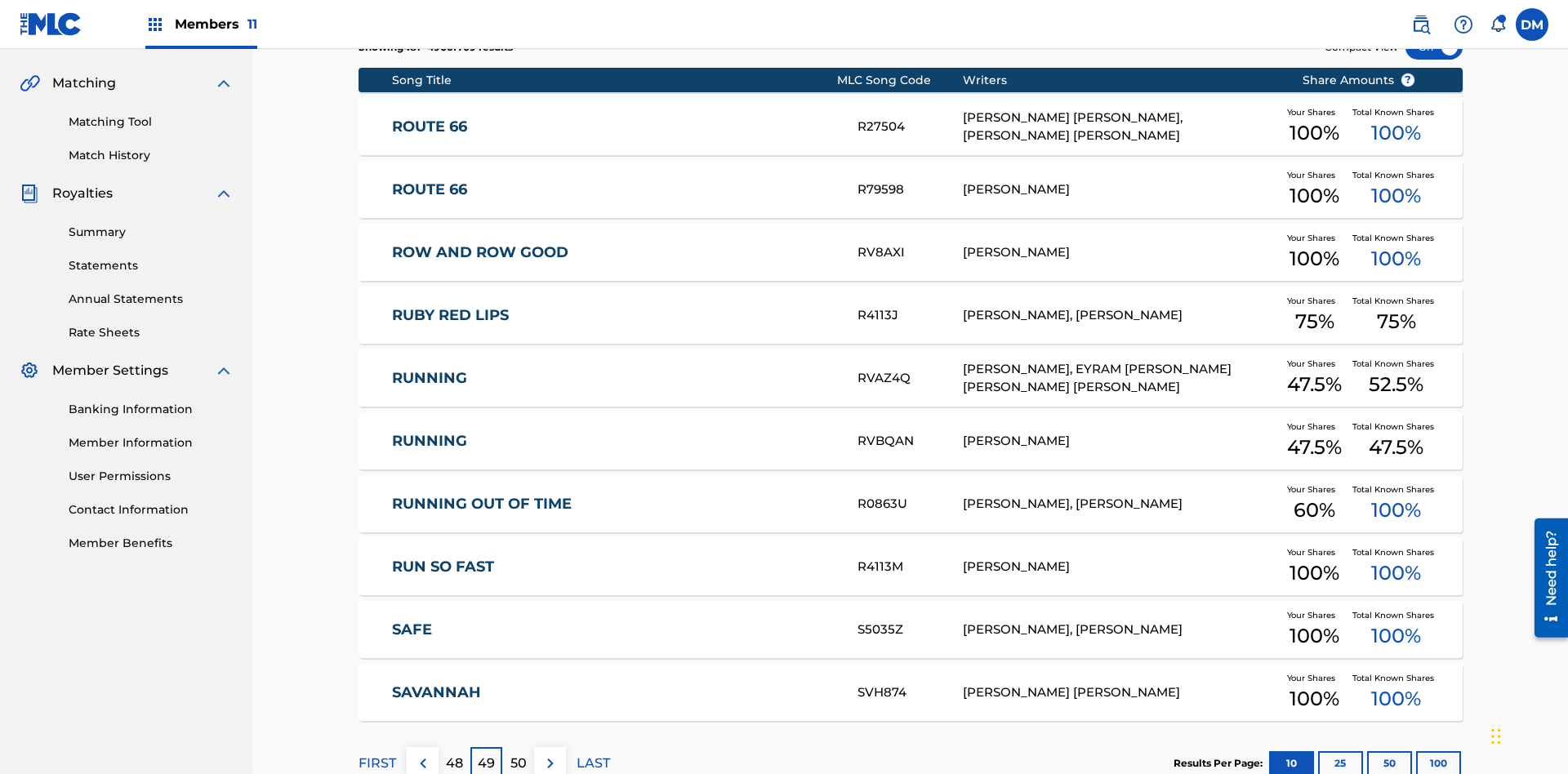
click at [550, 753] on img at bounding box center [550, 763] width 20 height 20
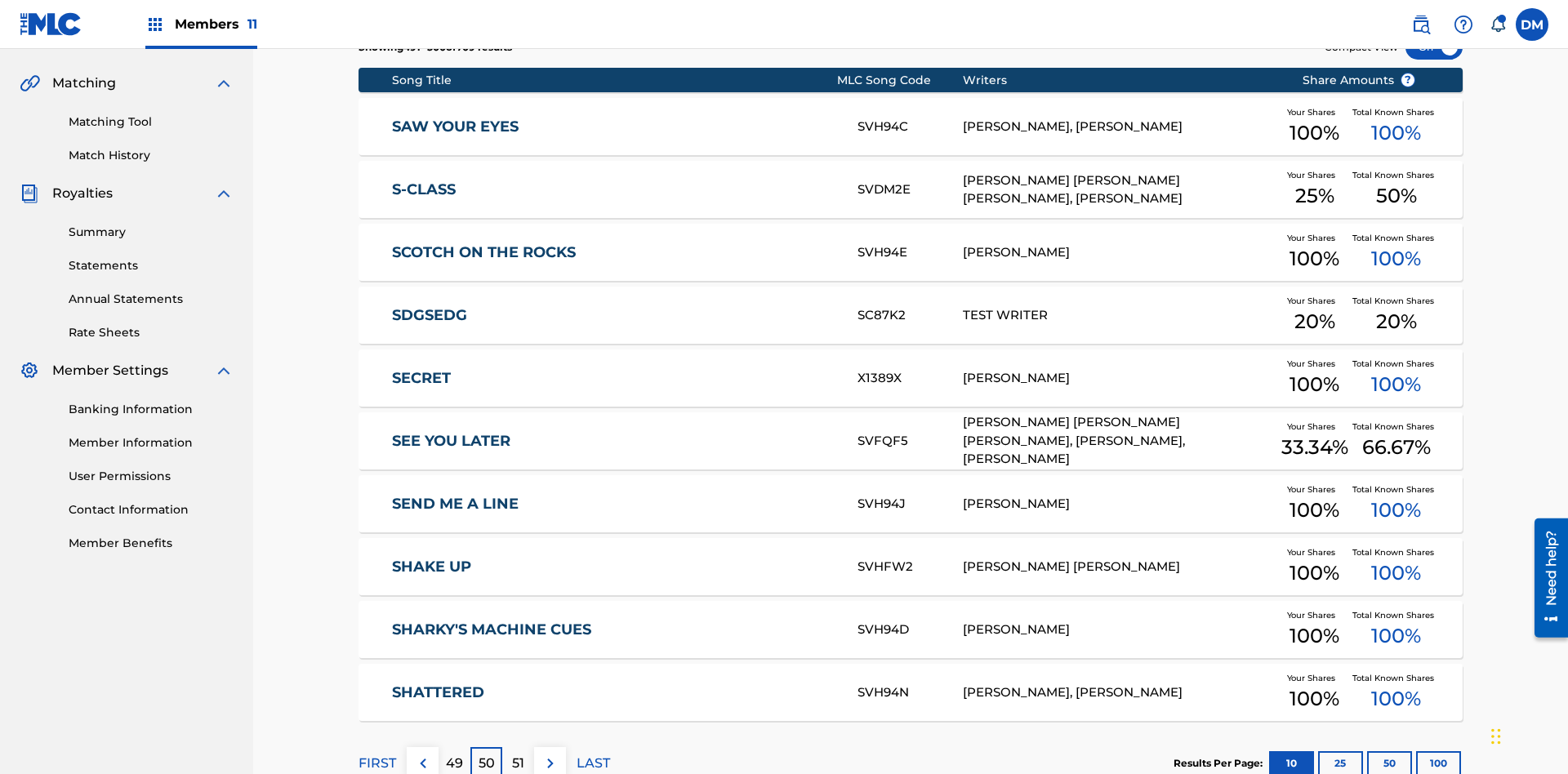
click at [550, 753] on img at bounding box center [550, 763] width 20 height 20
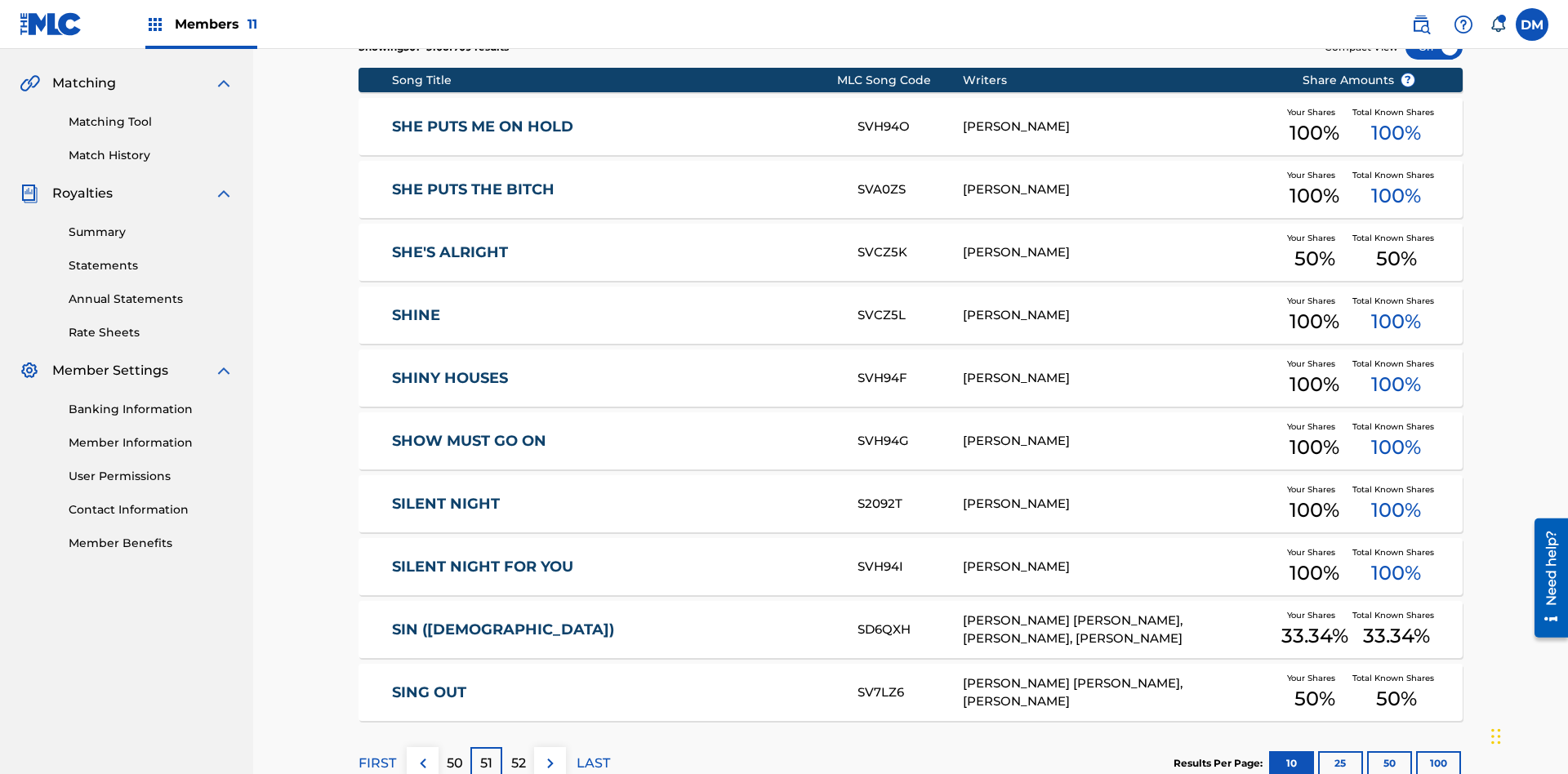
click at [550, 753] on img at bounding box center [550, 763] width 20 height 20
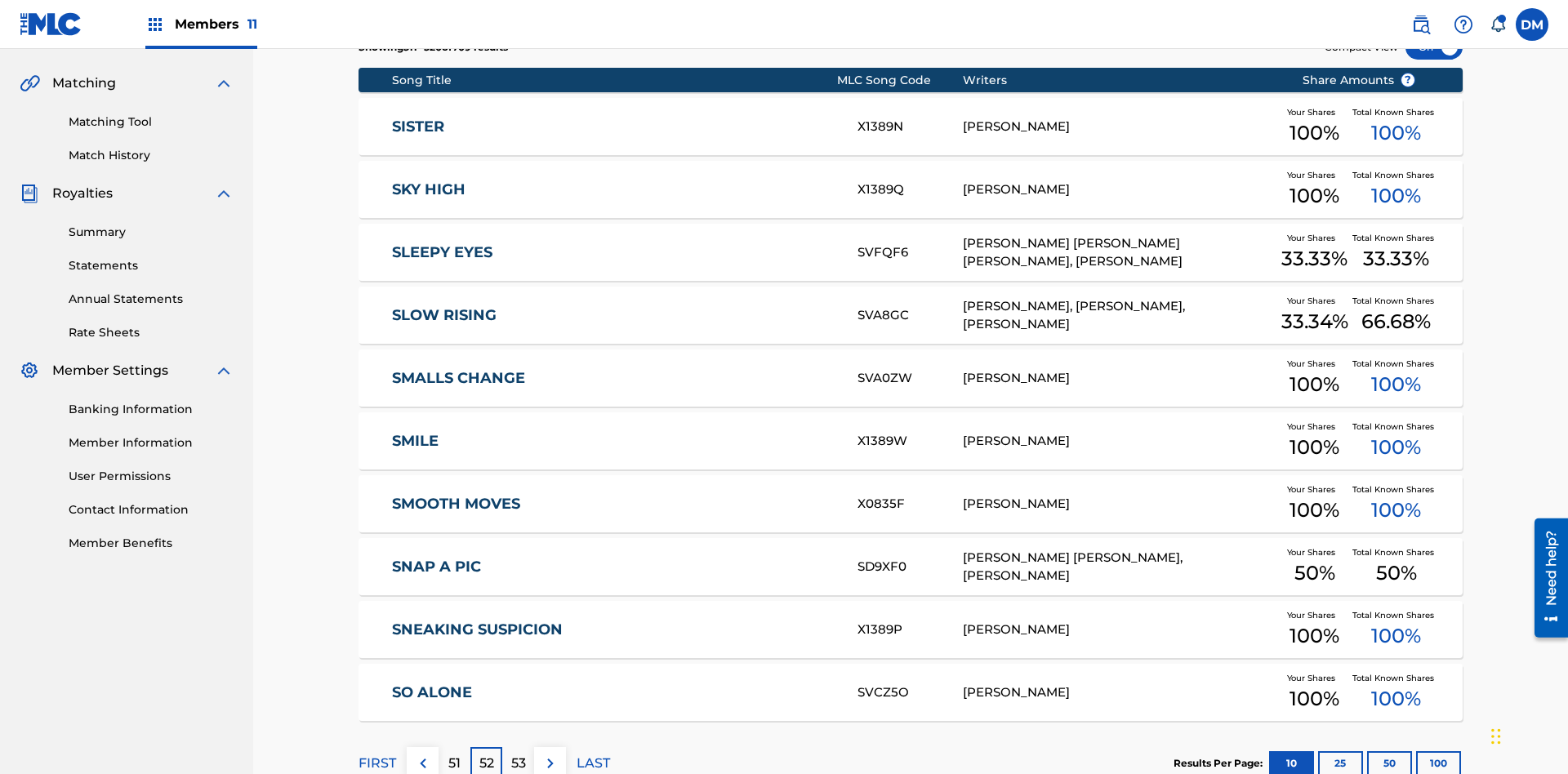
click at [550, 753] on img at bounding box center [550, 763] width 20 height 20
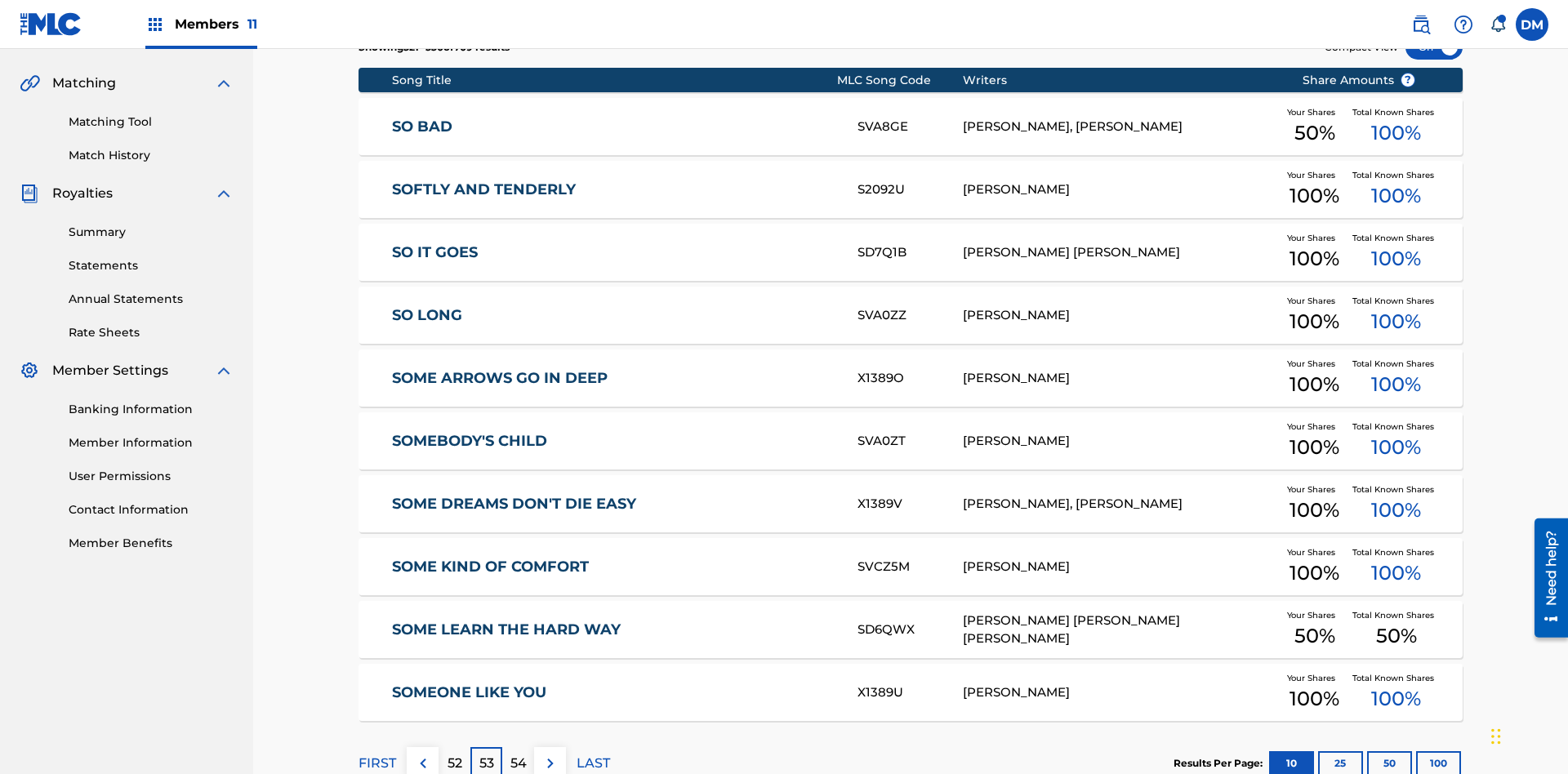
click at [550, 753] on img at bounding box center [550, 763] width 20 height 20
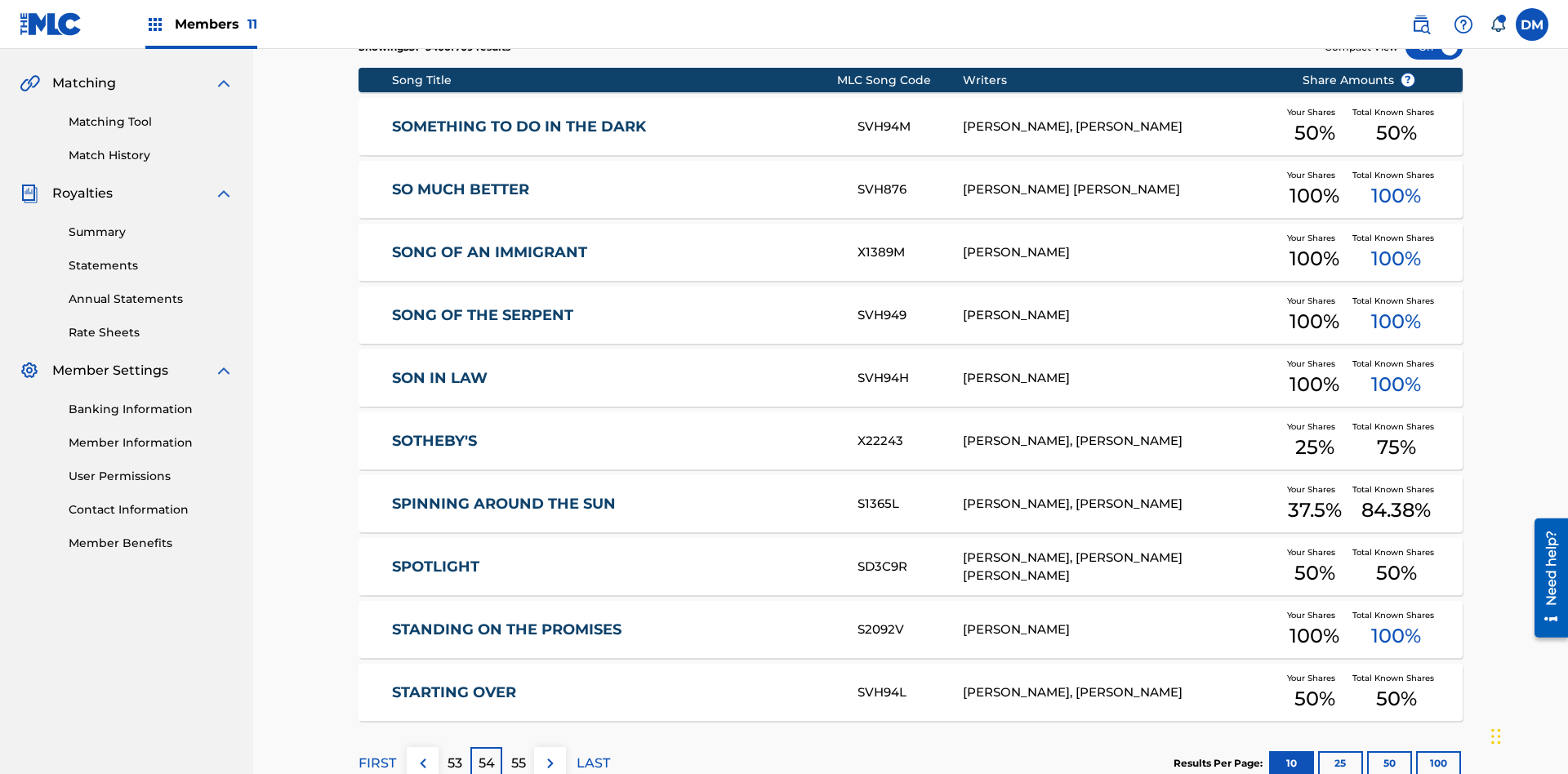
click at [550, 753] on img at bounding box center [550, 763] width 20 height 20
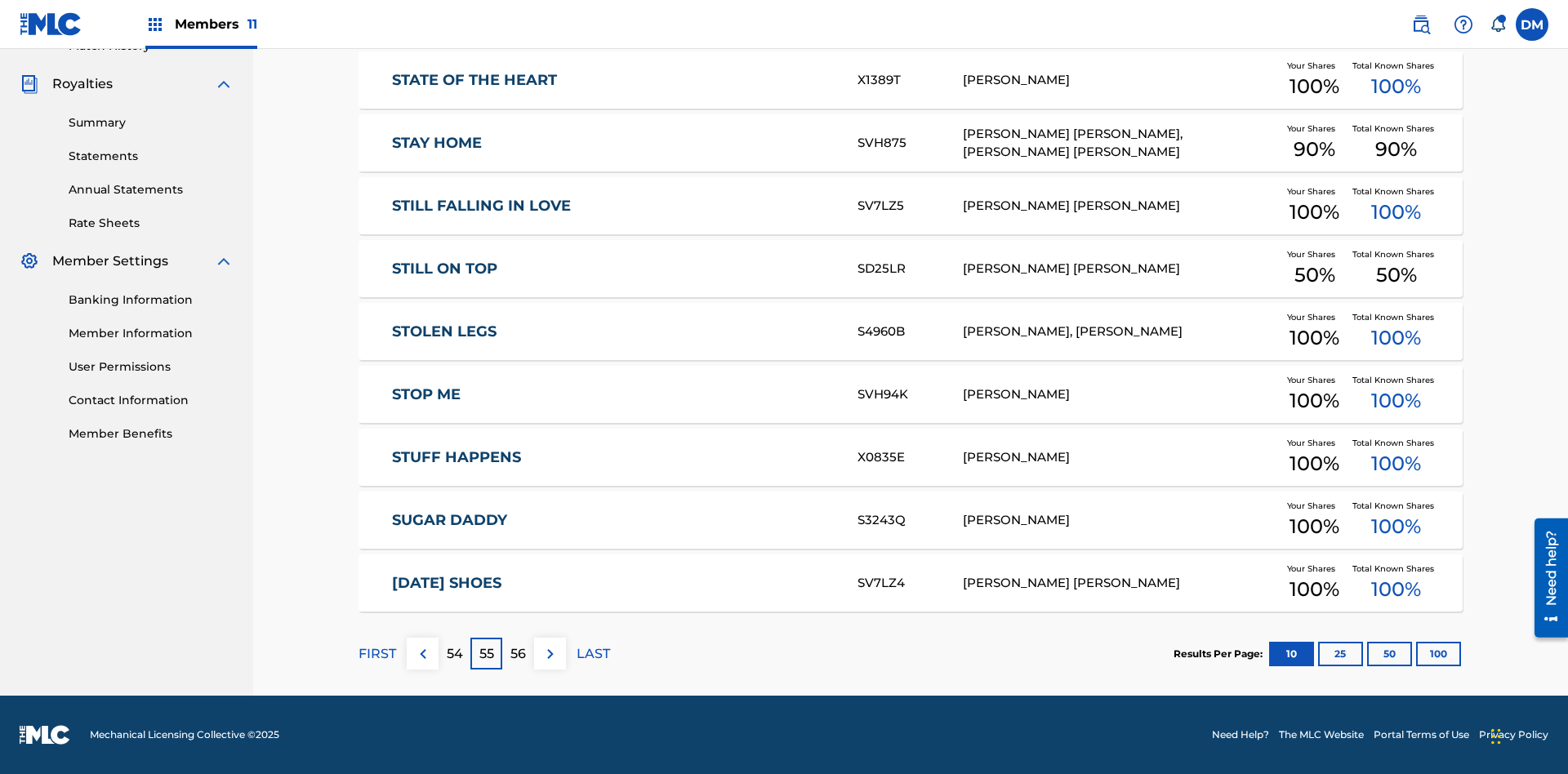
click at [550, 653] on img at bounding box center [550, 654] width 20 height 20
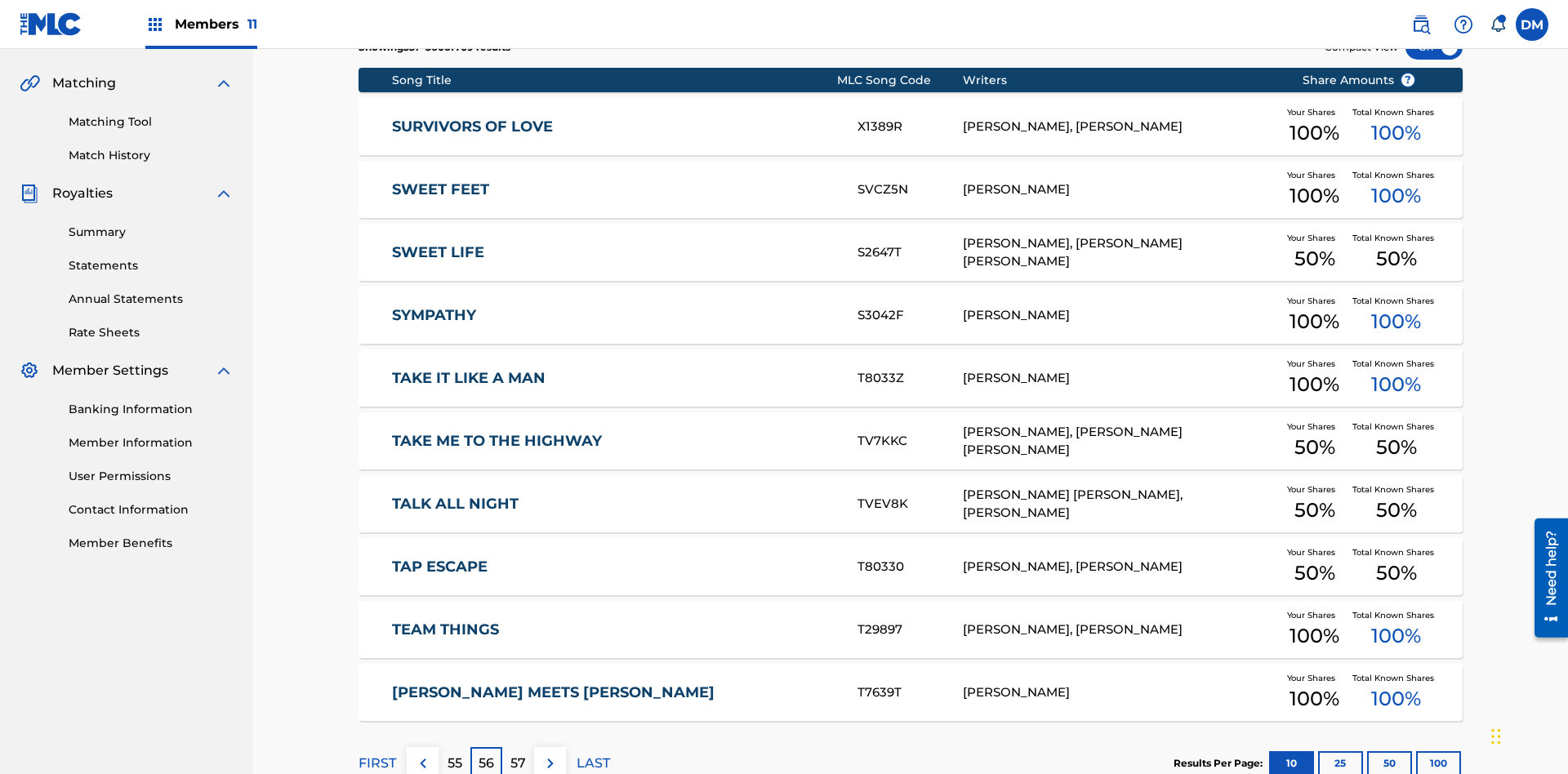
click at [550, 753] on img at bounding box center [550, 763] width 20 height 20
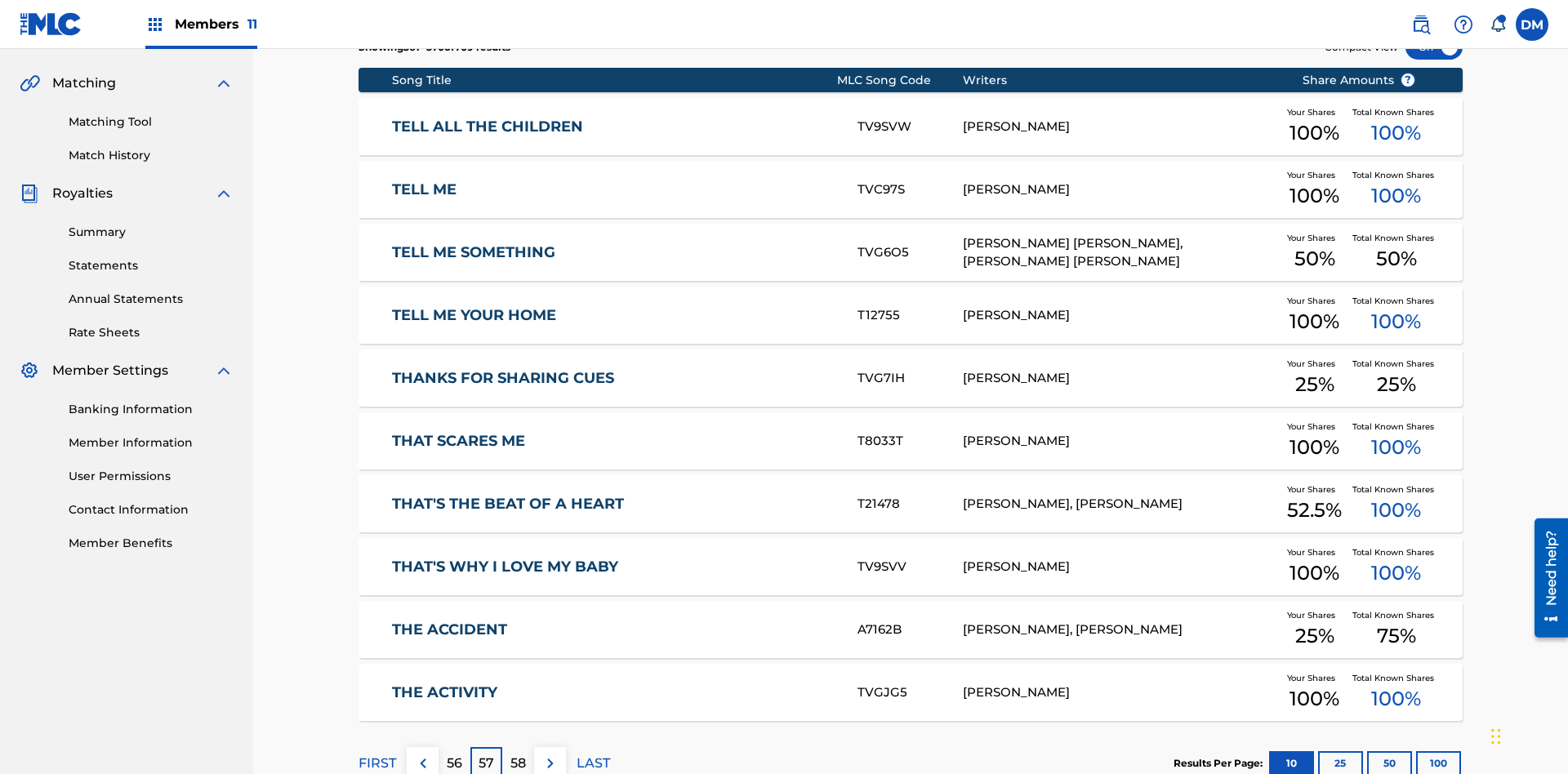
click at [550, 753] on img at bounding box center [550, 763] width 20 height 20
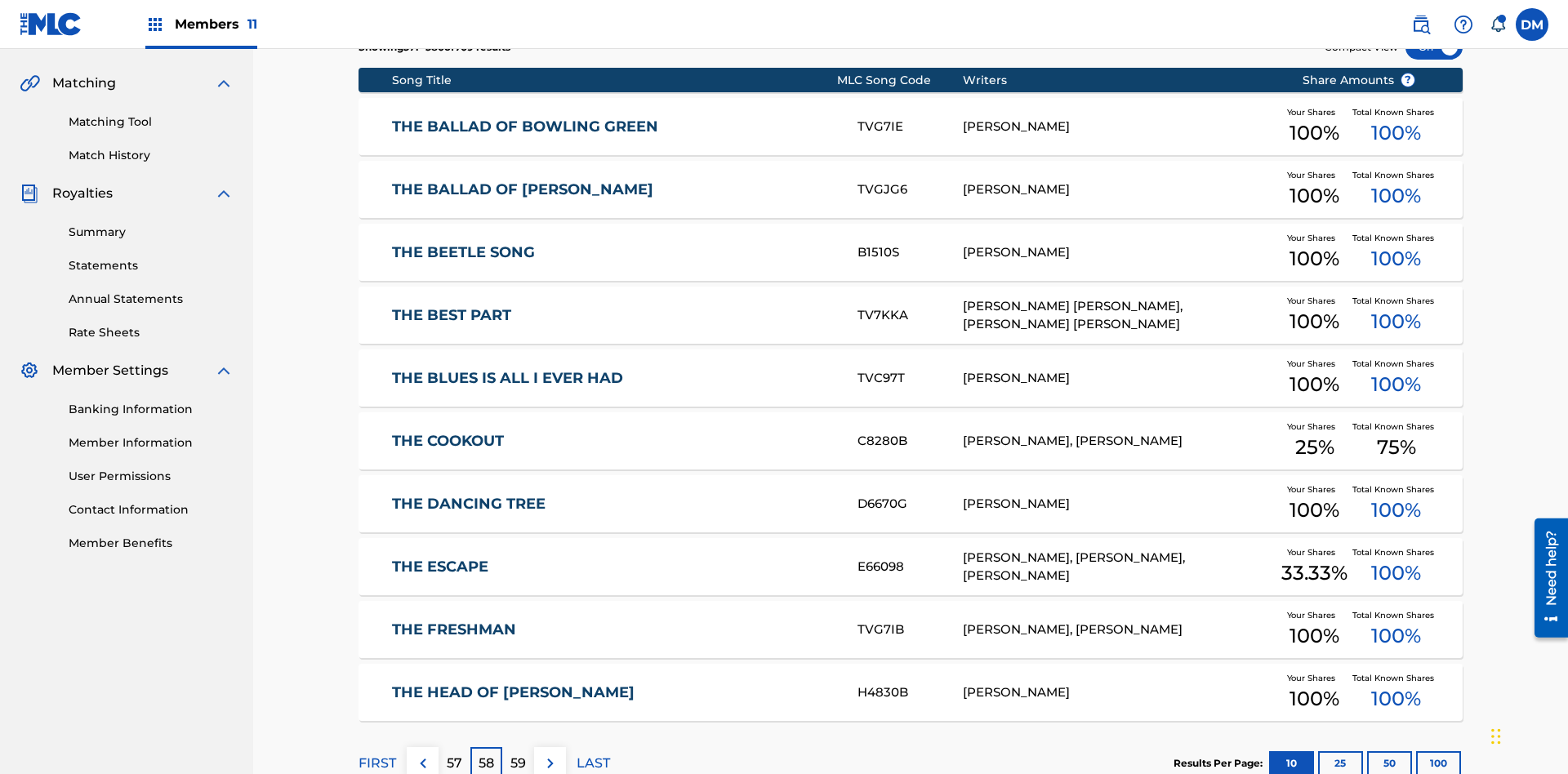
click at [550, 753] on img at bounding box center [550, 763] width 20 height 20
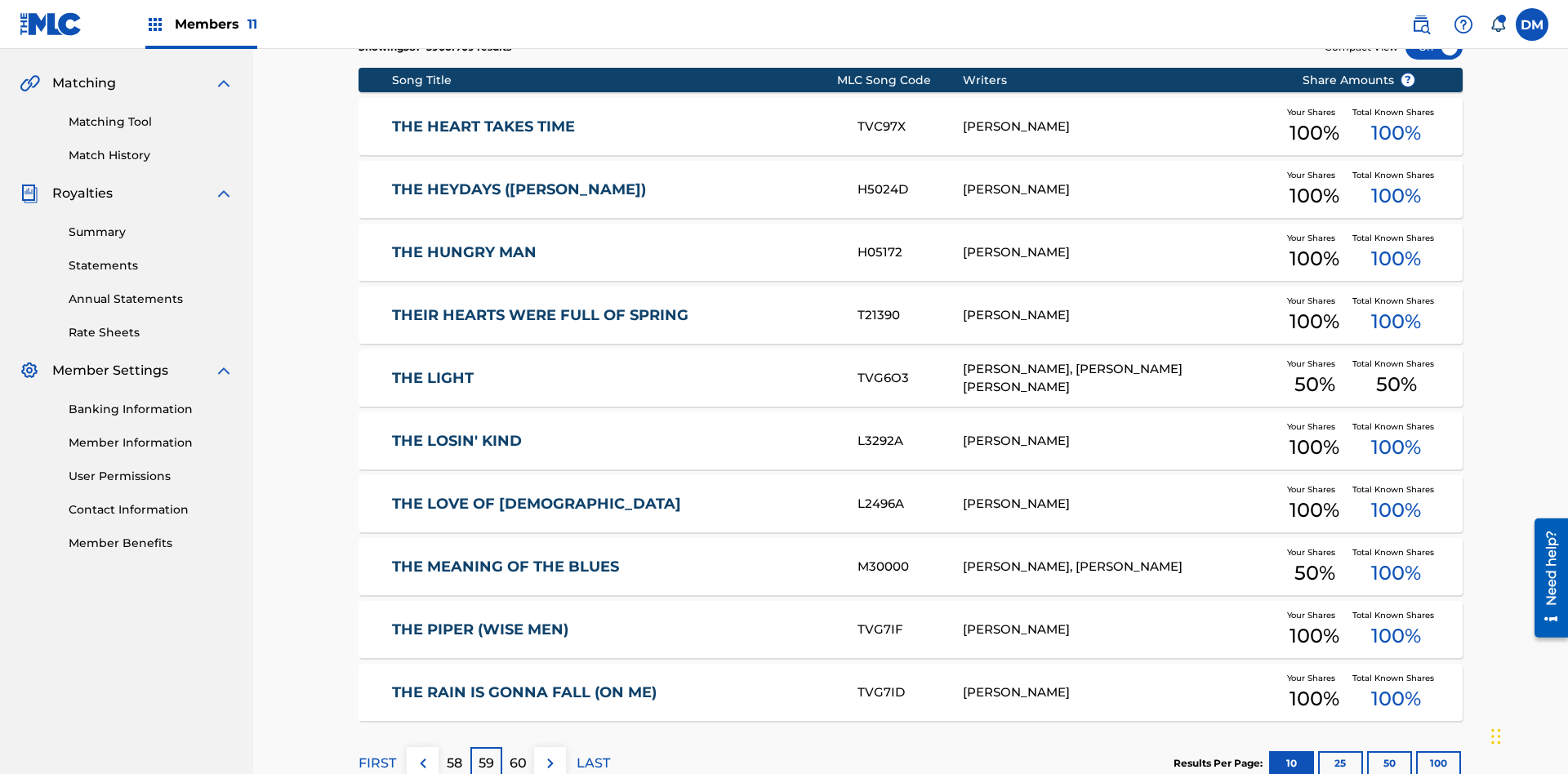
click at [550, 753] on img at bounding box center [550, 763] width 20 height 20
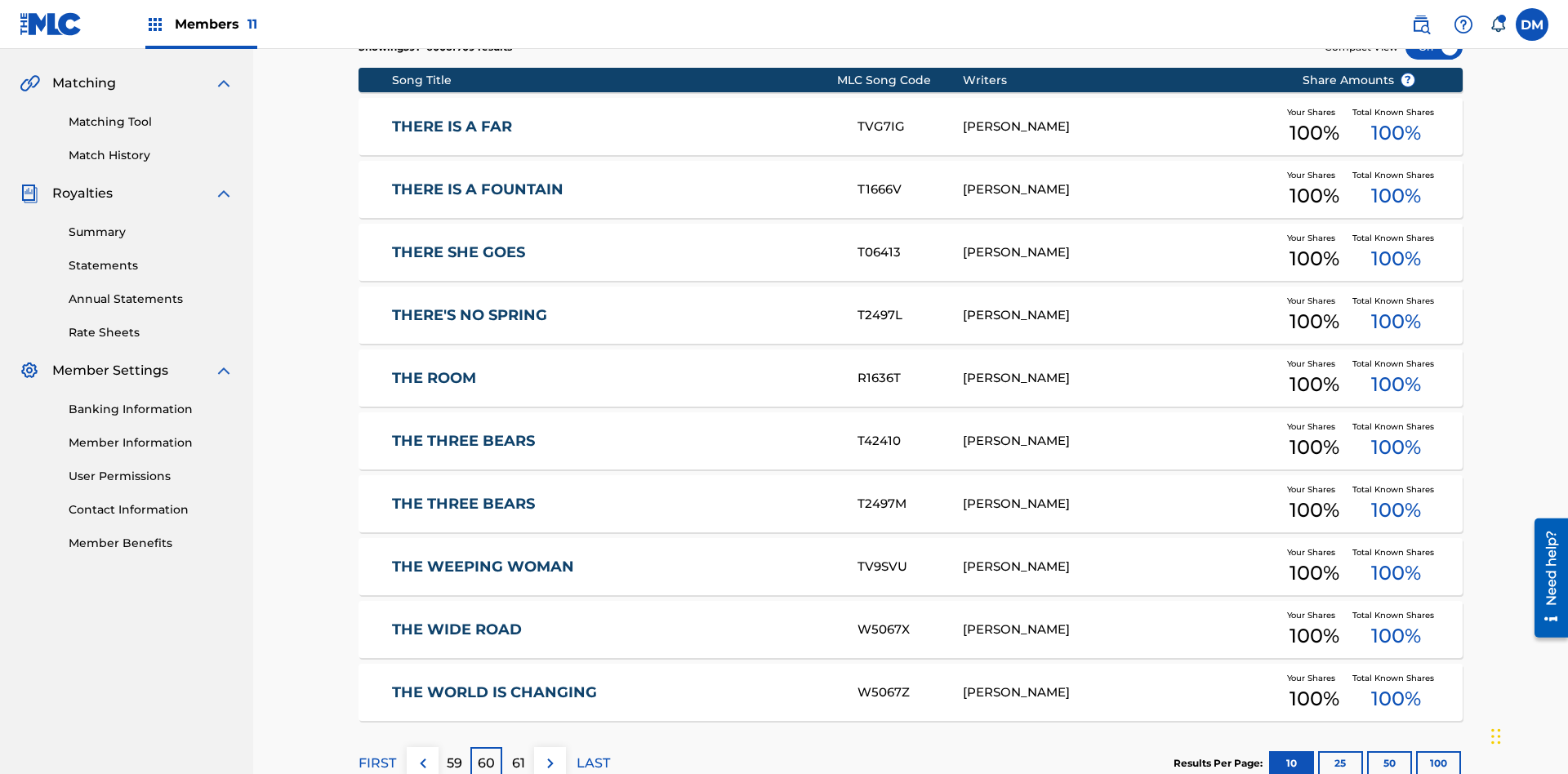
click at [550, 753] on img at bounding box center [550, 763] width 20 height 20
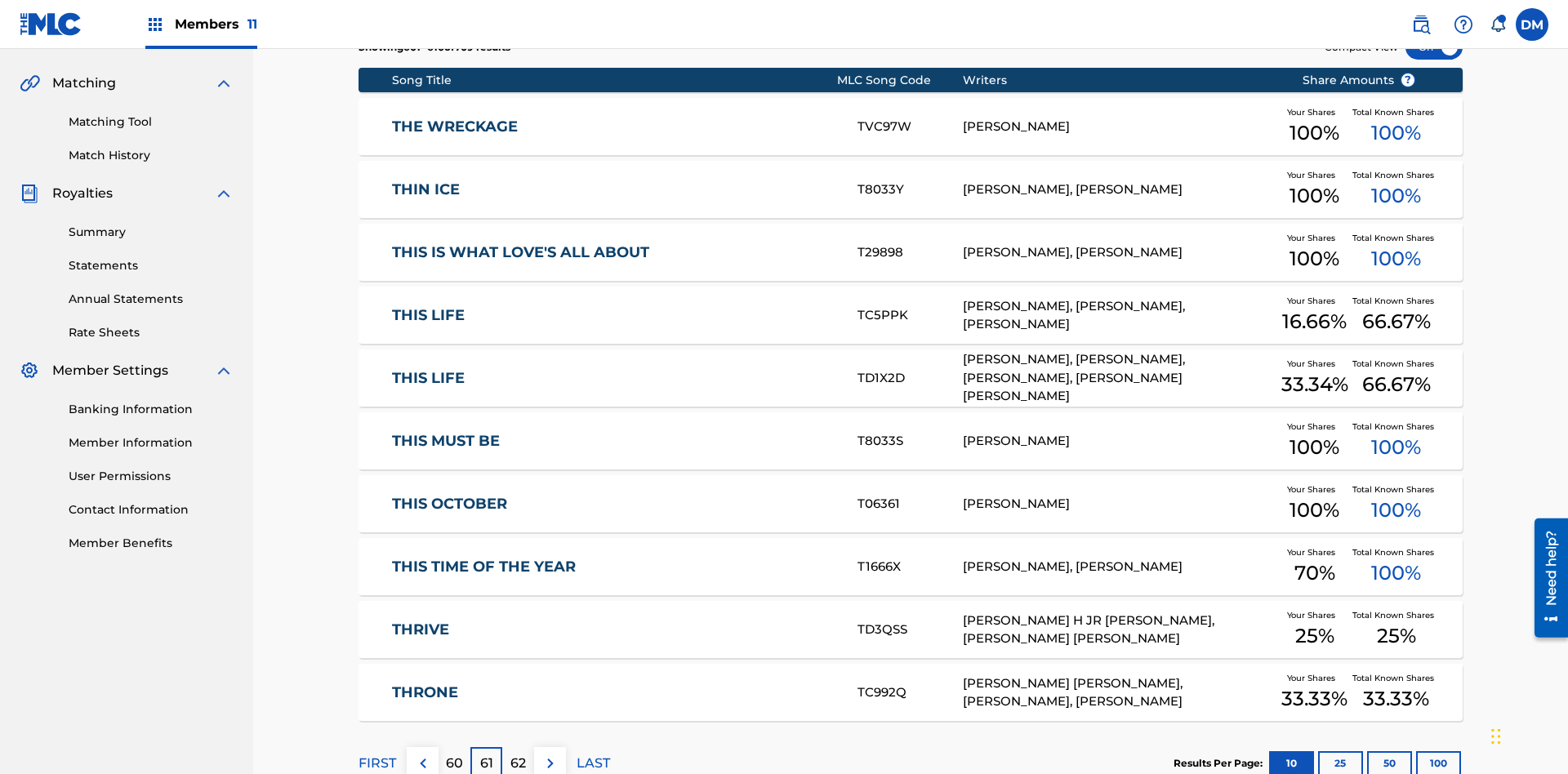
click at [550, 753] on img at bounding box center [550, 763] width 20 height 20
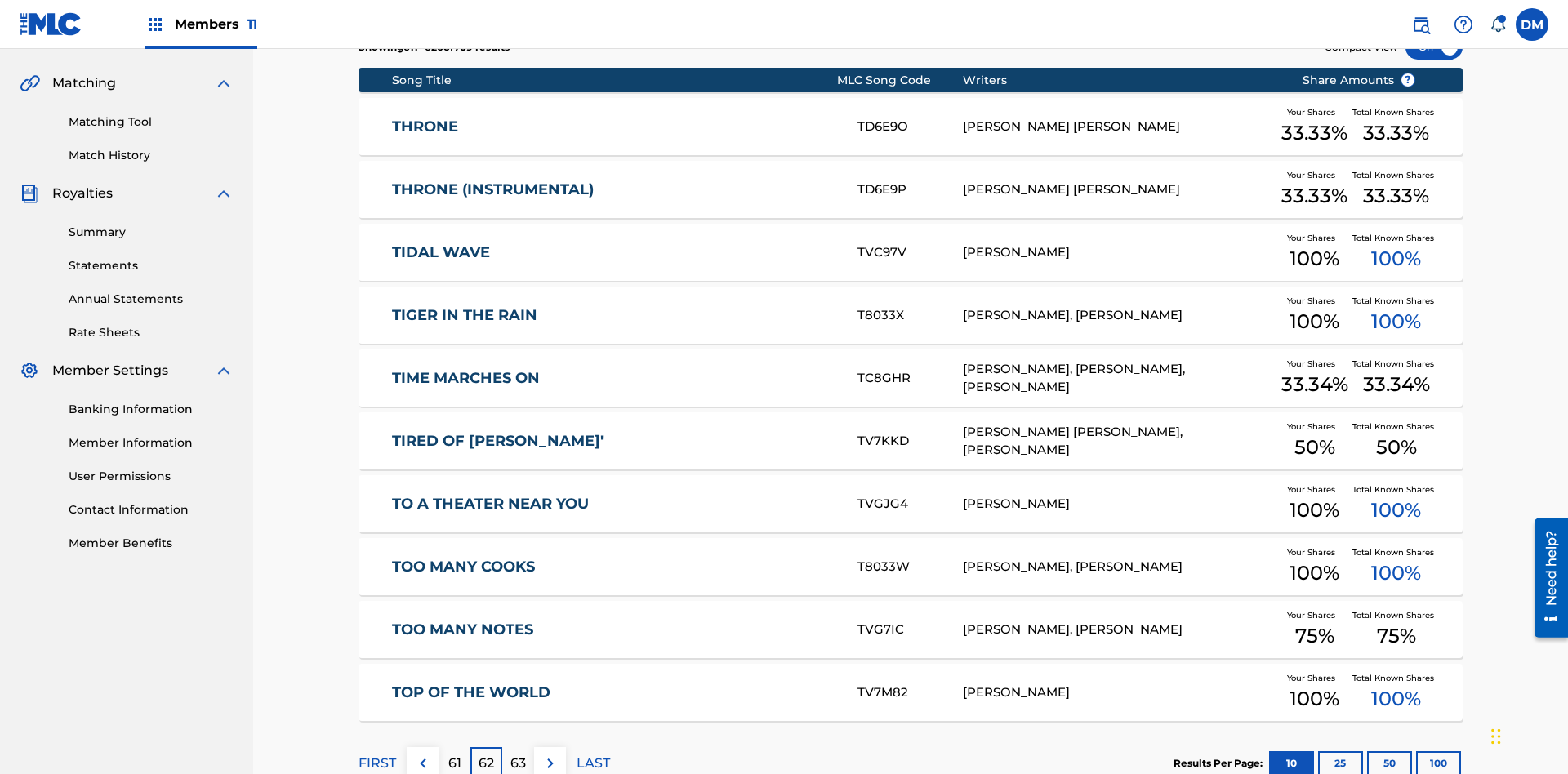
click at [550, 753] on img at bounding box center [550, 763] width 20 height 20
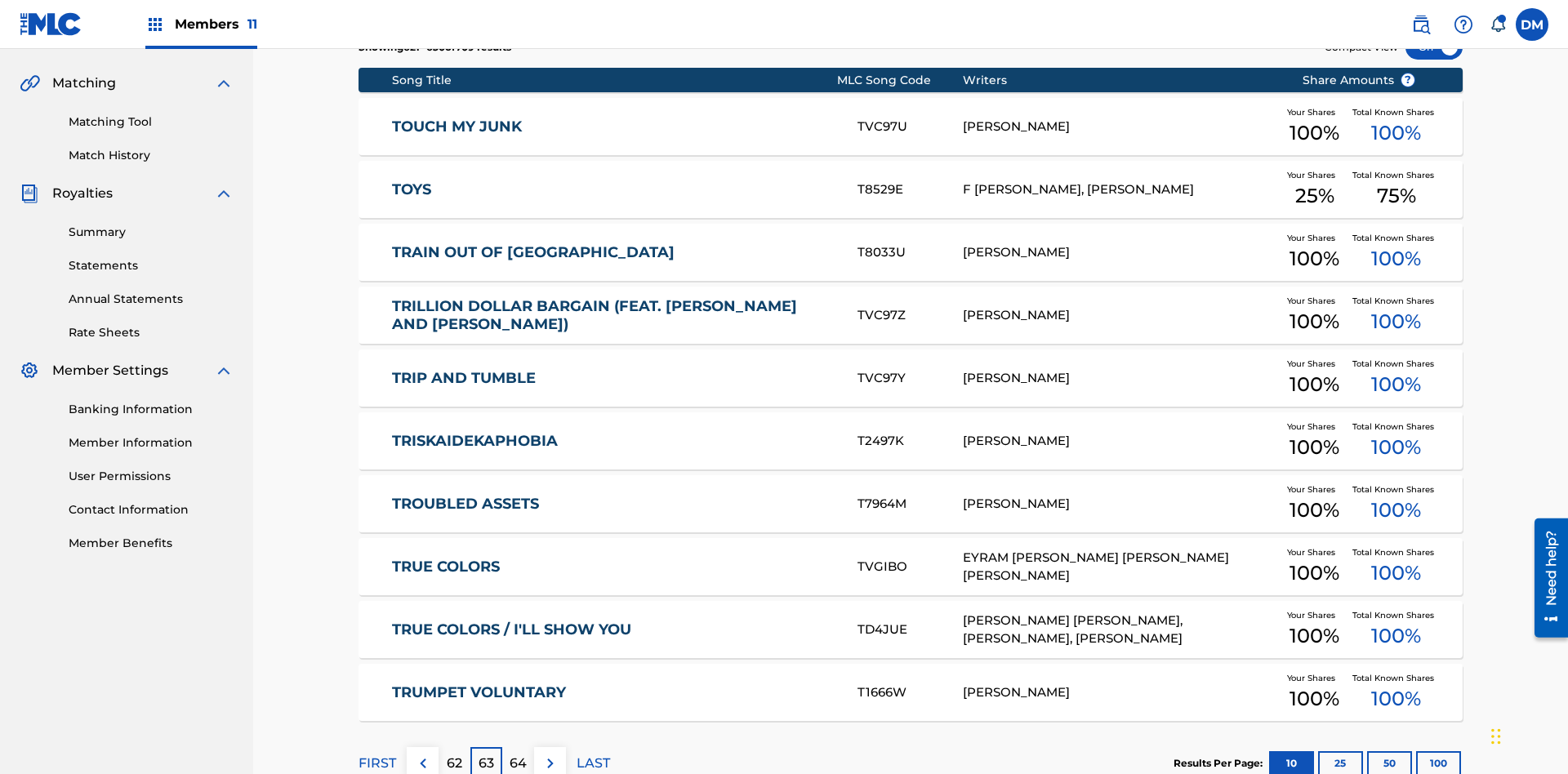
click at [550, 753] on img at bounding box center [550, 763] width 20 height 20
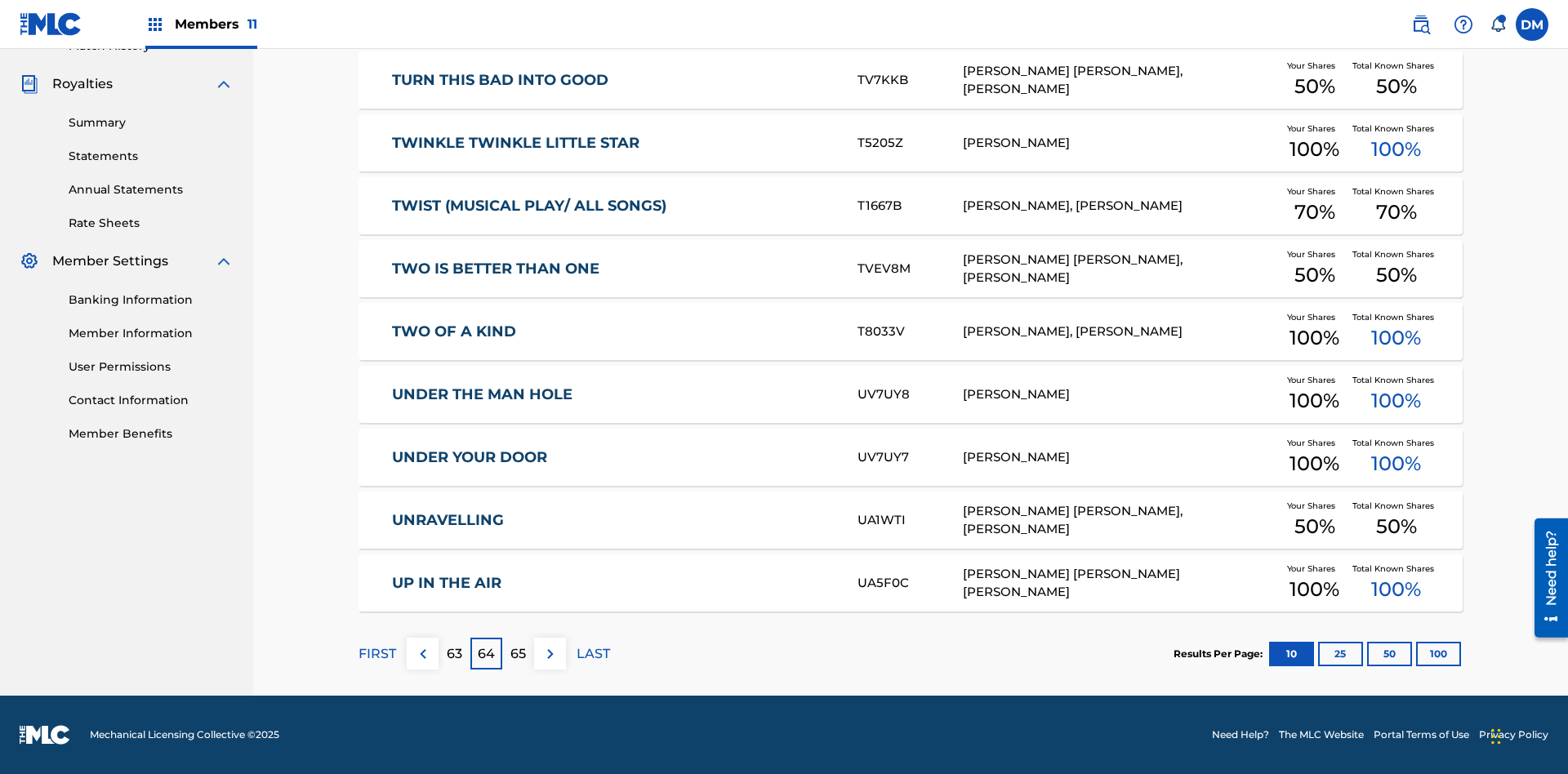
click at [550, 653] on img at bounding box center [550, 654] width 20 height 20
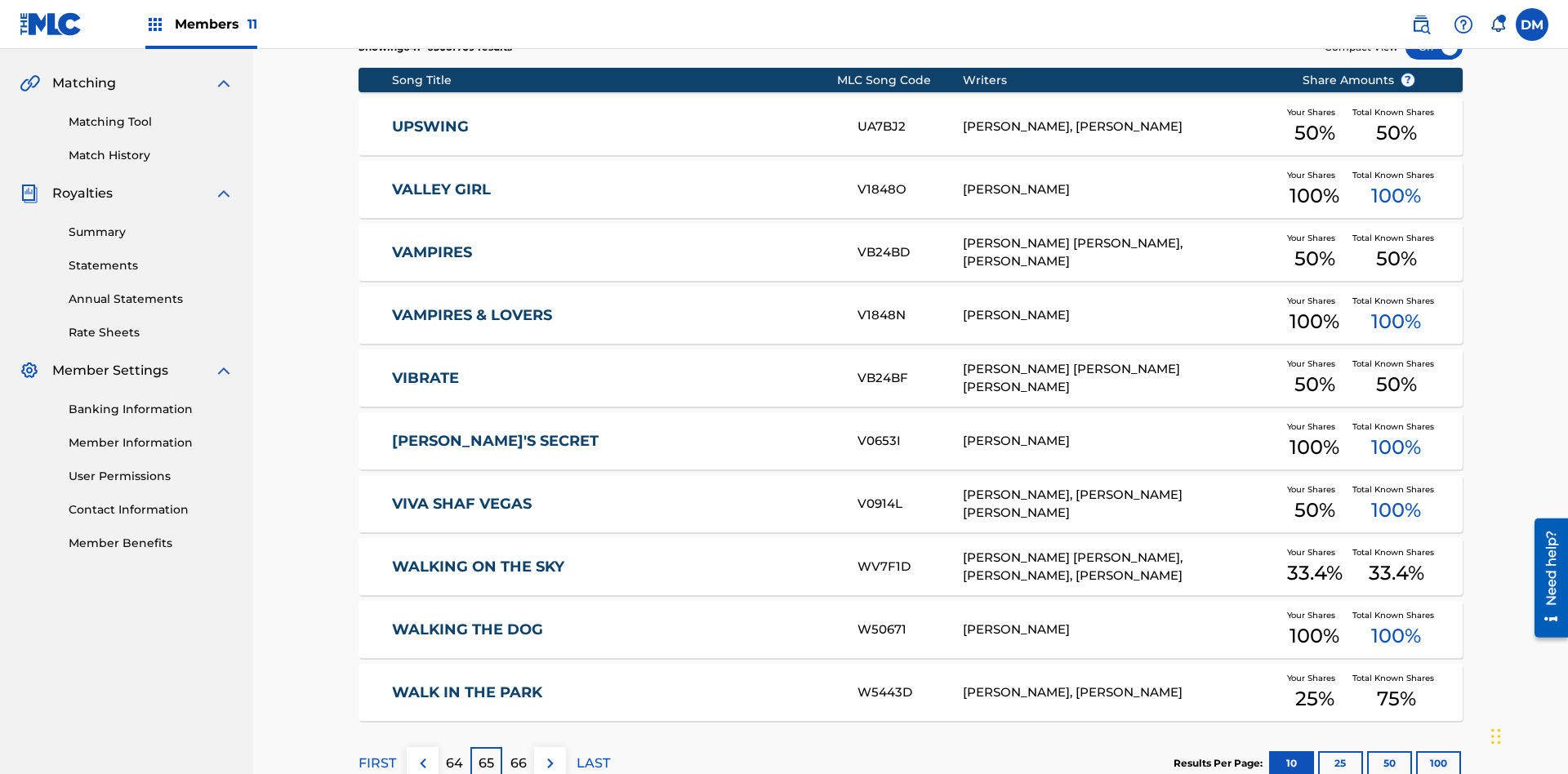
click at [550, 753] on img at bounding box center [550, 763] width 20 height 20
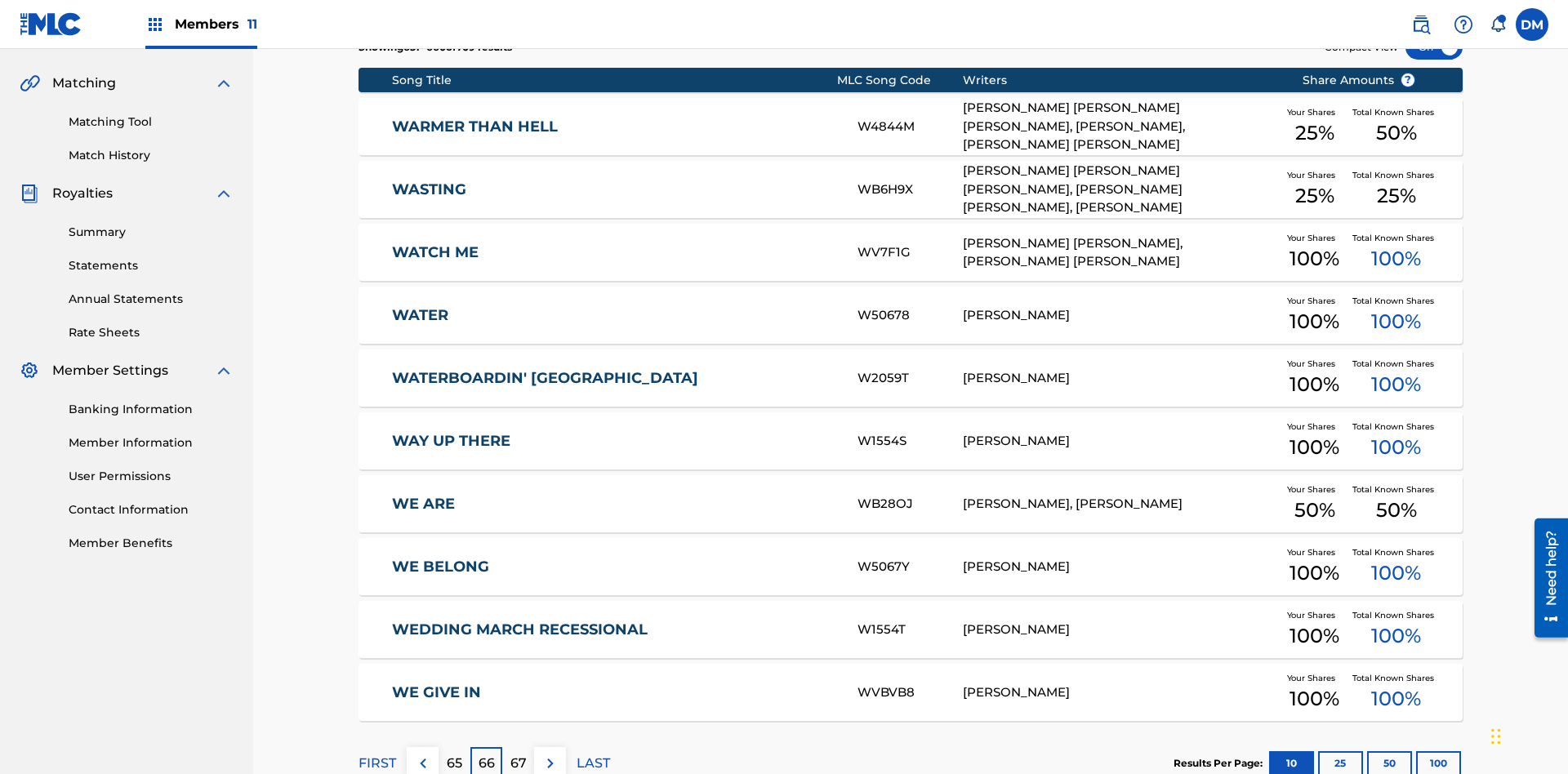
click at [550, 753] on img at bounding box center [550, 763] width 20 height 20
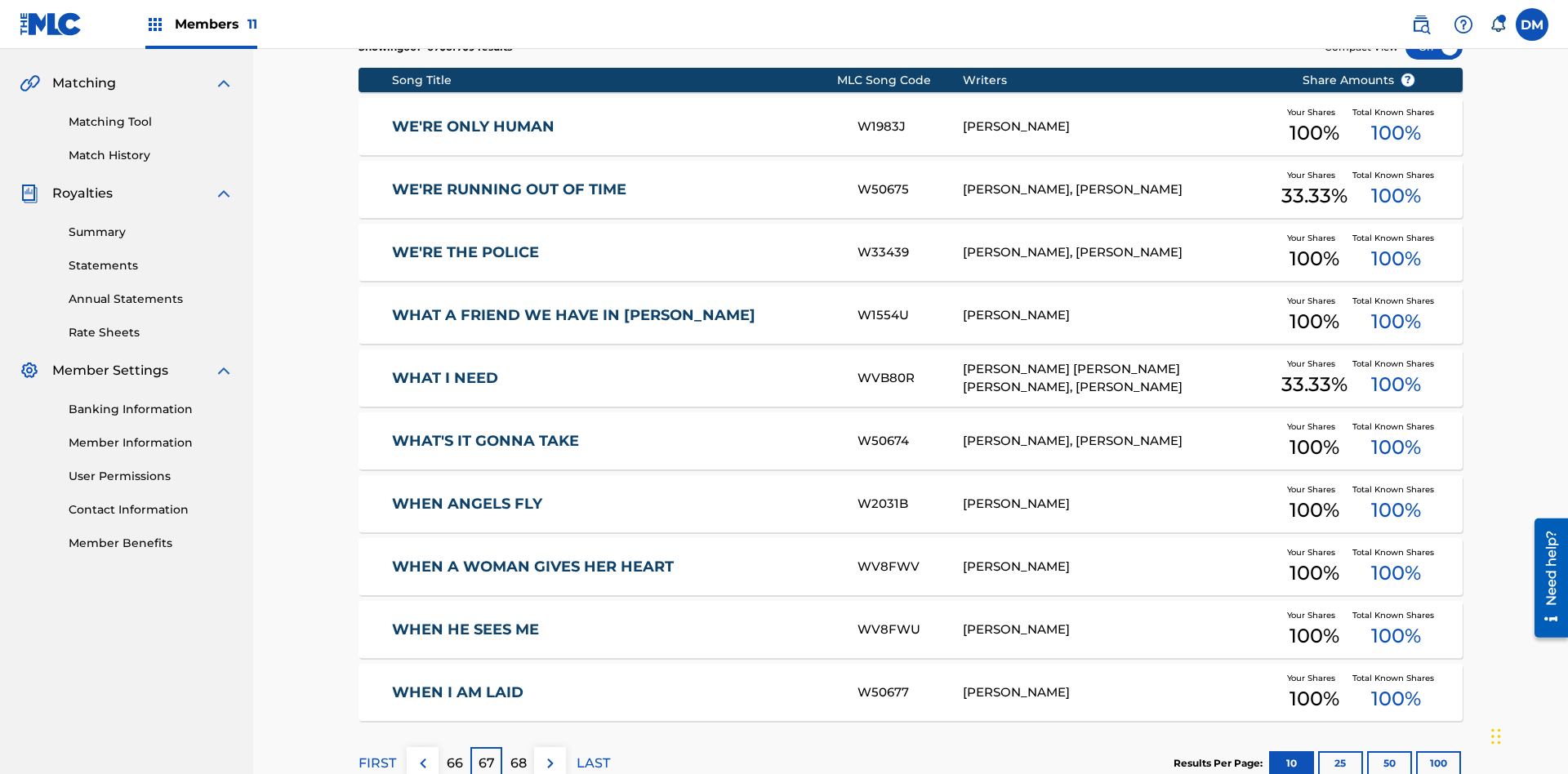
click at [550, 753] on img at bounding box center [550, 763] width 20 height 20
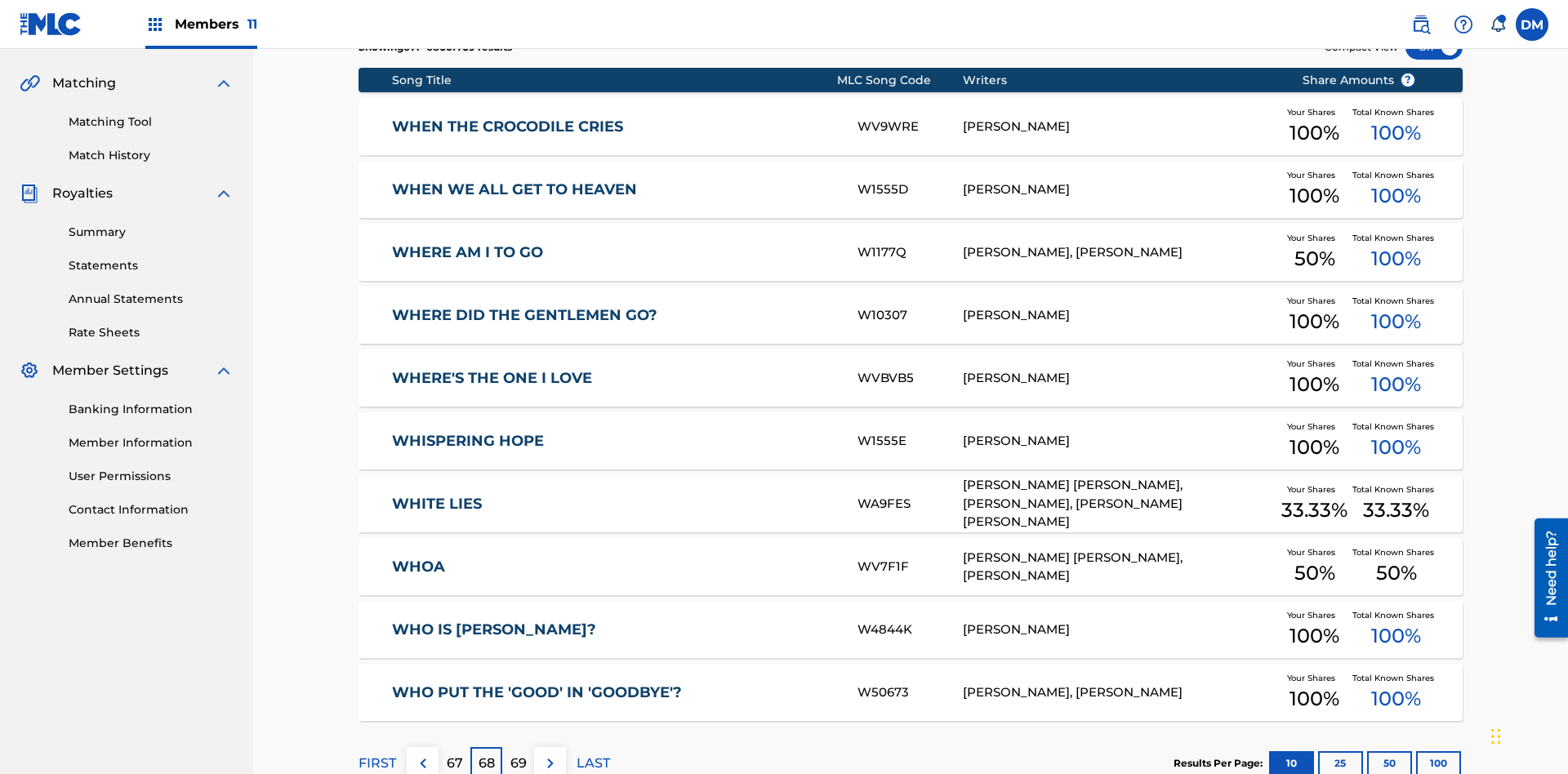
click at [550, 753] on img at bounding box center [550, 763] width 20 height 20
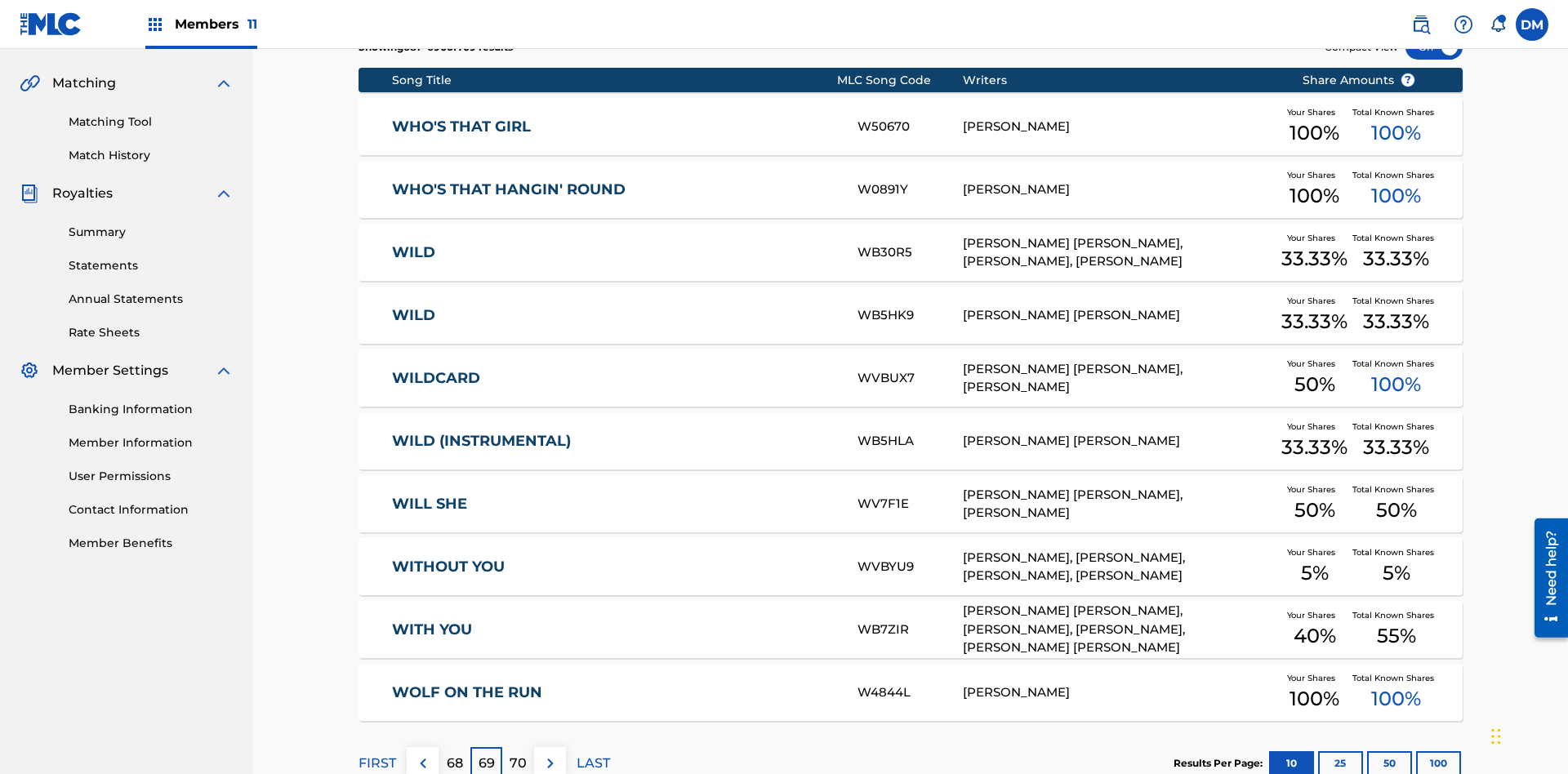
click at [550, 753] on img at bounding box center [550, 763] width 20 height 20
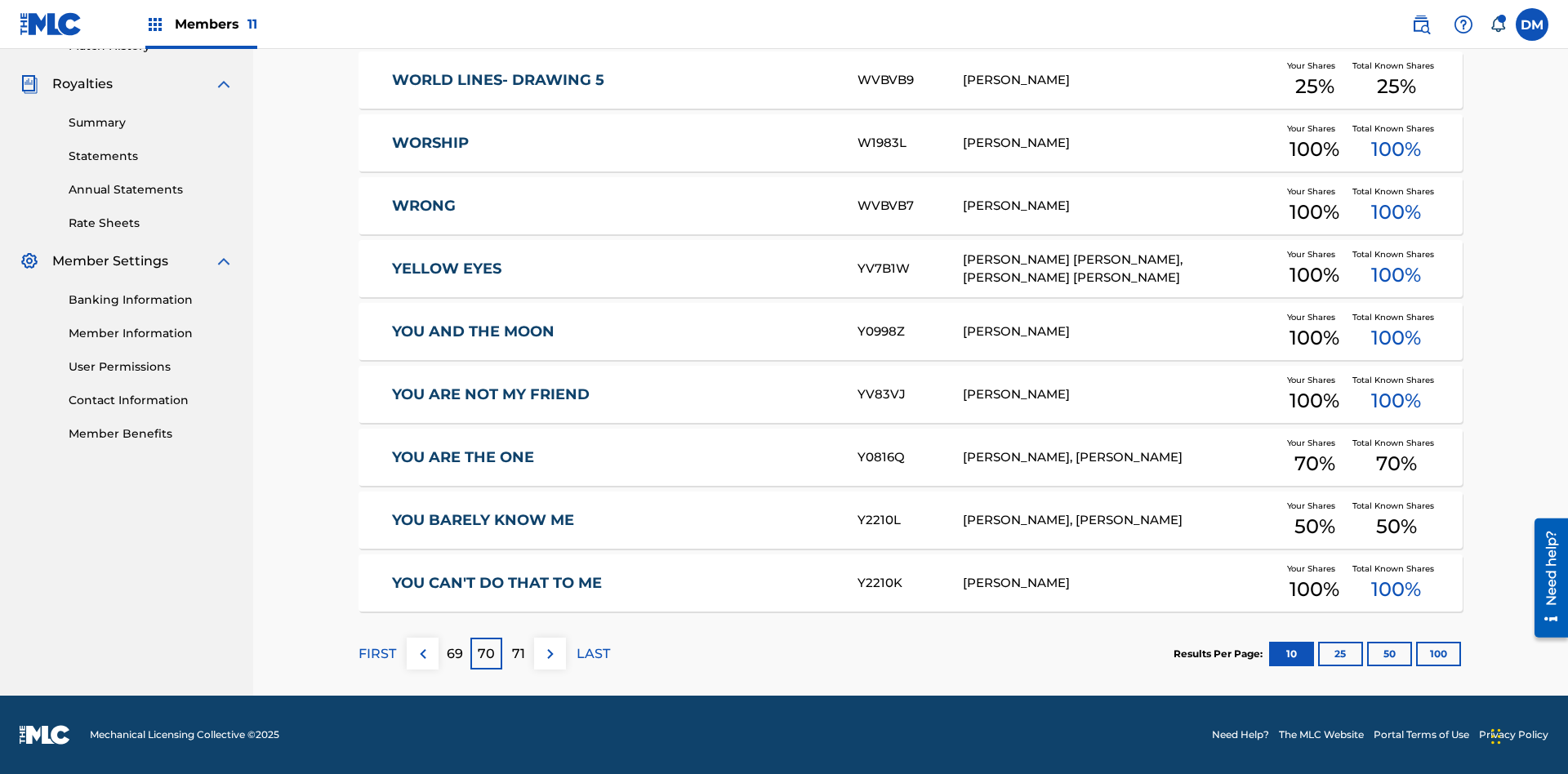
click at [550, 653] on img at bounding box center [550, 654] width 20 height 20
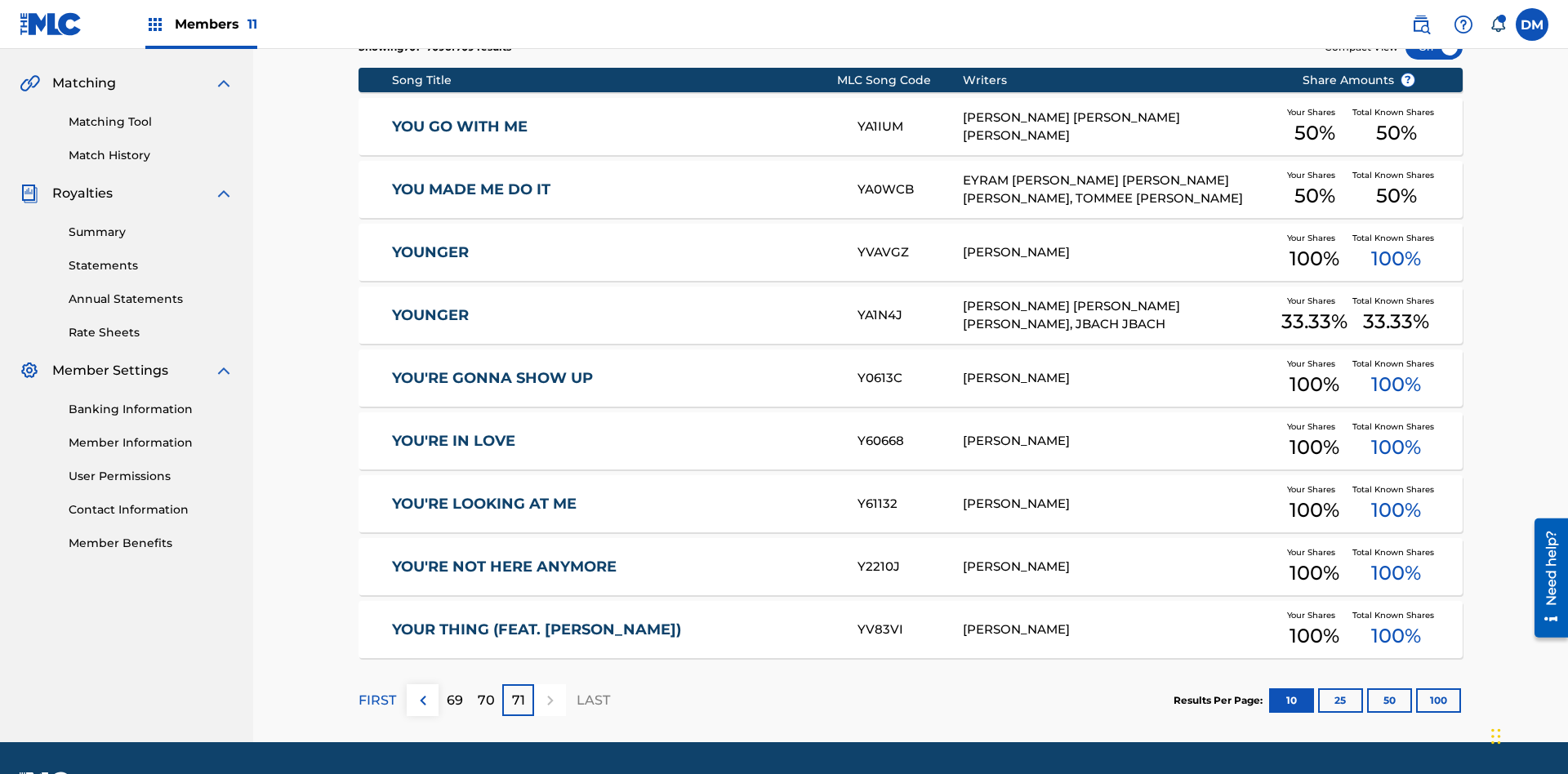
scroll to position [304, 0]
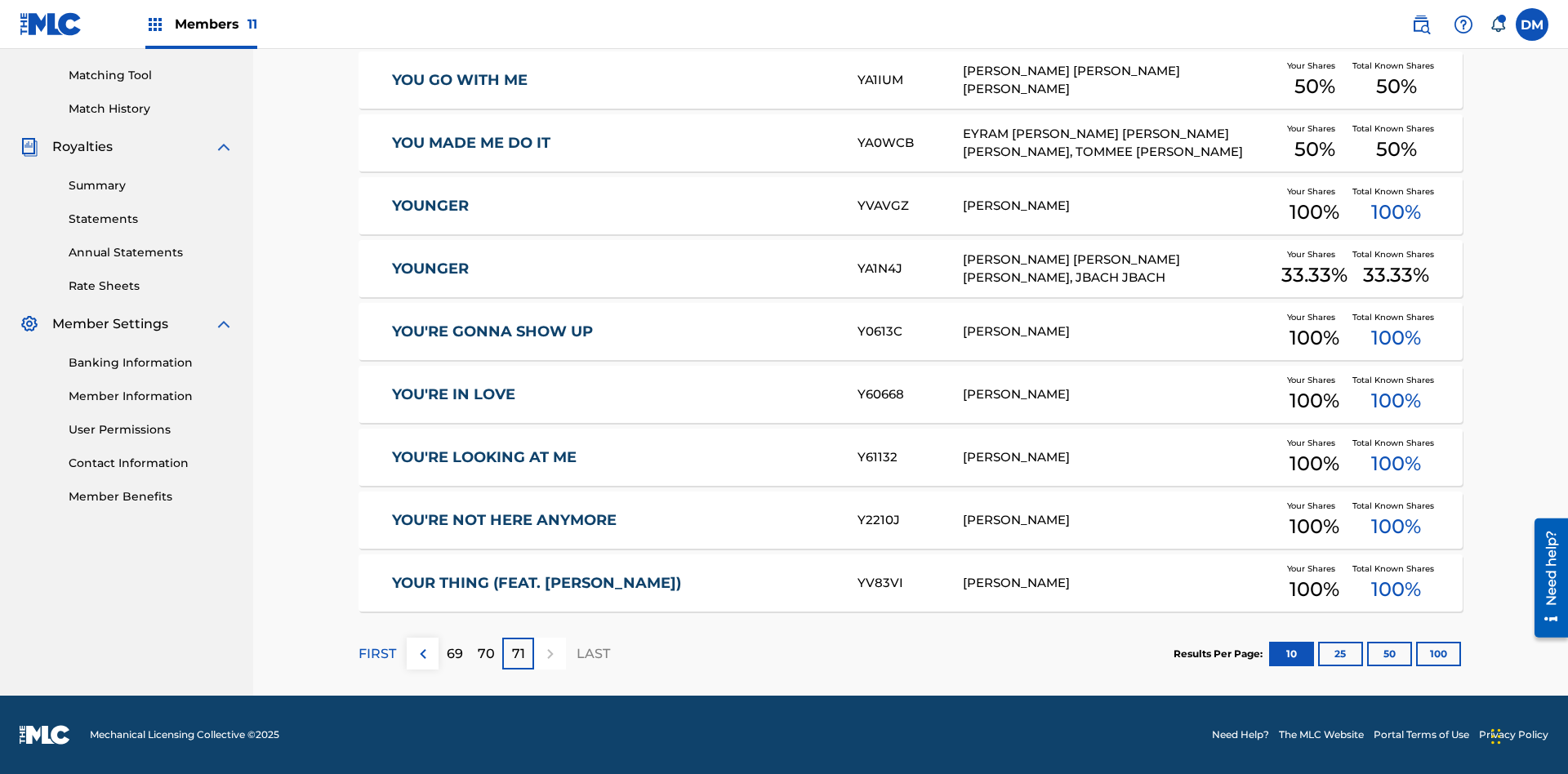
click at [1317, 653] on button "25" at bounding box center [1340, 654] width 45 height 25
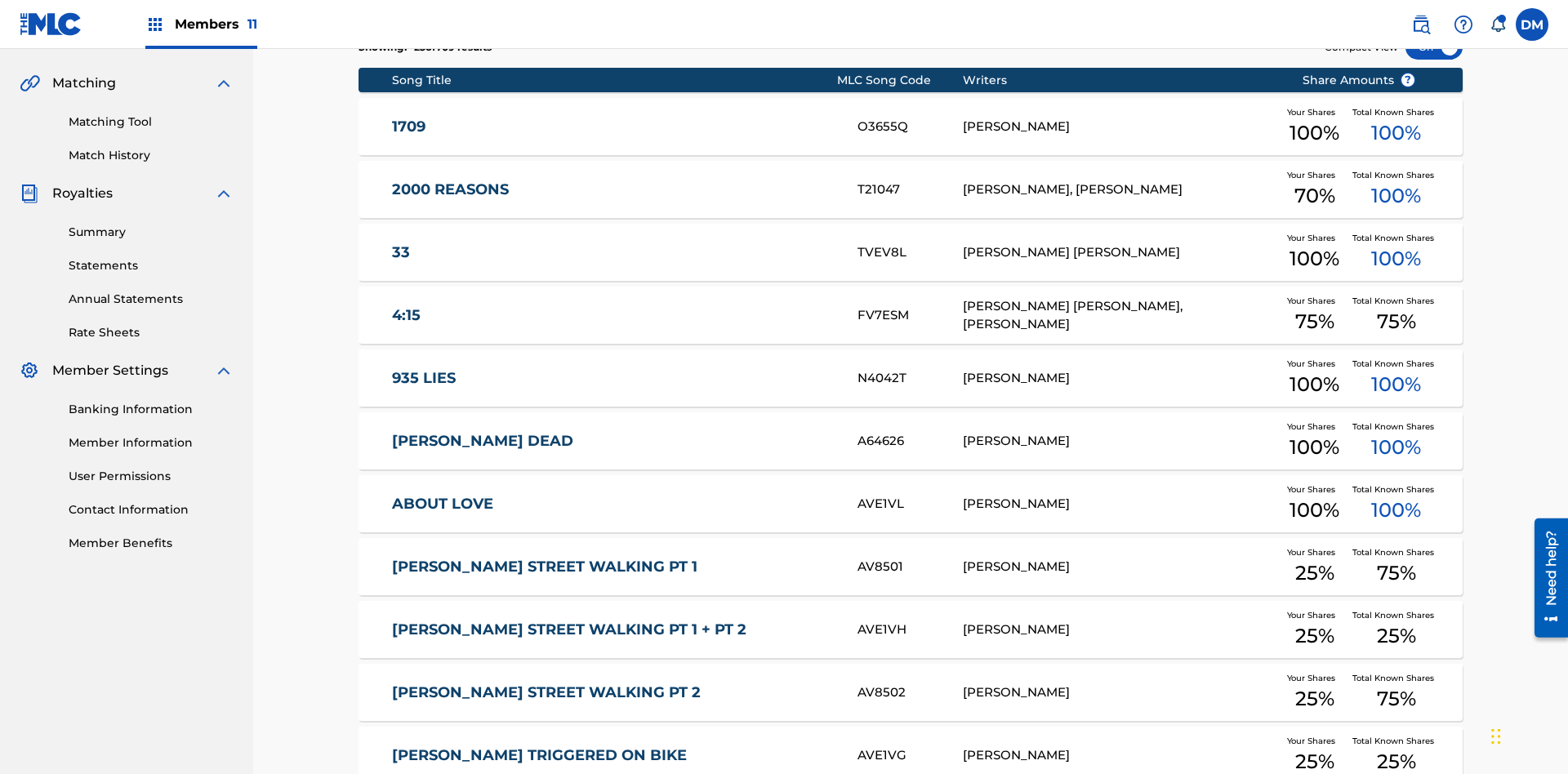
scroll to position [304, 0]
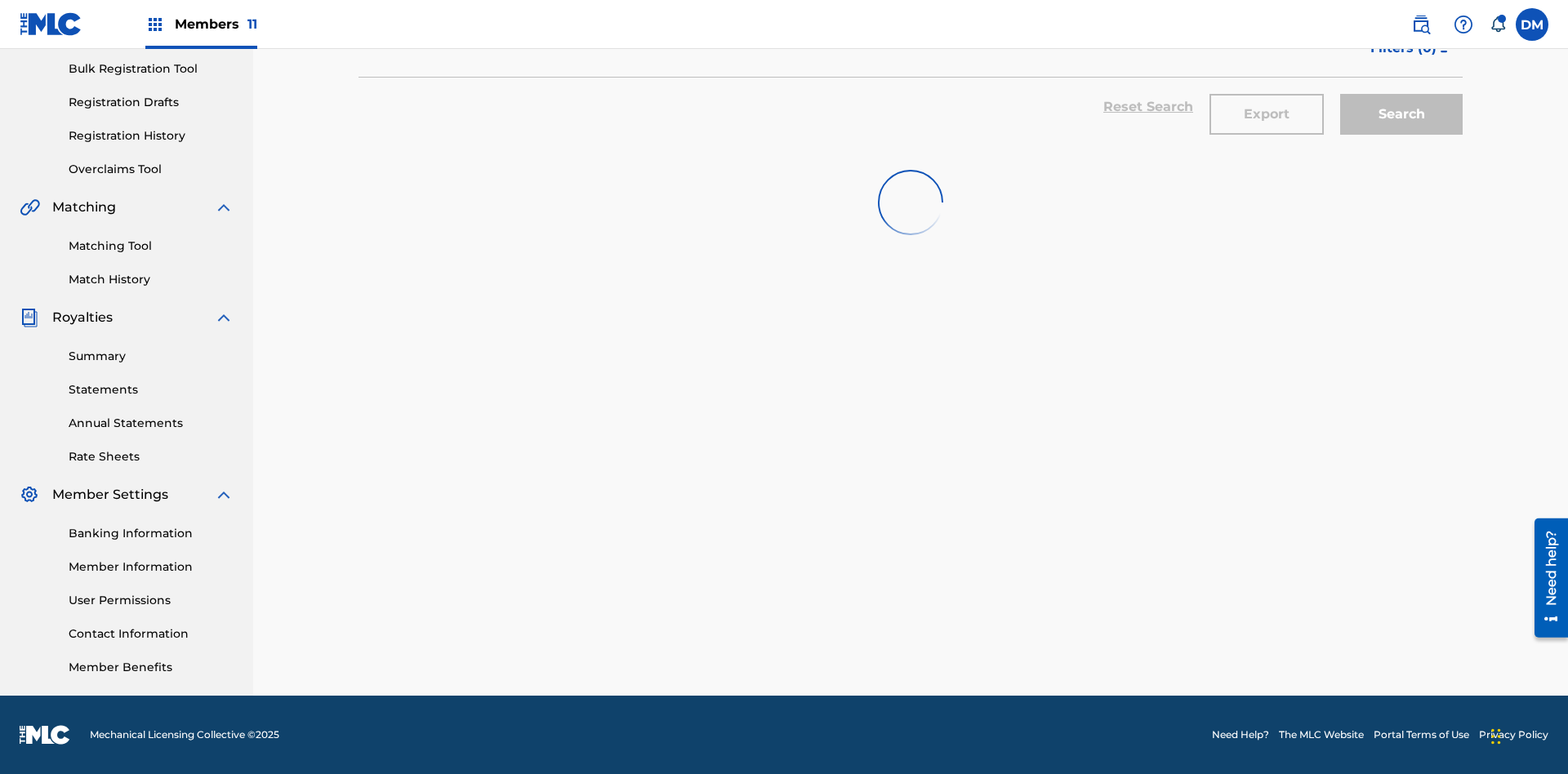
scroll to position [0, 0]
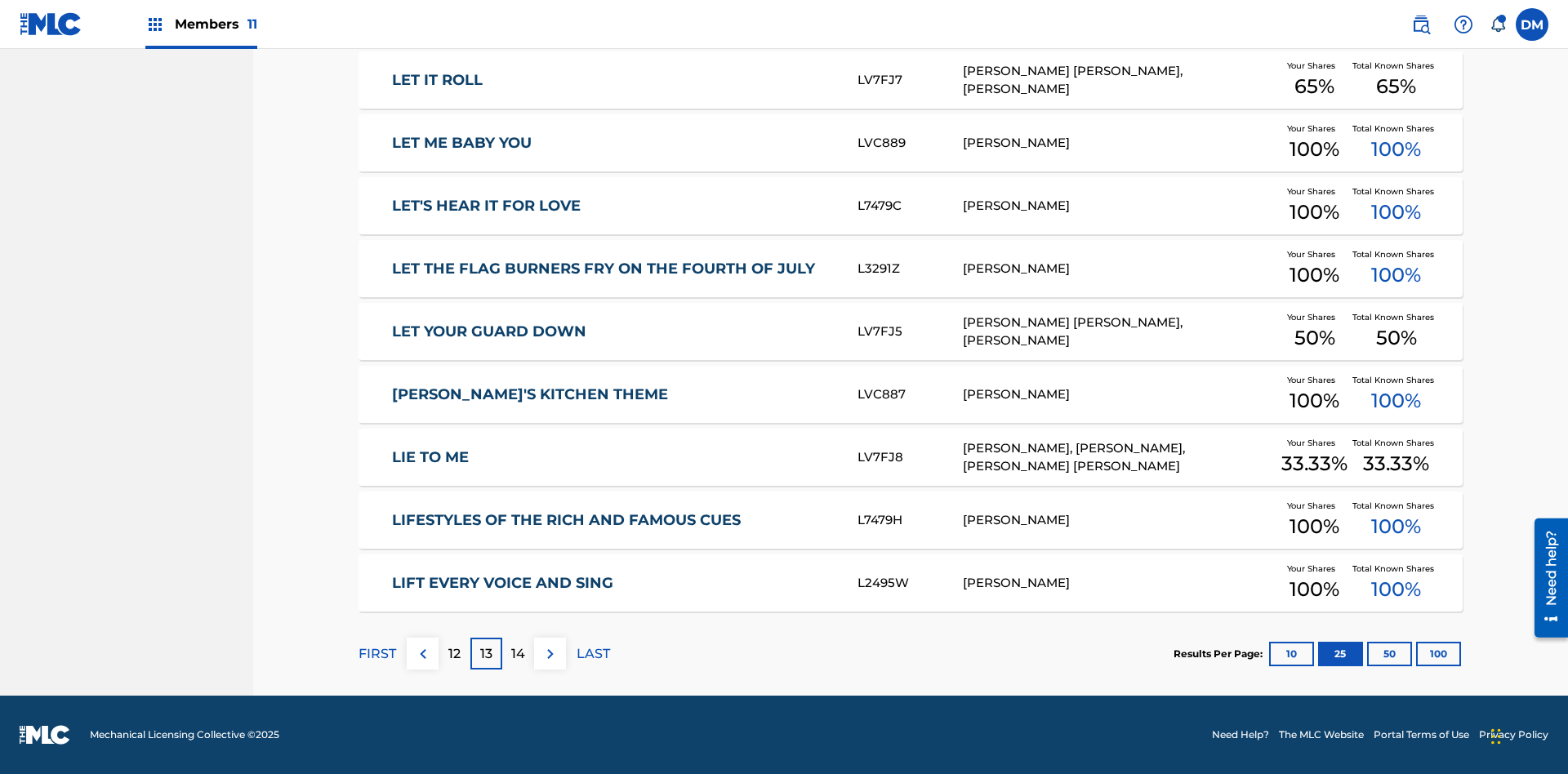
click at [550, 653] on img at bounding box center [550, 654] width 20 height 20
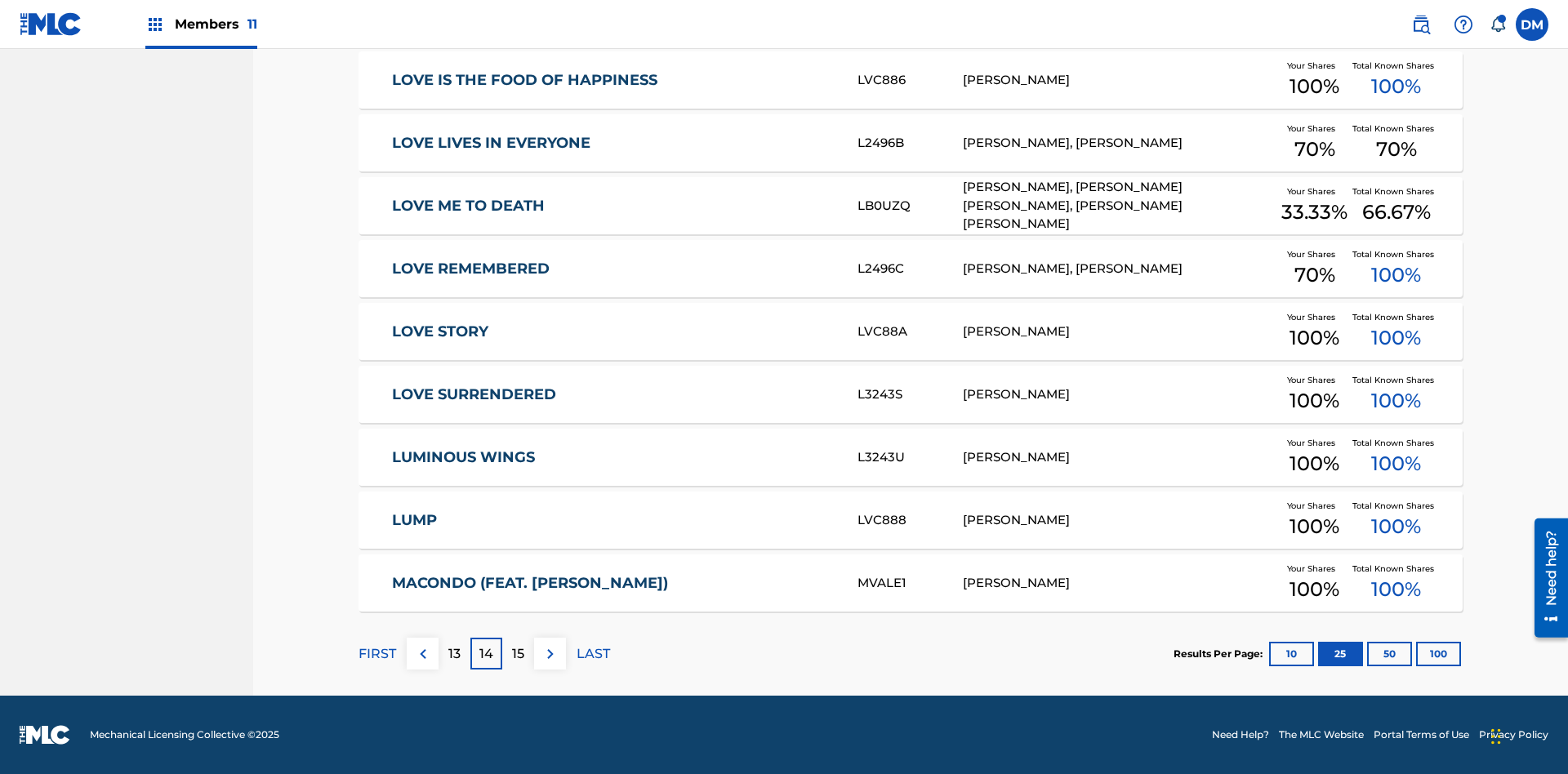
click at [550, 653] on img at bounding box center [550, 654] width 20 height 20
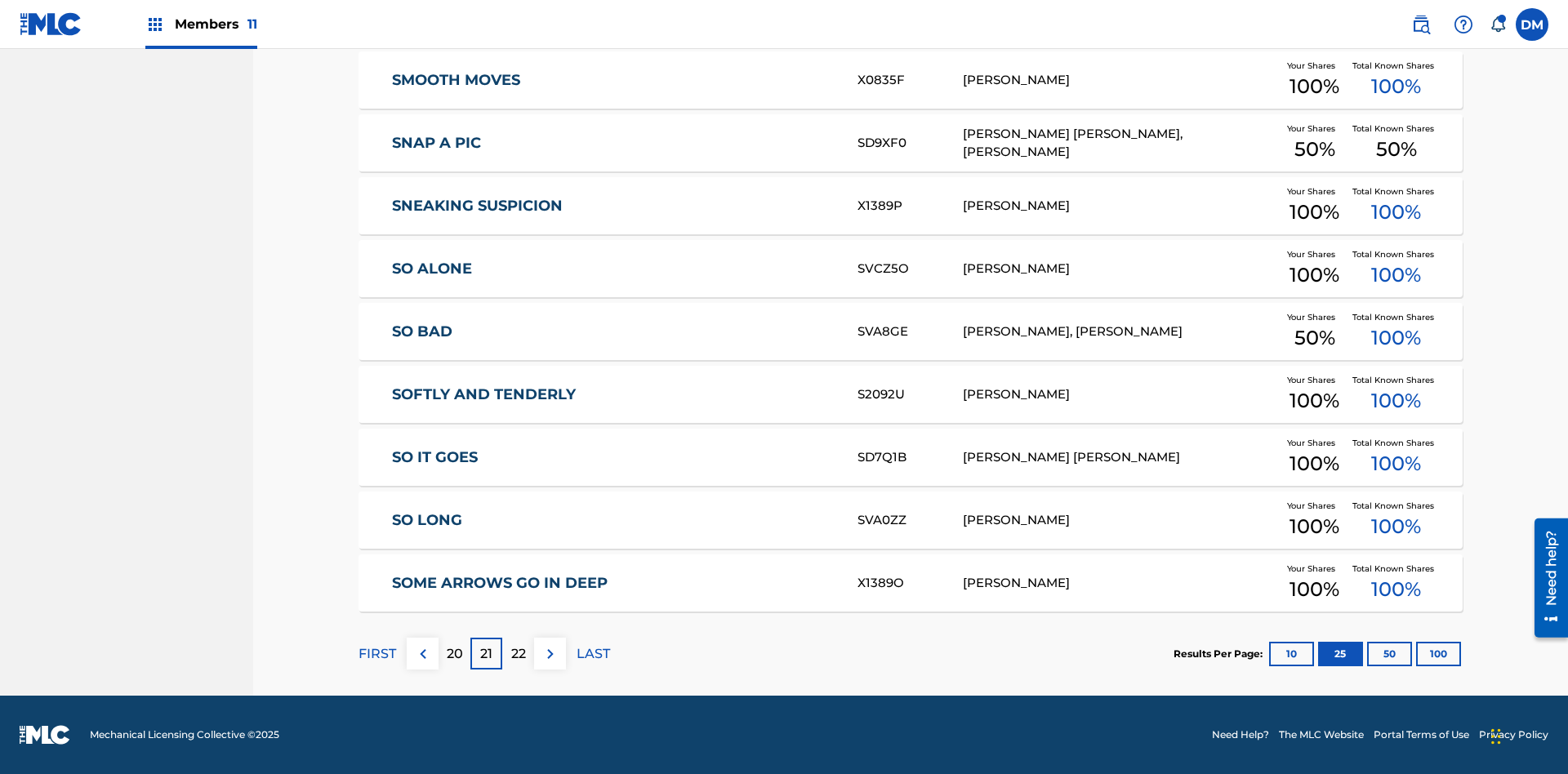
click at [550, 653] on img at bounding box center [550, 654] width 20 height 20
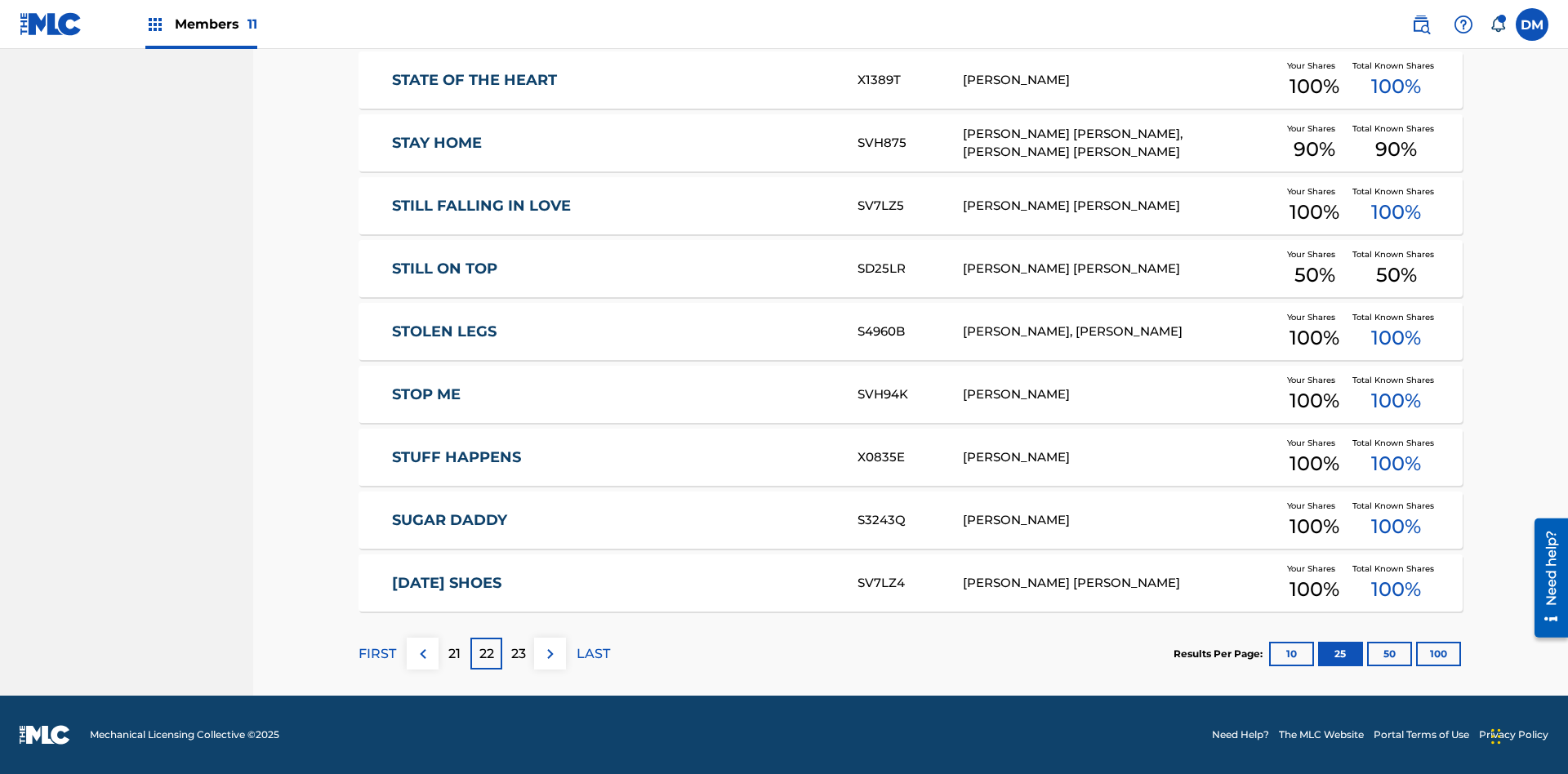
click at [550, 653] on img at bounding box center [550, 654] width 20 height 20
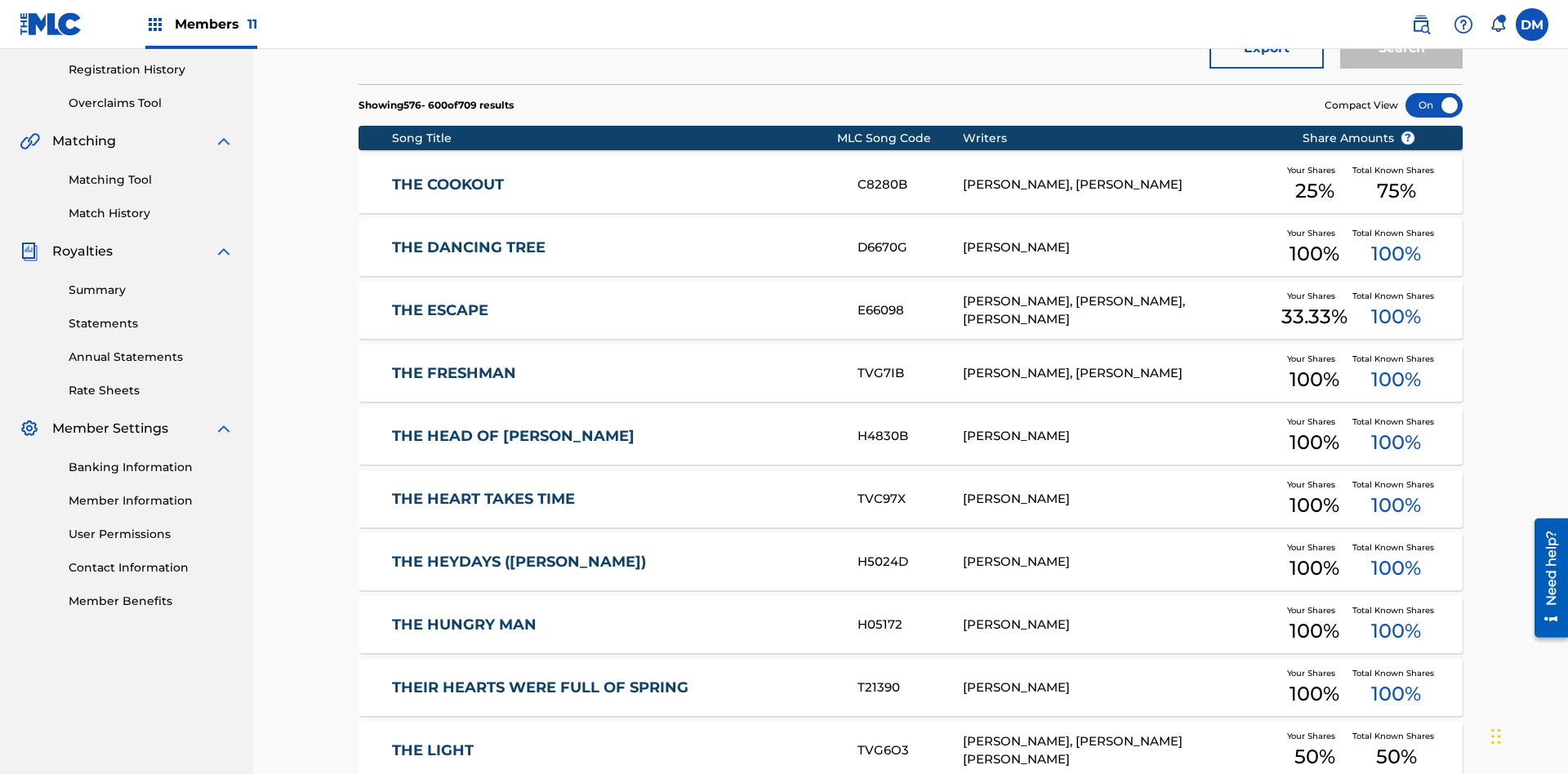
scroll to position [363, 0]
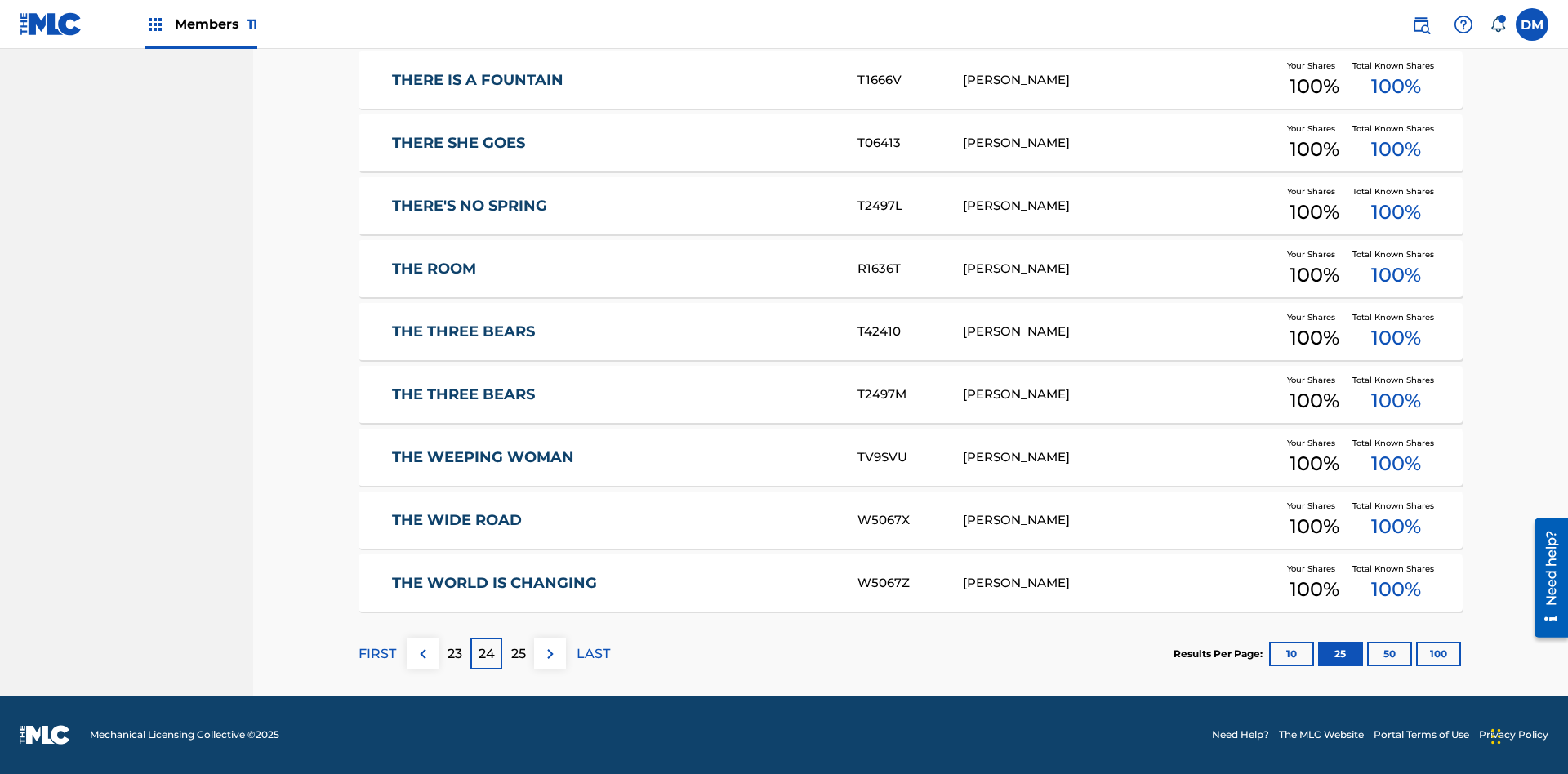
click at [1367, 653] on button "50" at bounding box center [1389, 654] width 45 height 25
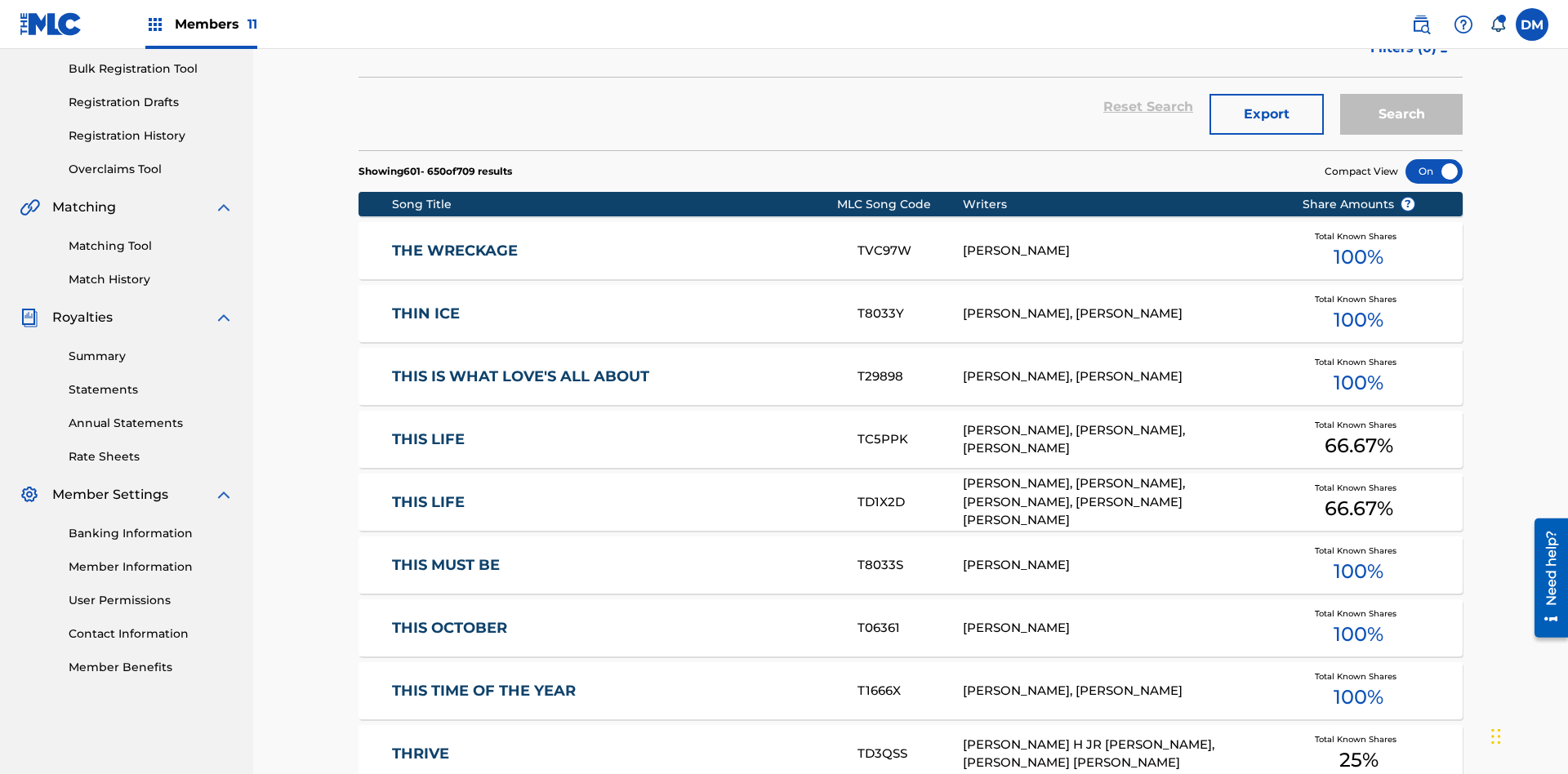
scroll to position [239, 0]
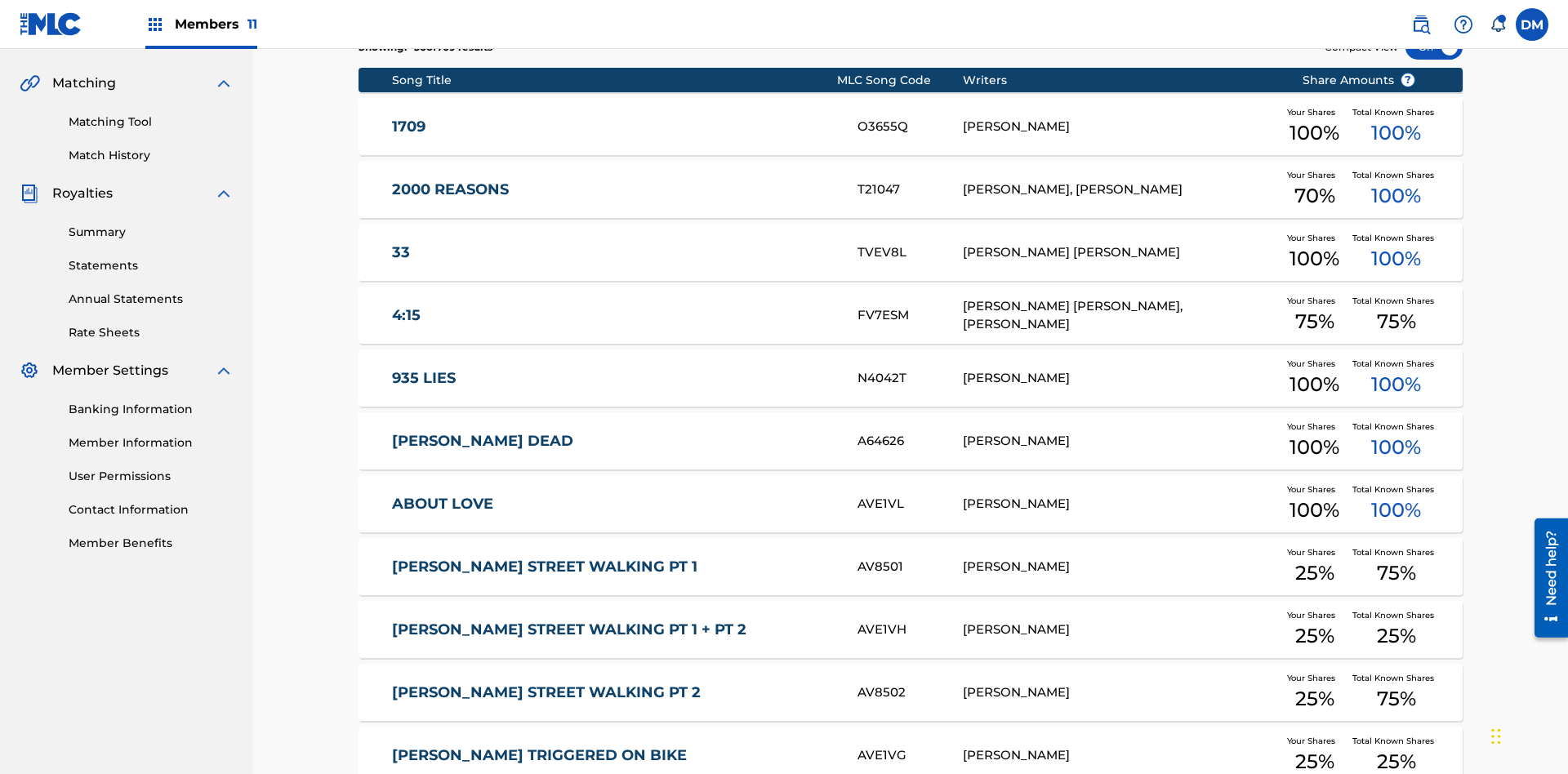
scroll to position [304, 0]
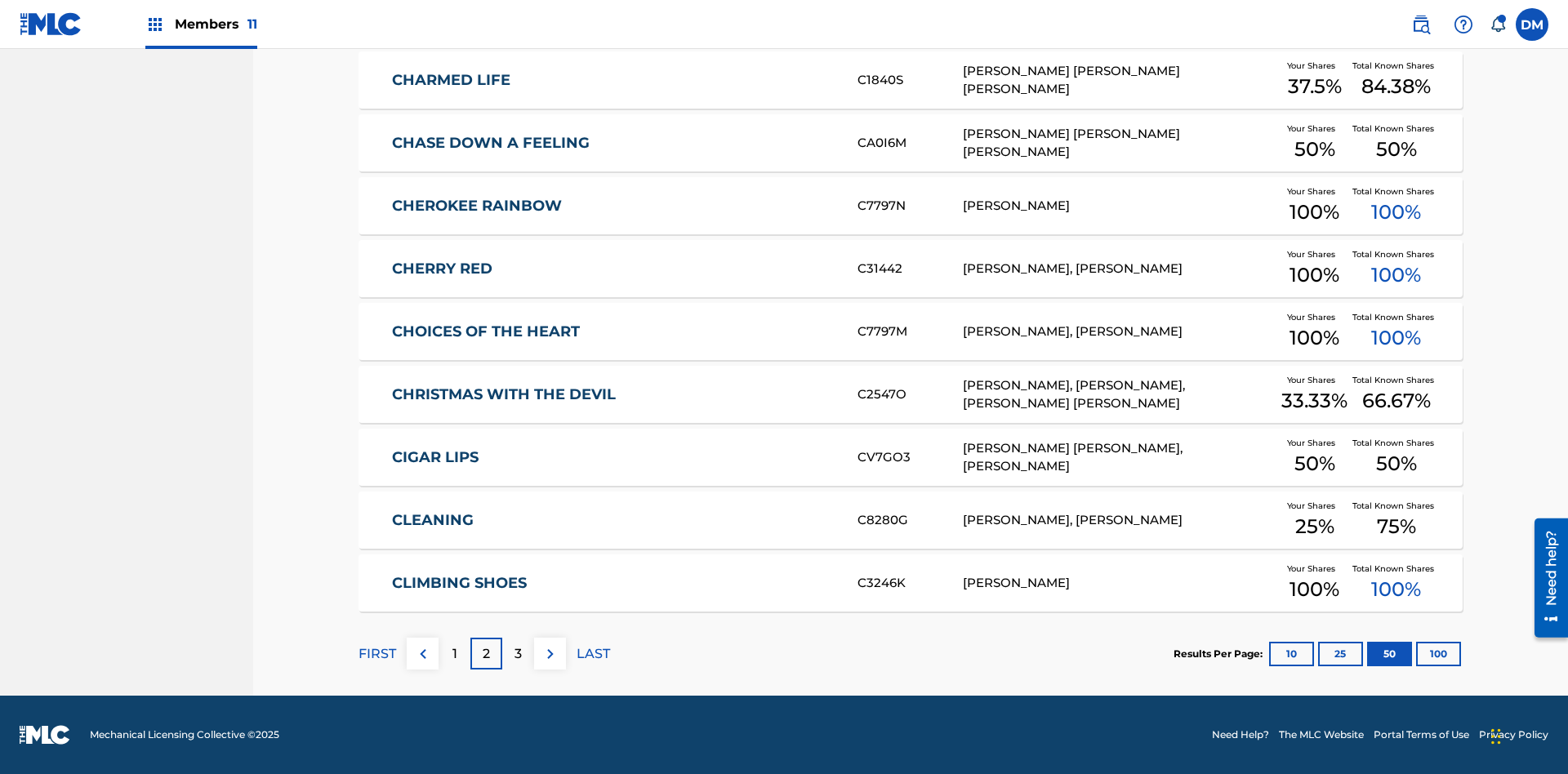
click at [550, 653] on img at bounding box center [550, 654] width 20 height 20
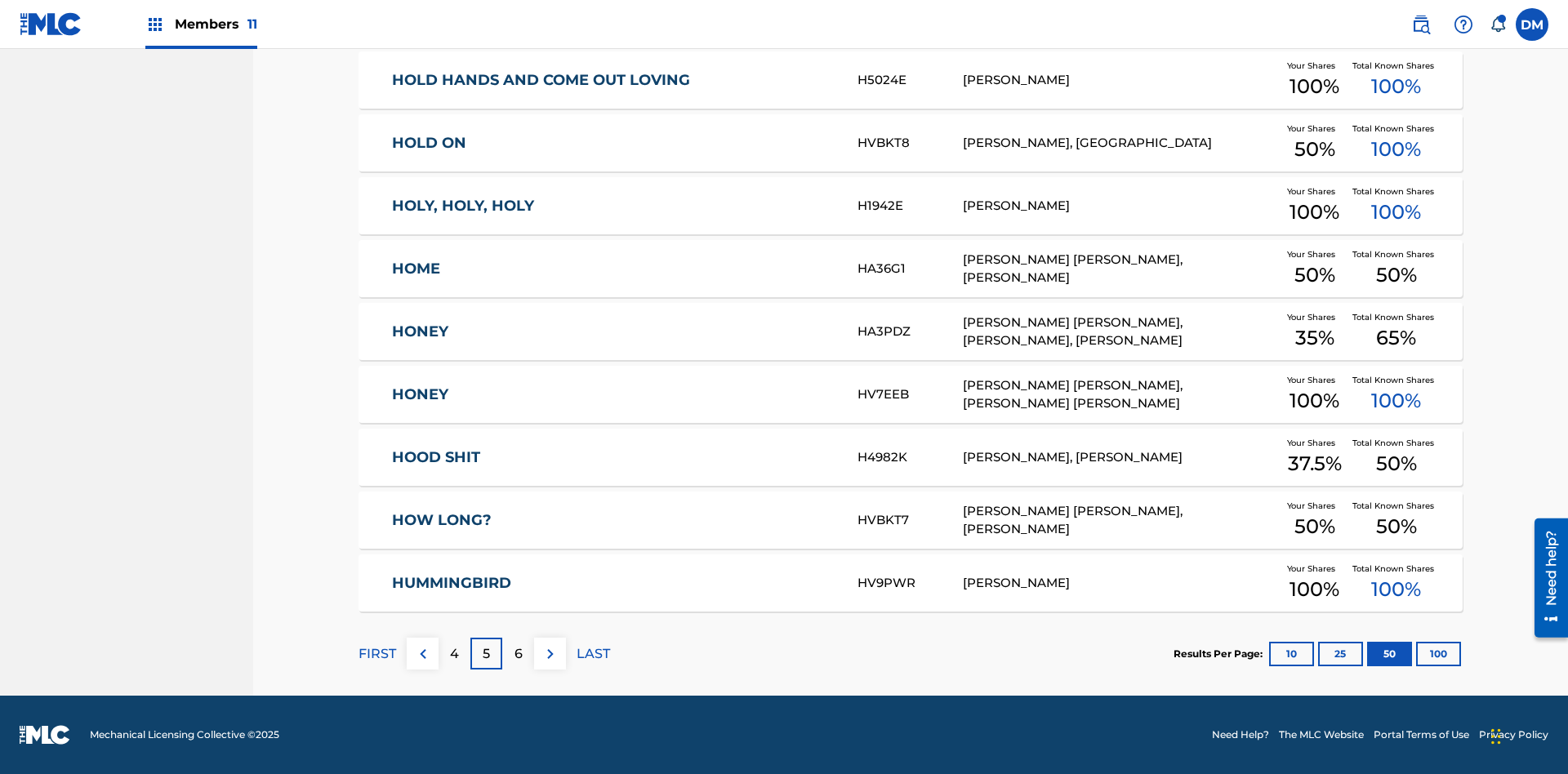
click at [550, 653] on img at bounding box center [550, 654] width 20 height 20
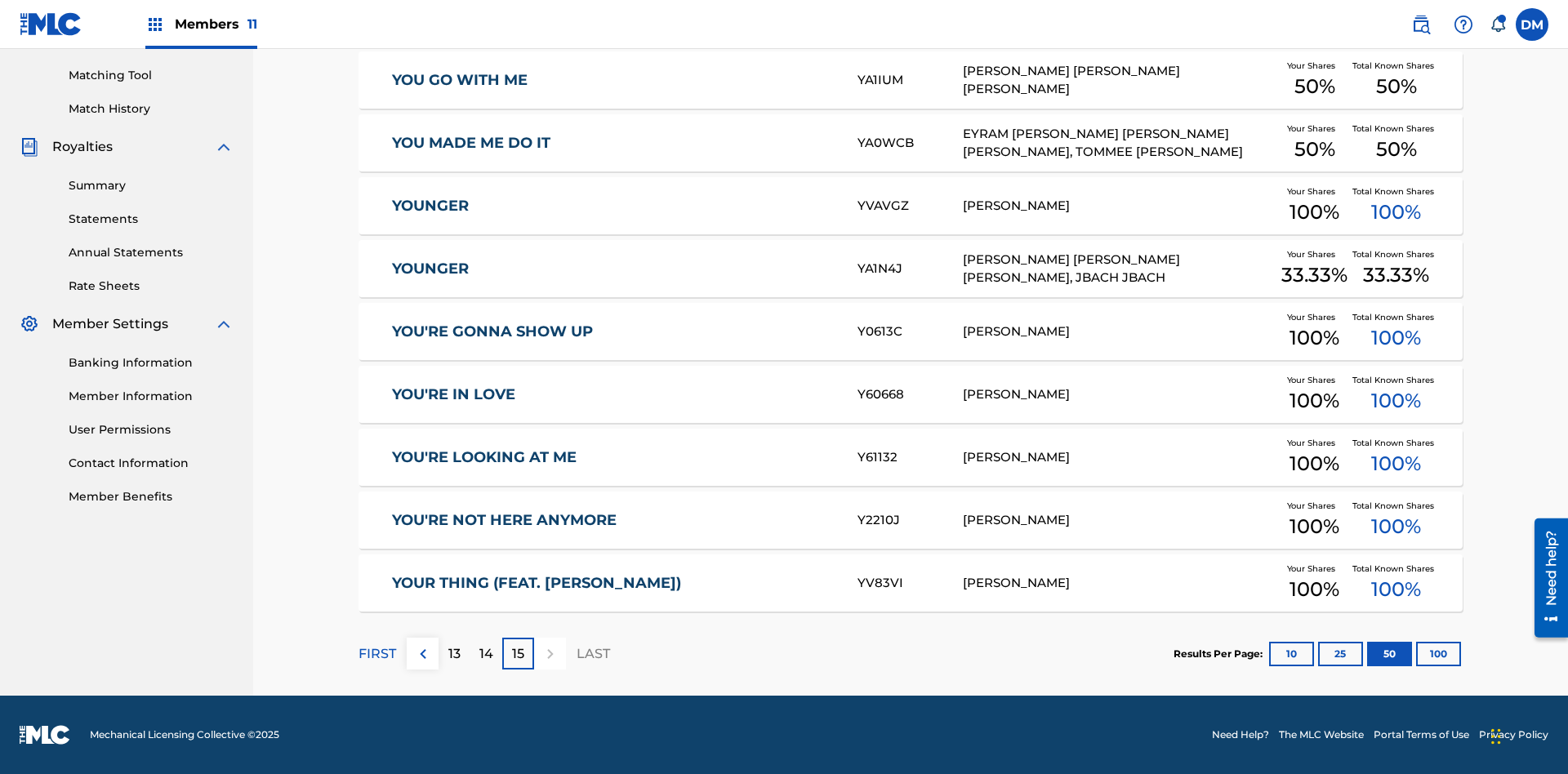
click at [1416, 653] on button "100" at bounding box center [1438, 654] width 45 height 25
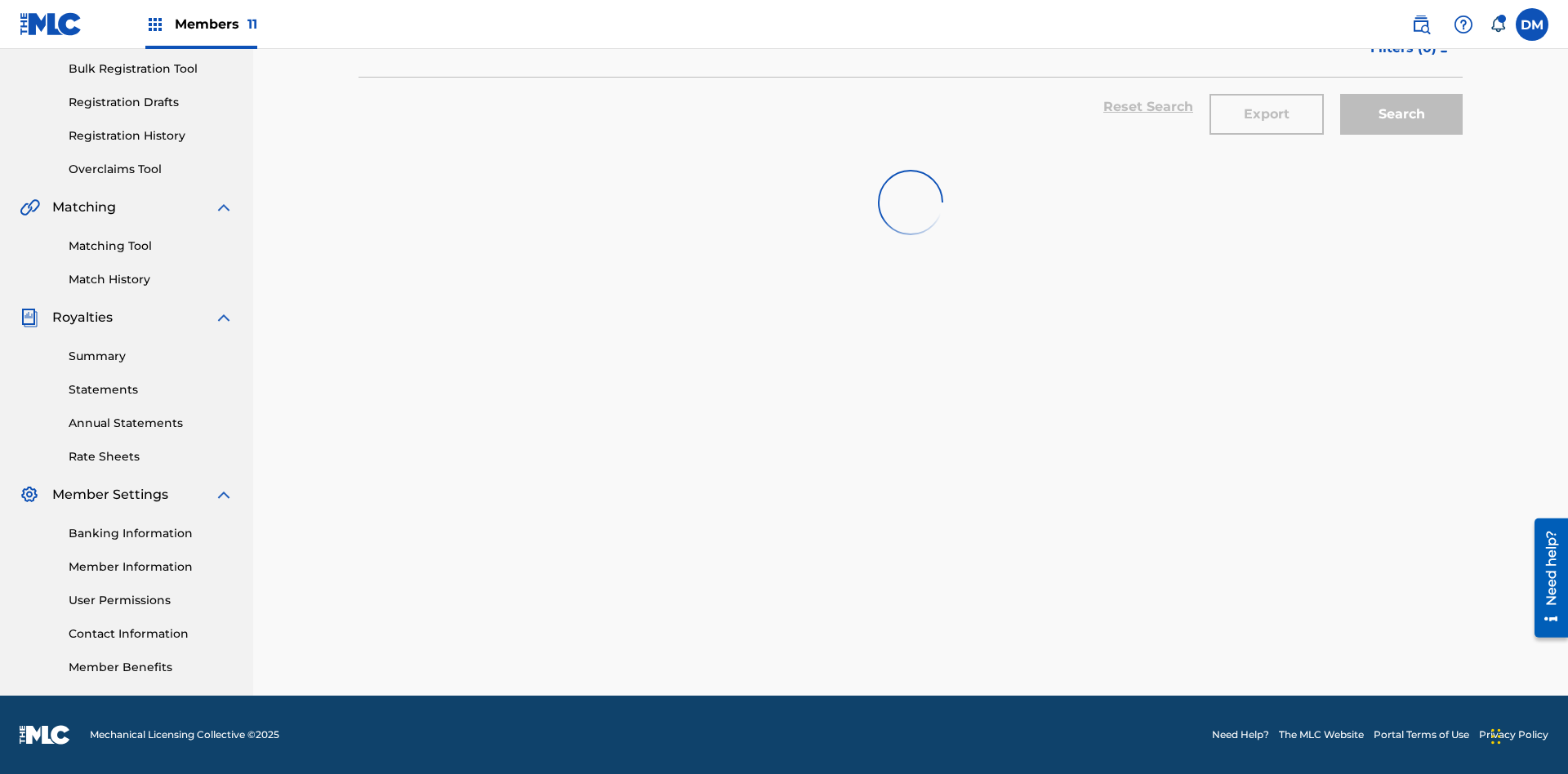
scroll to position [239, 0]
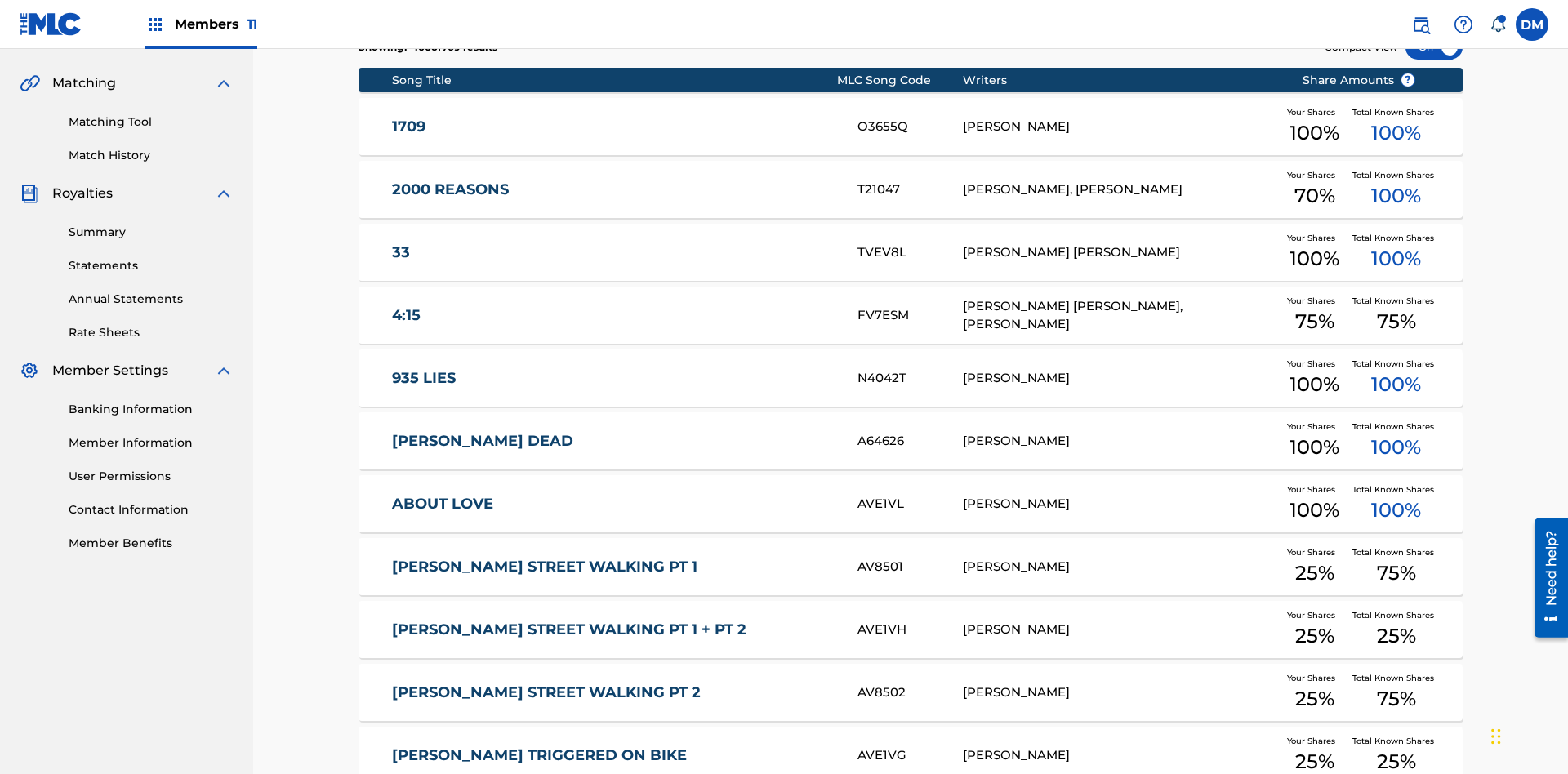
scroll to position [304, 0]
